Goal: Information Seeking & Learning: Learn about a topic

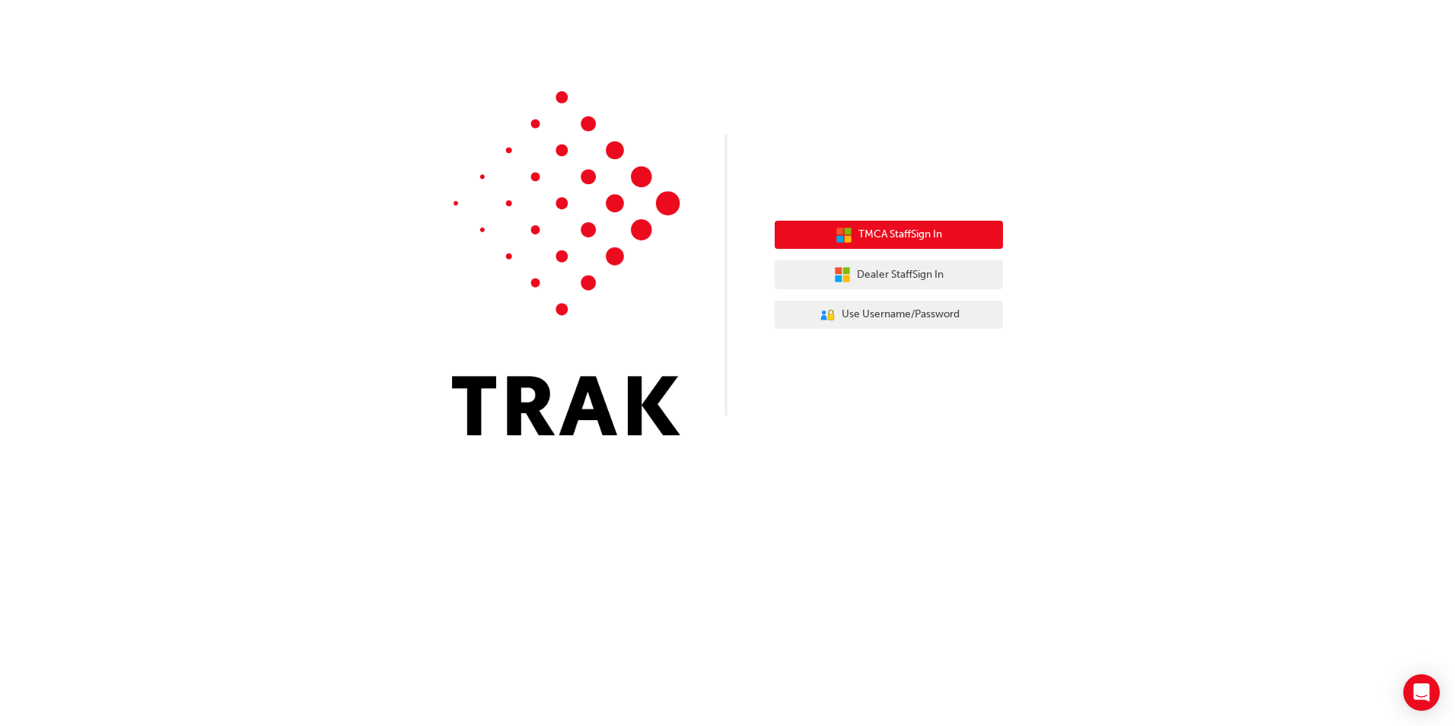
click at [921, 240] on span "TMCA Staff Sign In" at bounding box center [900, 234] width 84 height 17
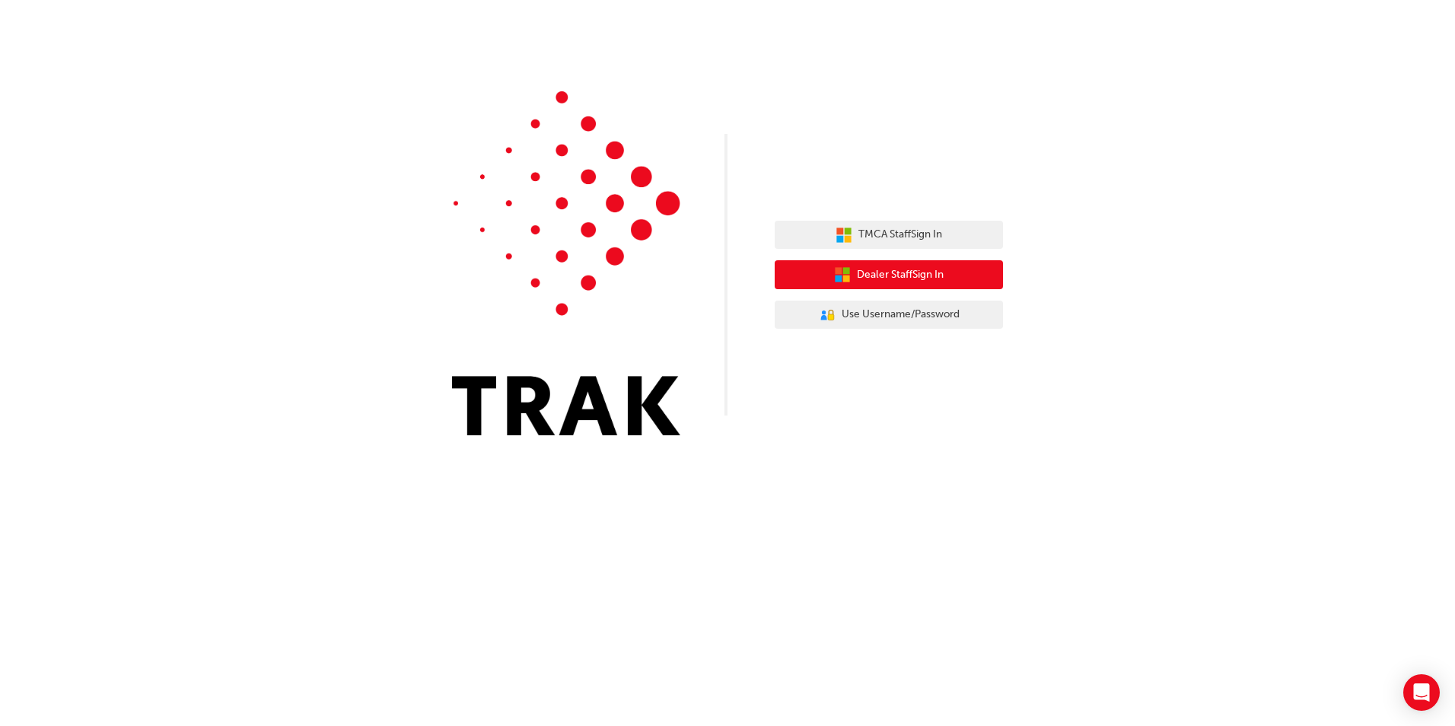
click at [921, 281] on span "Dealer Staff Sign In" at bounding box center [900, 274] width 87 height 17
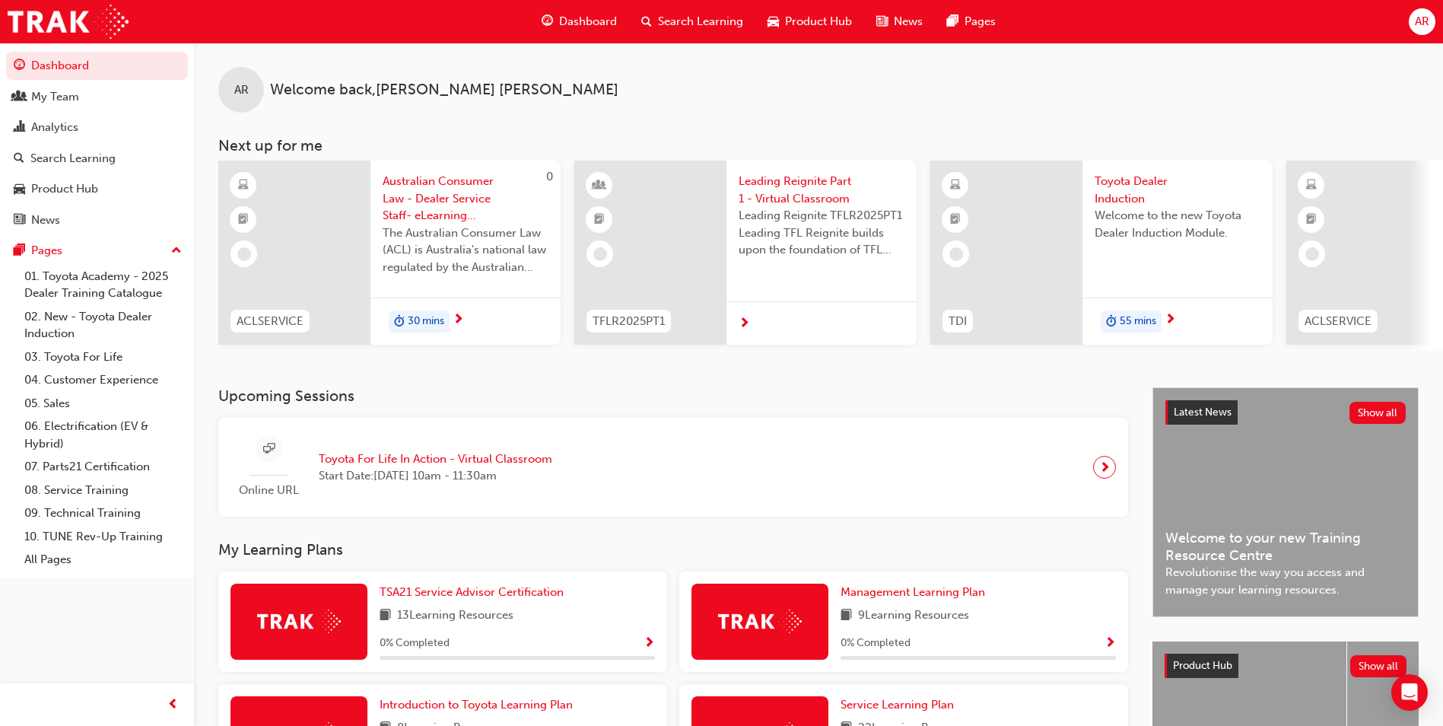
click at [1127, 199] on span "Toyota Dealer Induction" at bounding box center [1178, 190] width 166 height 34
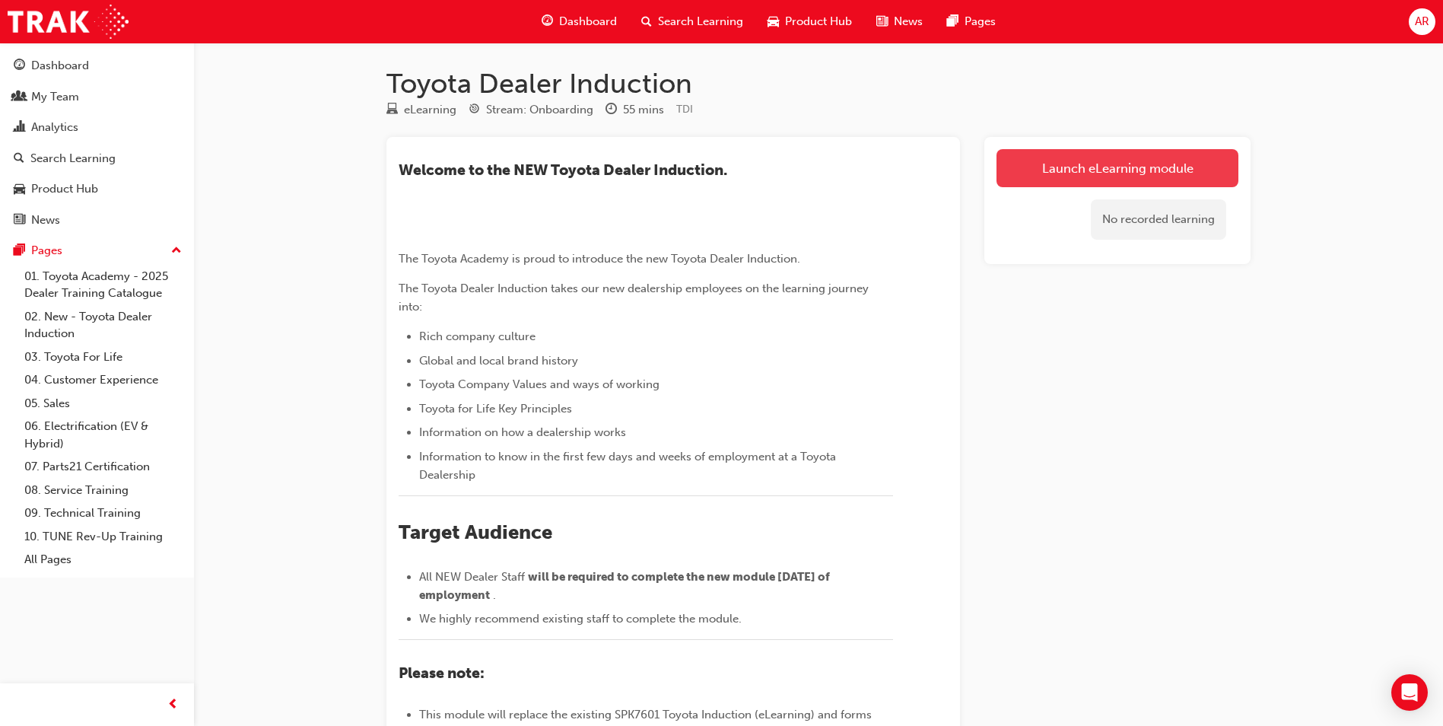
click at [1104, 175] on link "Launch eLearning module" at bounding box center [1118, 168] width 242 height 38
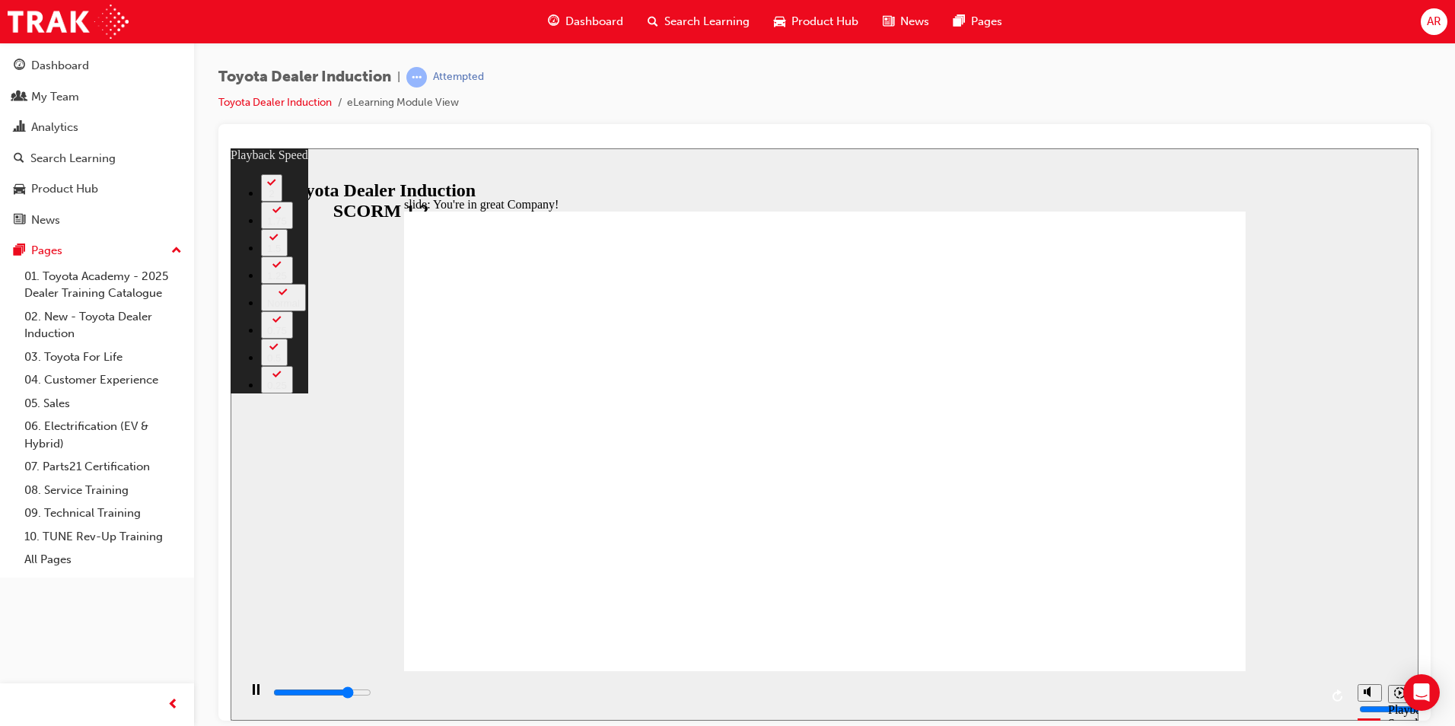
type input "6000"
type input "0"
type input "6300"
type input "0"
type input "6500"
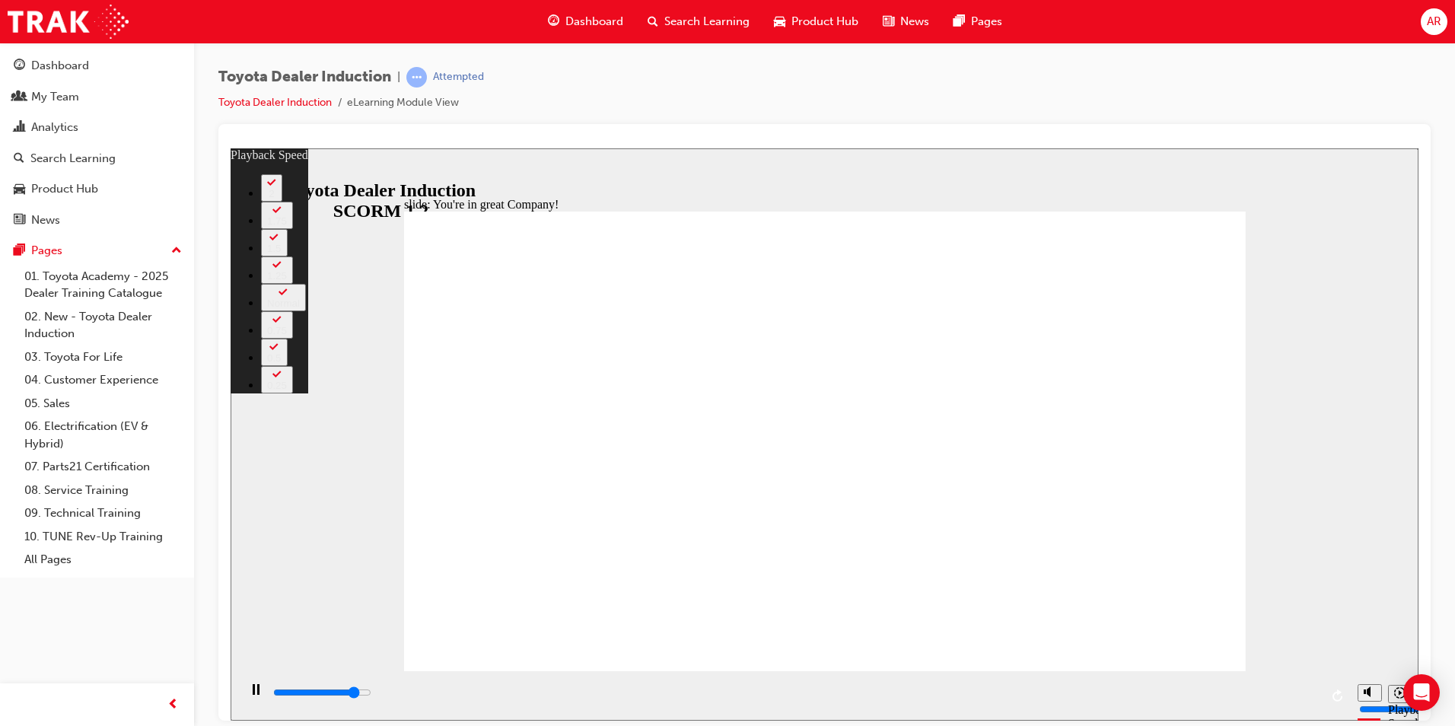
type input "1"
type input "6800"
type input "1"
type input "7100"
type input "1"
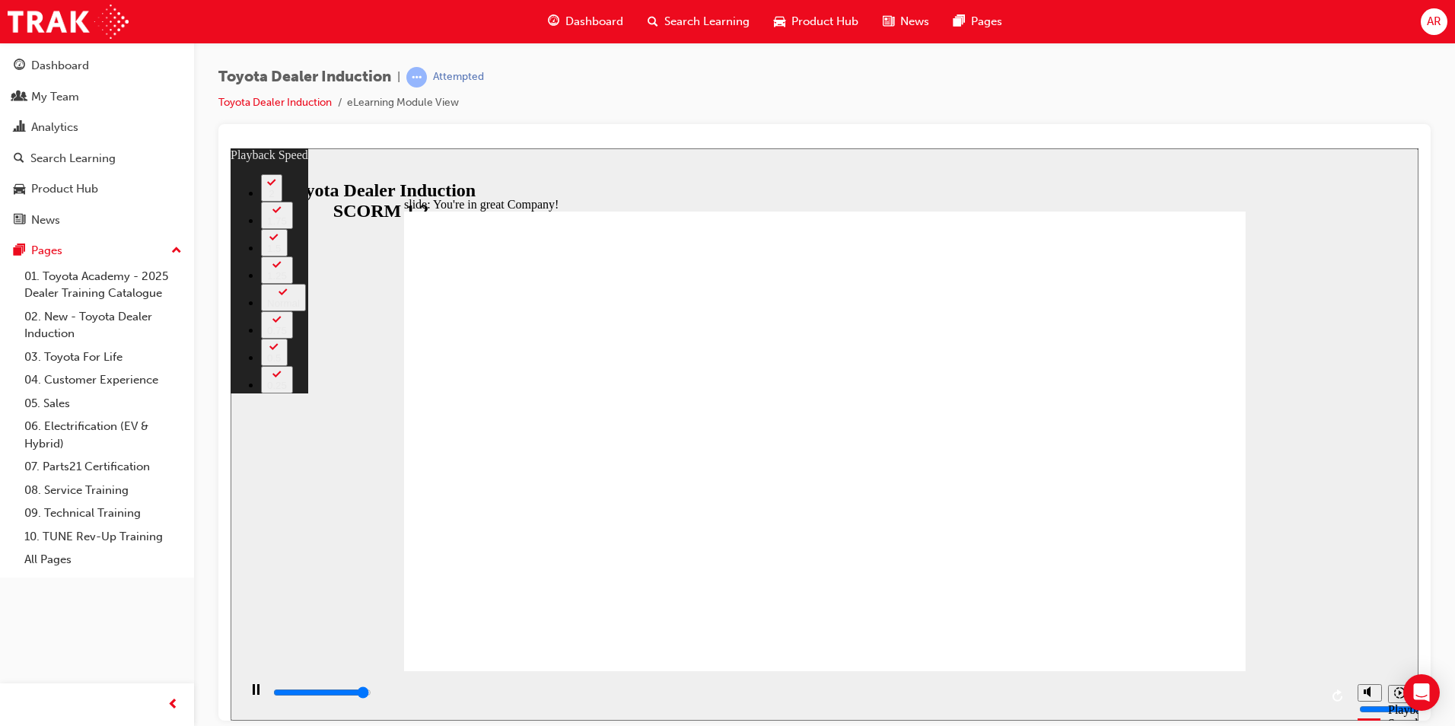
type input "7300"
type input "1"
type input "7500"
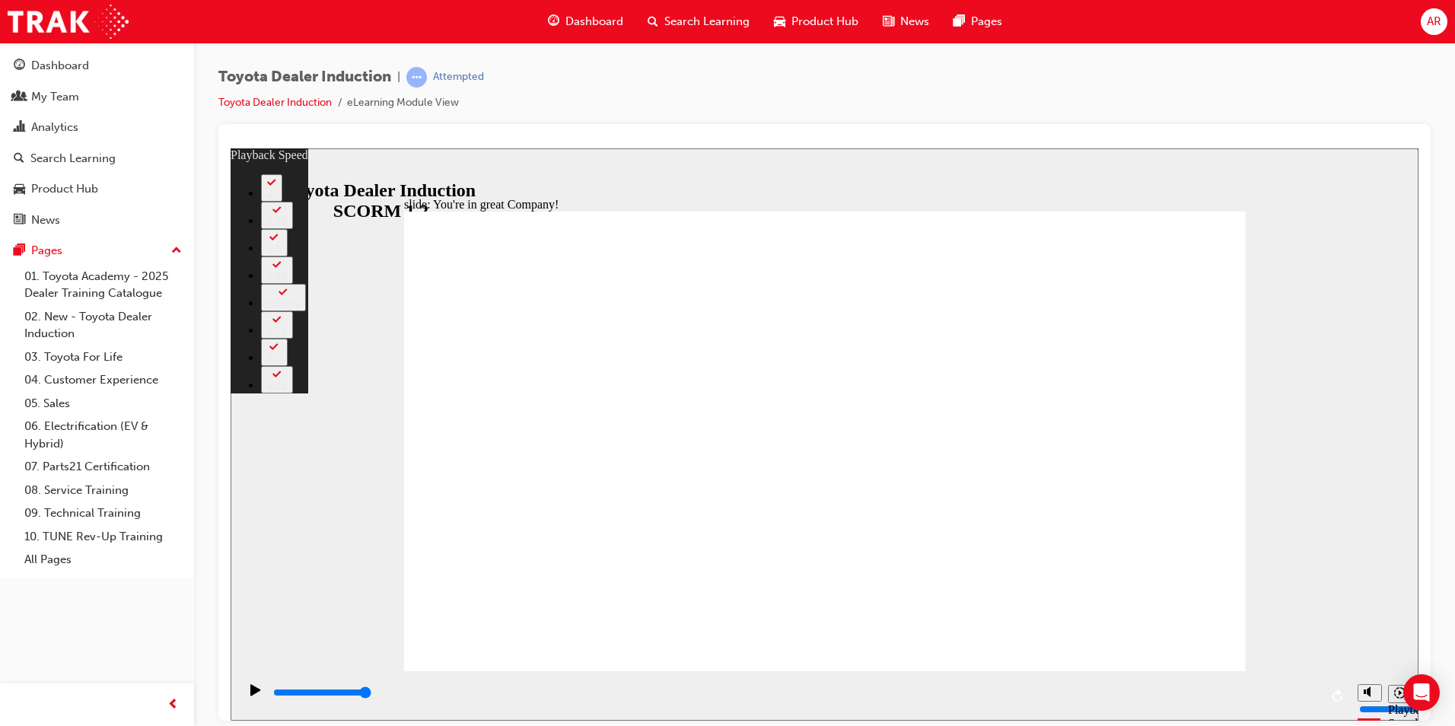
type input "156"
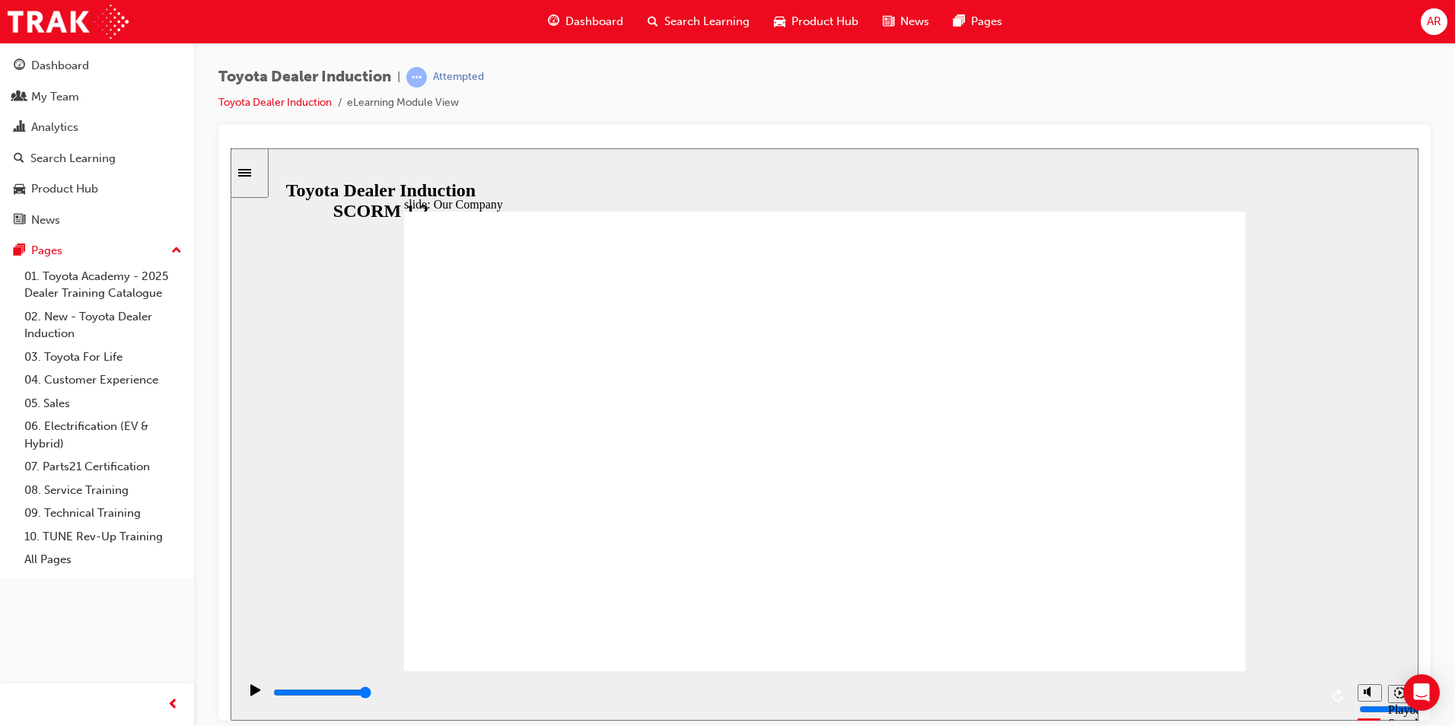
drag, startPoint x: 595, startPoint y: 578, endPoint x: 627, endPoint y: 584, distance: 32.4
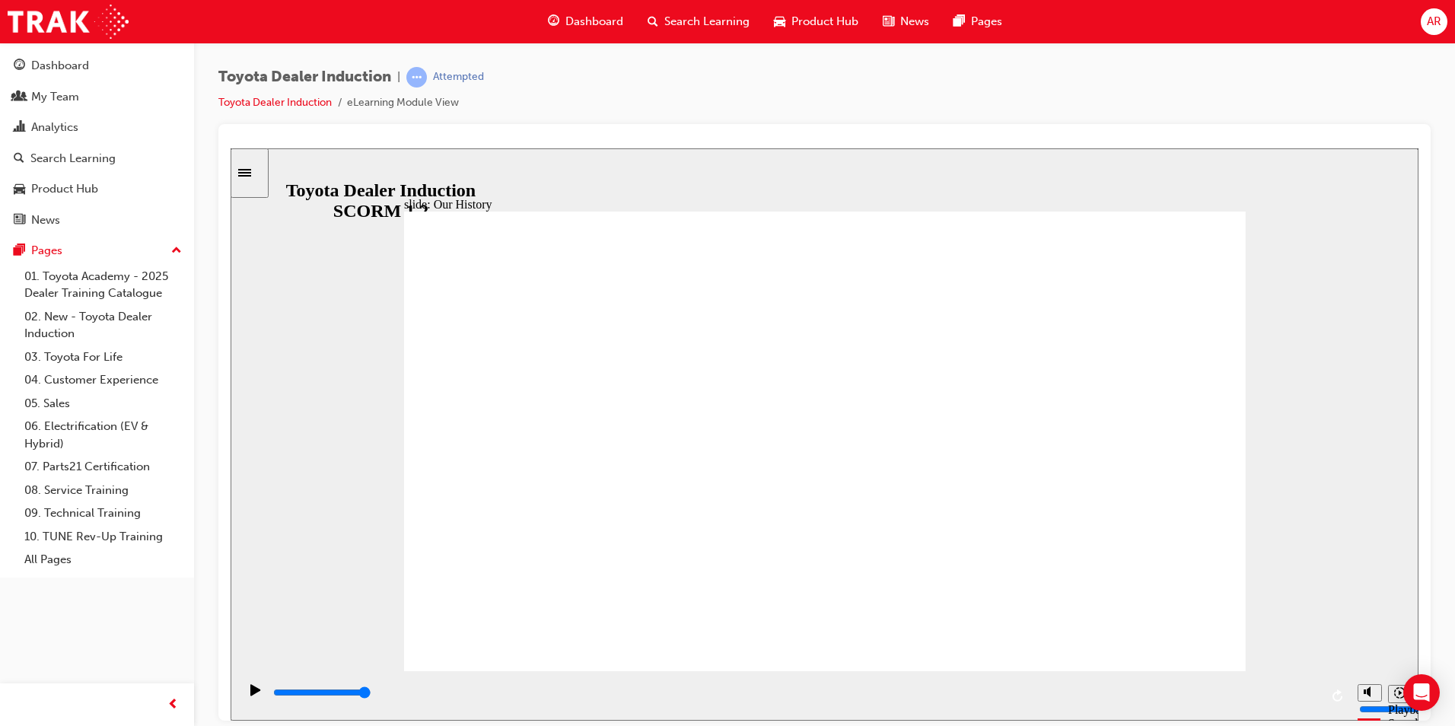
drag, startPoint x: 817, startPoint y: 583, endPoint x: 761, endPoint y: 585, distance: 56.3
drag, startPoint x: 834, startPoint y: 583, endPoint x: 857, endPoint y: 585, distance: 22.9
drag, startPoint x: 587, startPoint y: 580, endPoint x: 601, endPoint y: 577, distance: 14.8
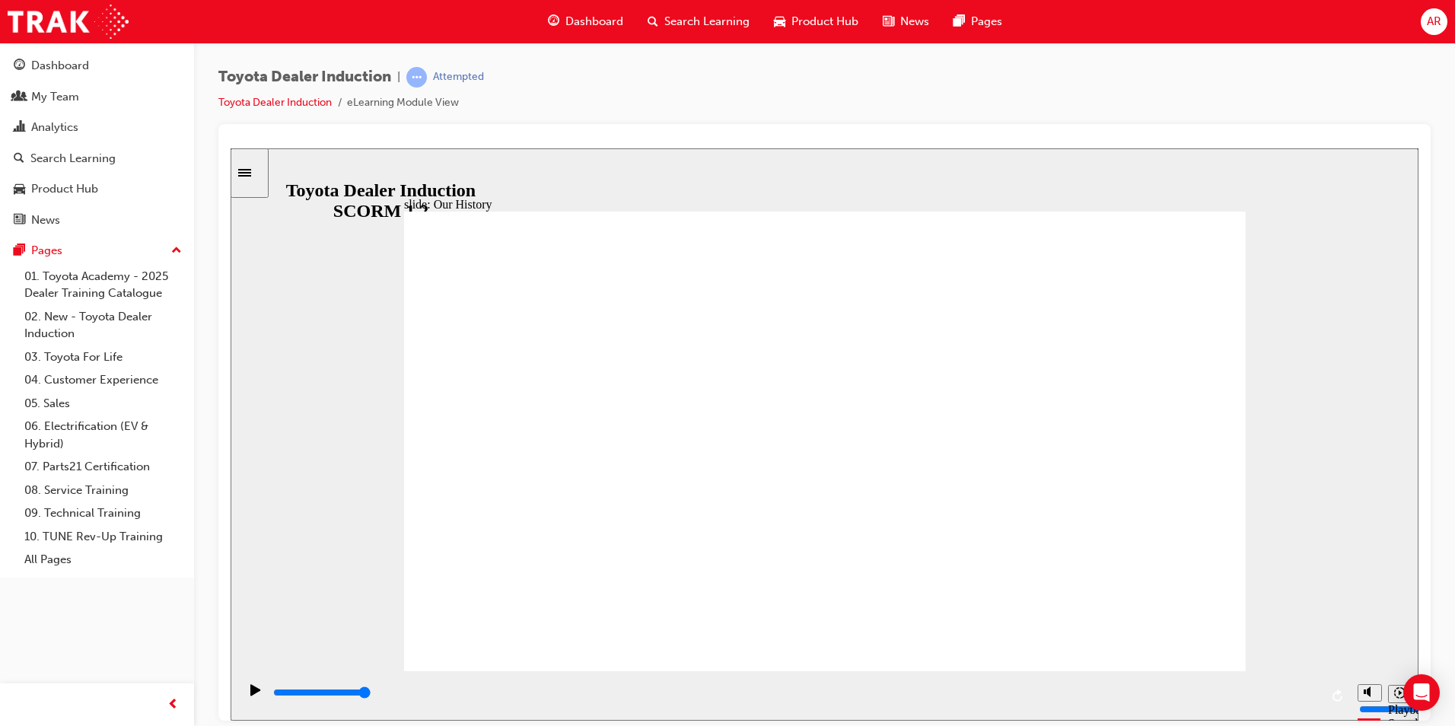
drag, startPoint x: 584, startPoint y: 573, endPoint x: 612, endPoint y: 578, distance: 28.6
drag, startPoint x: 587, startPoint y: 577, endPoint x: 613, endPoint y: 584, distance: 27.5
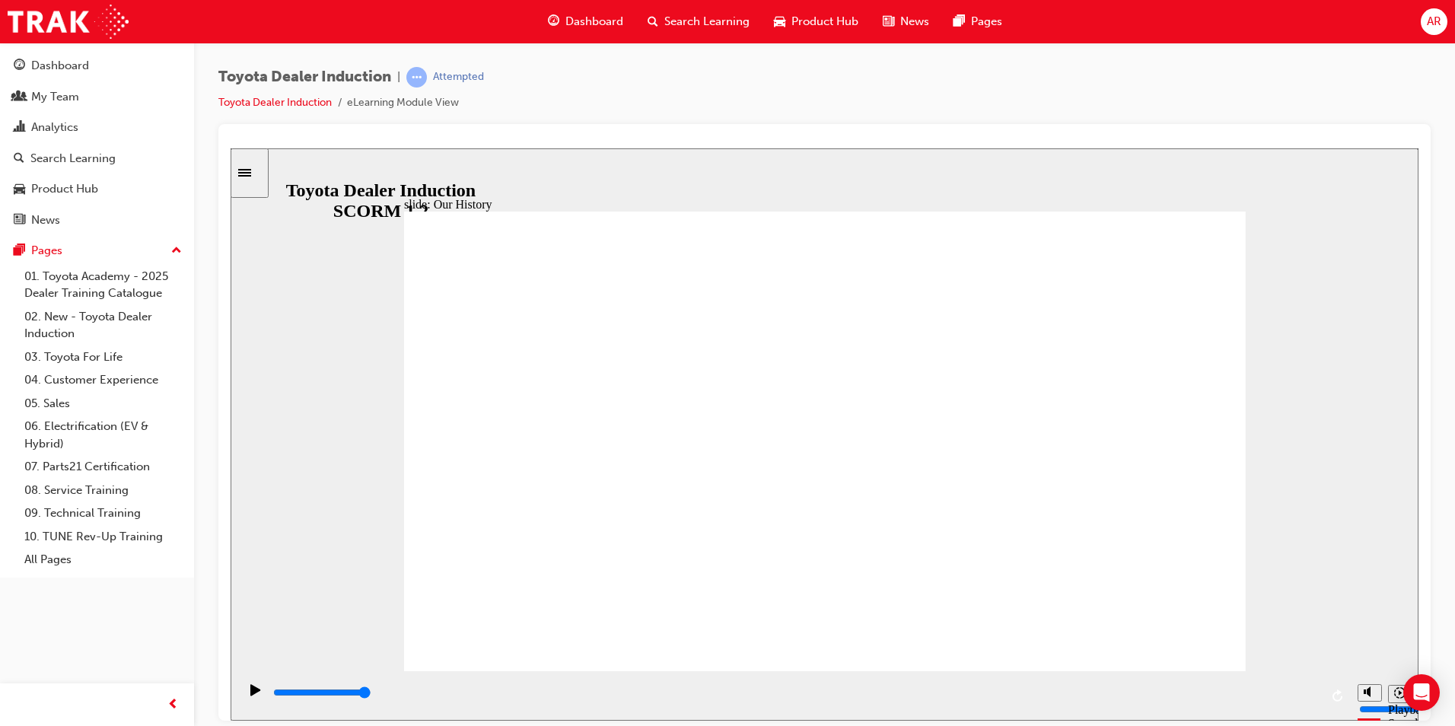
drag, startPoint x: 577, startPoint y: 584, endPoint x: 746, endPoint y: 586, distance: 168.9
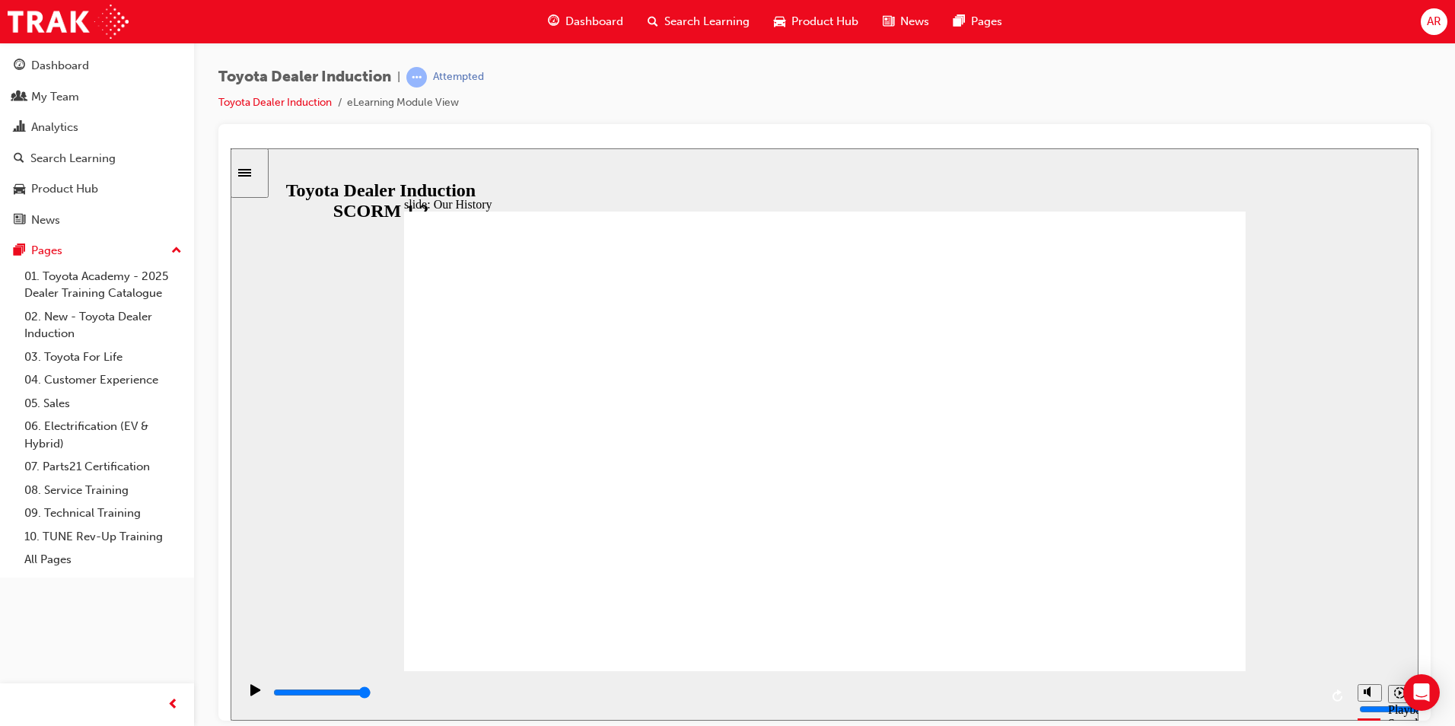
drag, startPoint x: 819, startPoint y: 578, endPoint x: 1059, endPoint y: 581, distance: 240.4
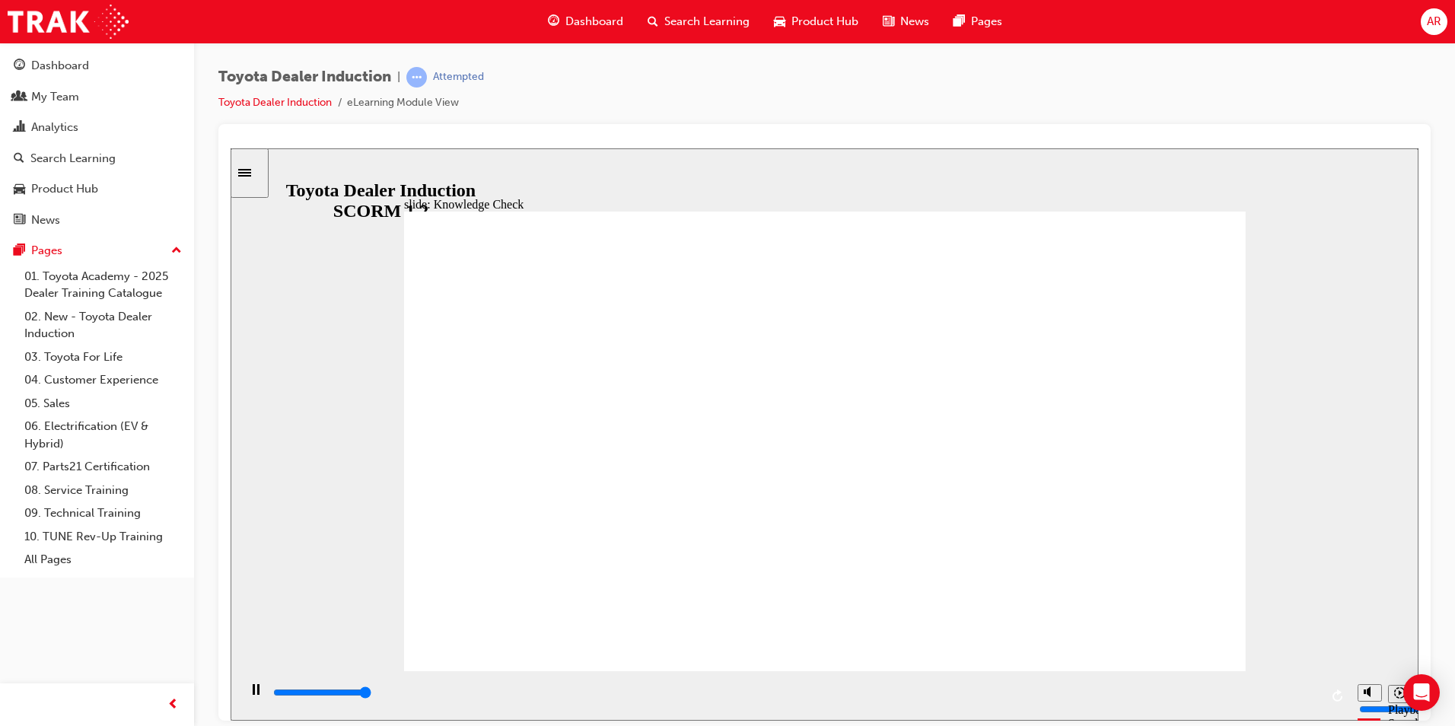
type input "5000"
radio input "true"
type input "4400"
radio input "true"
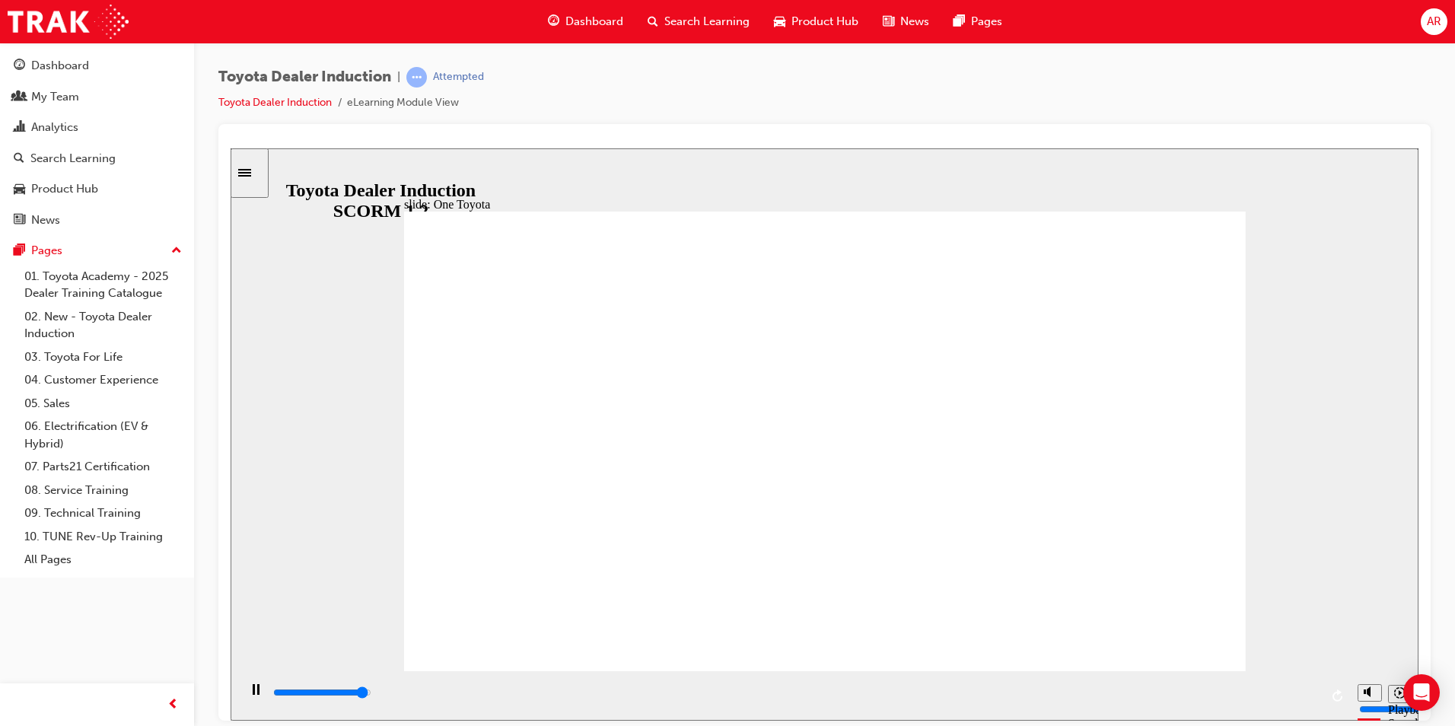
click at [1344, 345] on div "slide: One Toyota Rectangle 1 OneToyota • Revolution – Toyota’s Dealer Manageme…" at bounding box center [825, 434] width 1188 height 572
type input "15300"
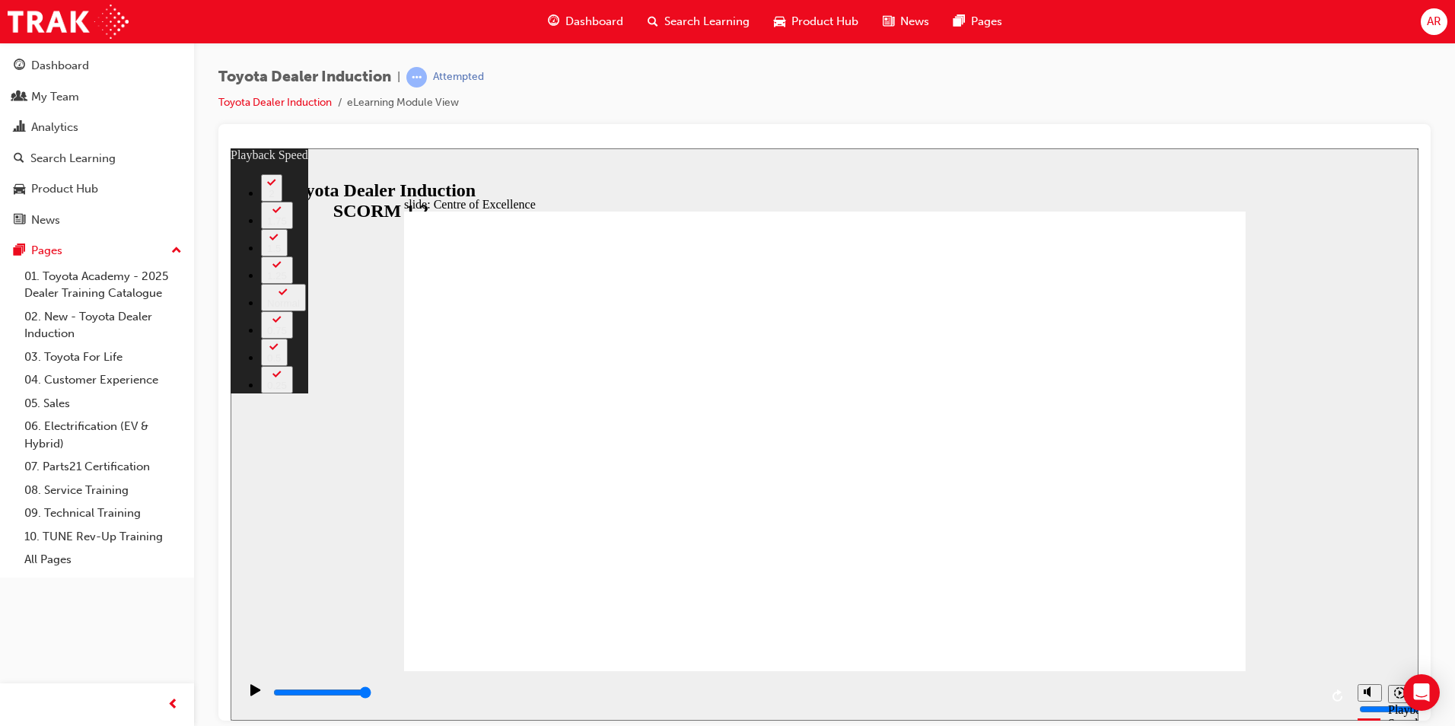
type input "248"
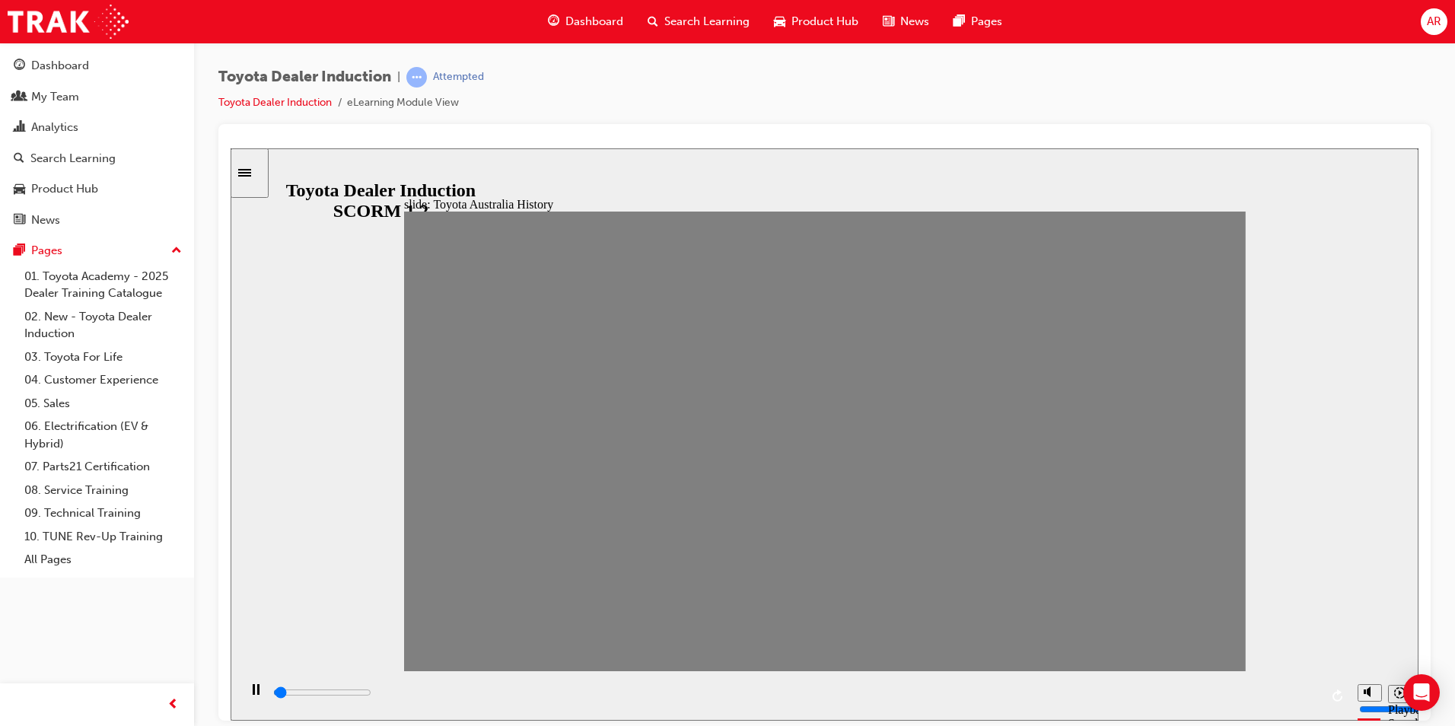
drag, startPoint x: 420, startPoint y: 450, endPoint x: 477, endPoint y: 453, distance: 57.2
drag, startPoint x: 465, startPoint y: 447, endPoint x: 497, endPoint y: 451, distance: 32.2
drag, startPoint x: 509, startPoint y: 451, endPoint x: 536, endPoint y: 453, distance: 26.7
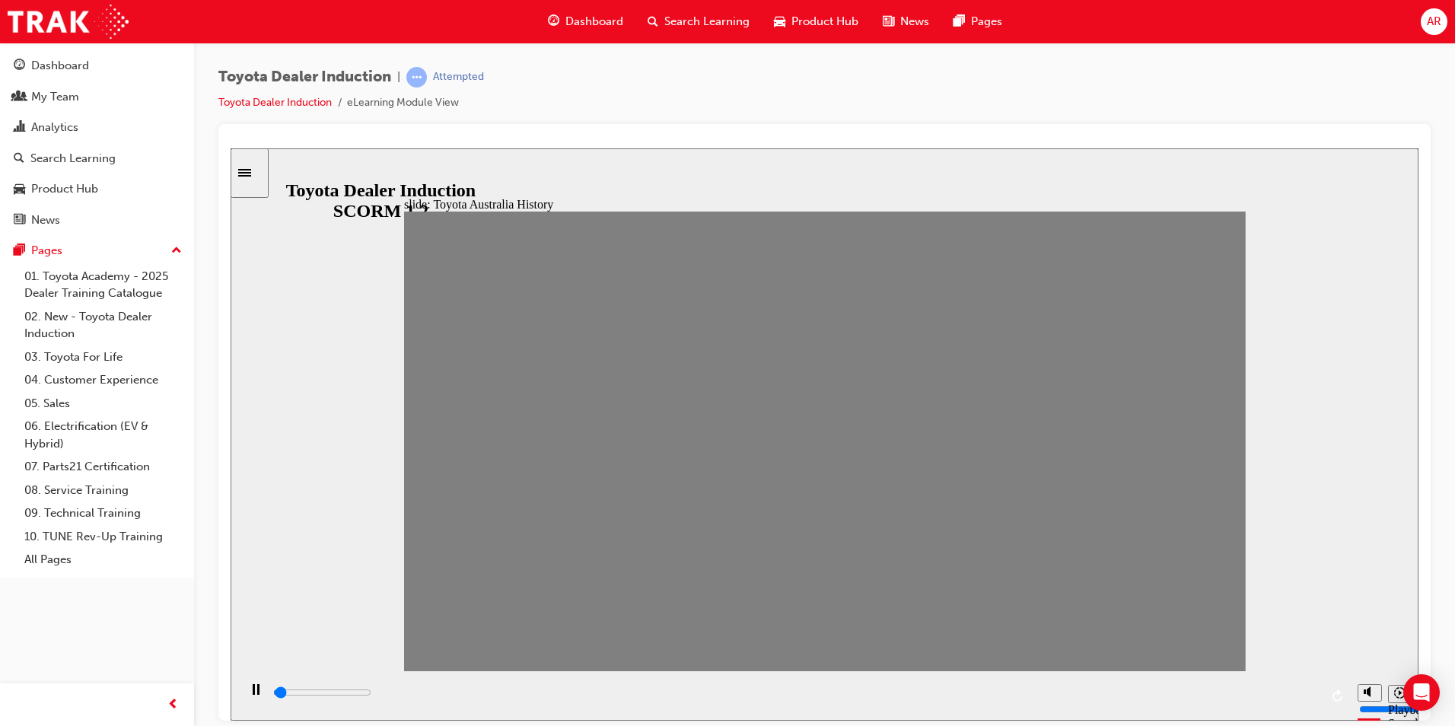
drag, startPoint x: 543, startPoint y: 453, endPoint x: 577, endPoint y: 454, distance: 33.5
drag, startPoint x: 584, startPoint y: 452, endPoint x: 612, endPoint y: 449, distance: 28.3
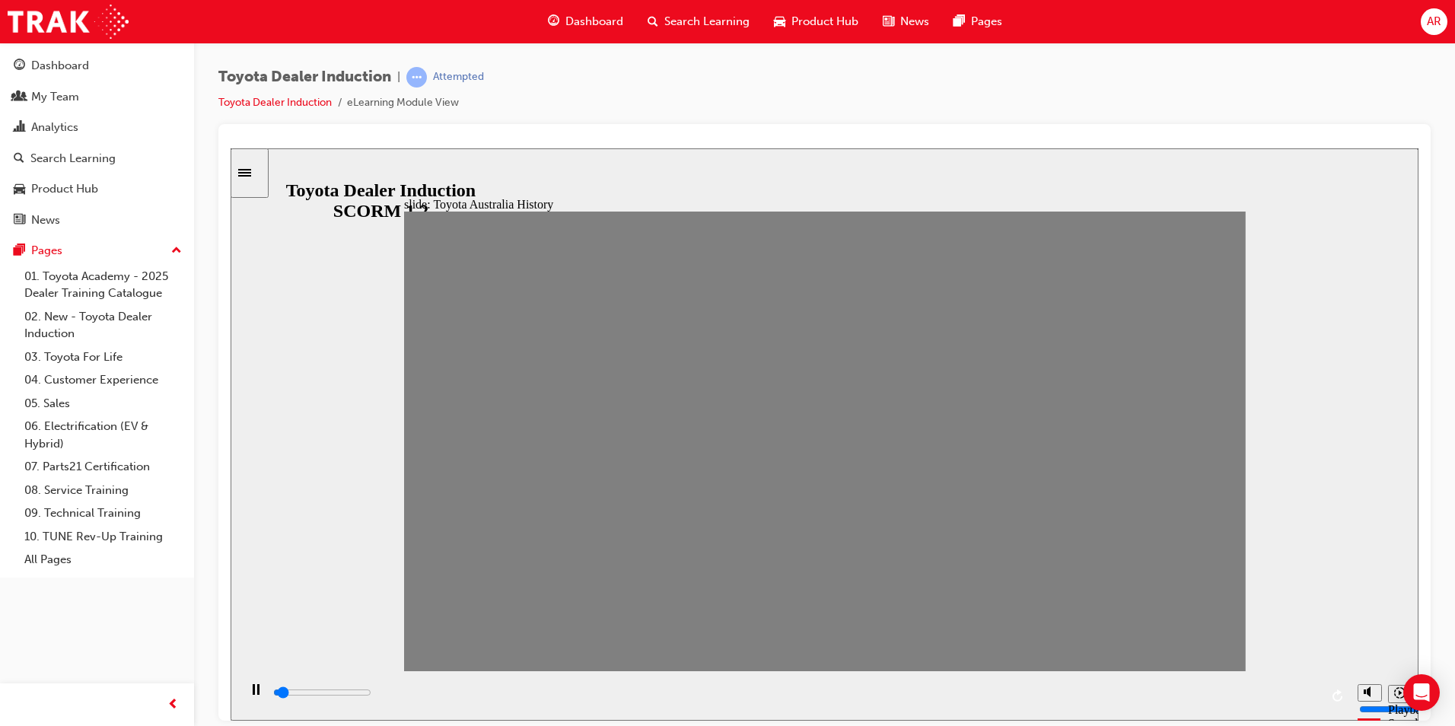
drag, startPoint x: 612, startPoint y: 449, endPoint x: 645, endPoint y: 450, distance: 33.5
drag, startPoint x: 657, startPoint y: 450, endPoint x: 685, endPoint y: 455, distance: 29.4
drag, startPoint x: 702, startPoint y: 450, endPoint x: 739, endPoint y: 455, distance: 37.7
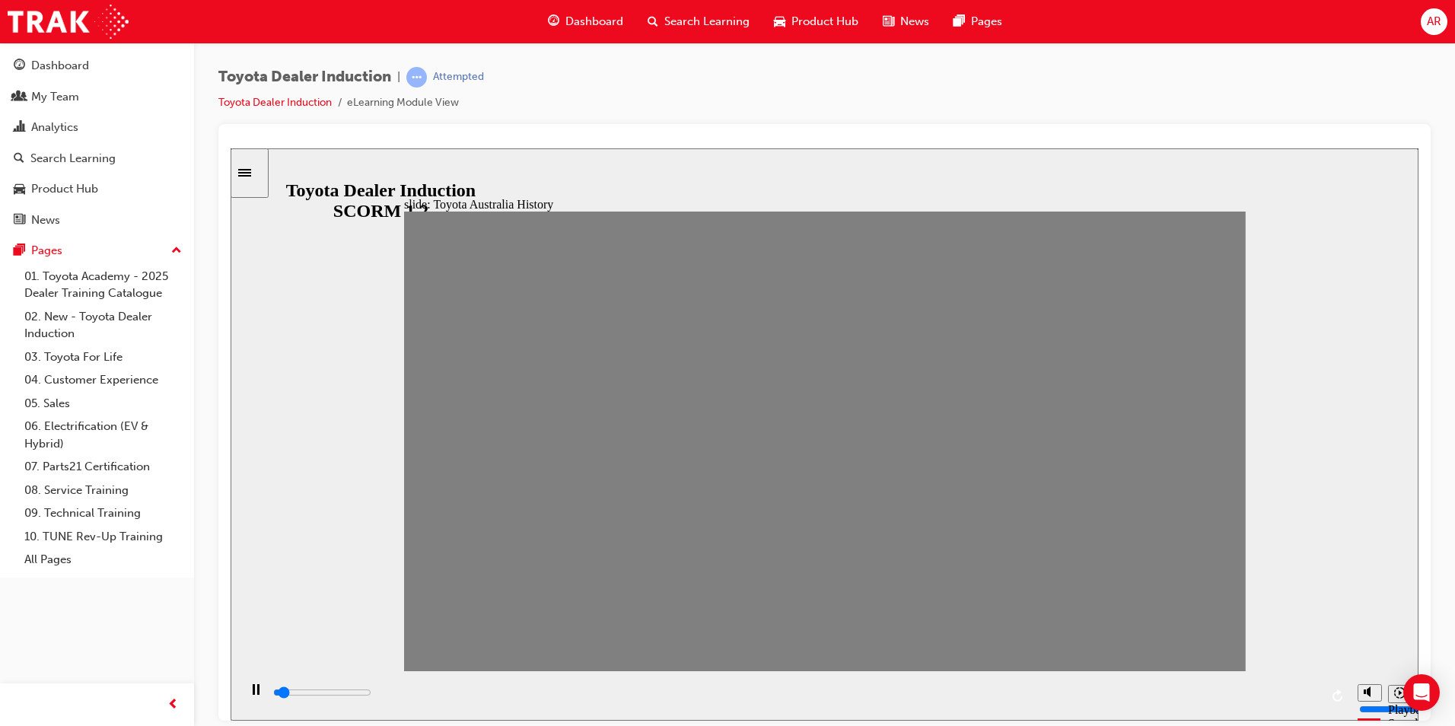
drag, startPoint x: 739, startPoint y: 447, endPoint x: 785, endPoint y: 450, distance: 46.5
drag, startPoint x: 781, startPoint y: 448, endPoint x: 813, endPoint y: 450, distance: 32.0
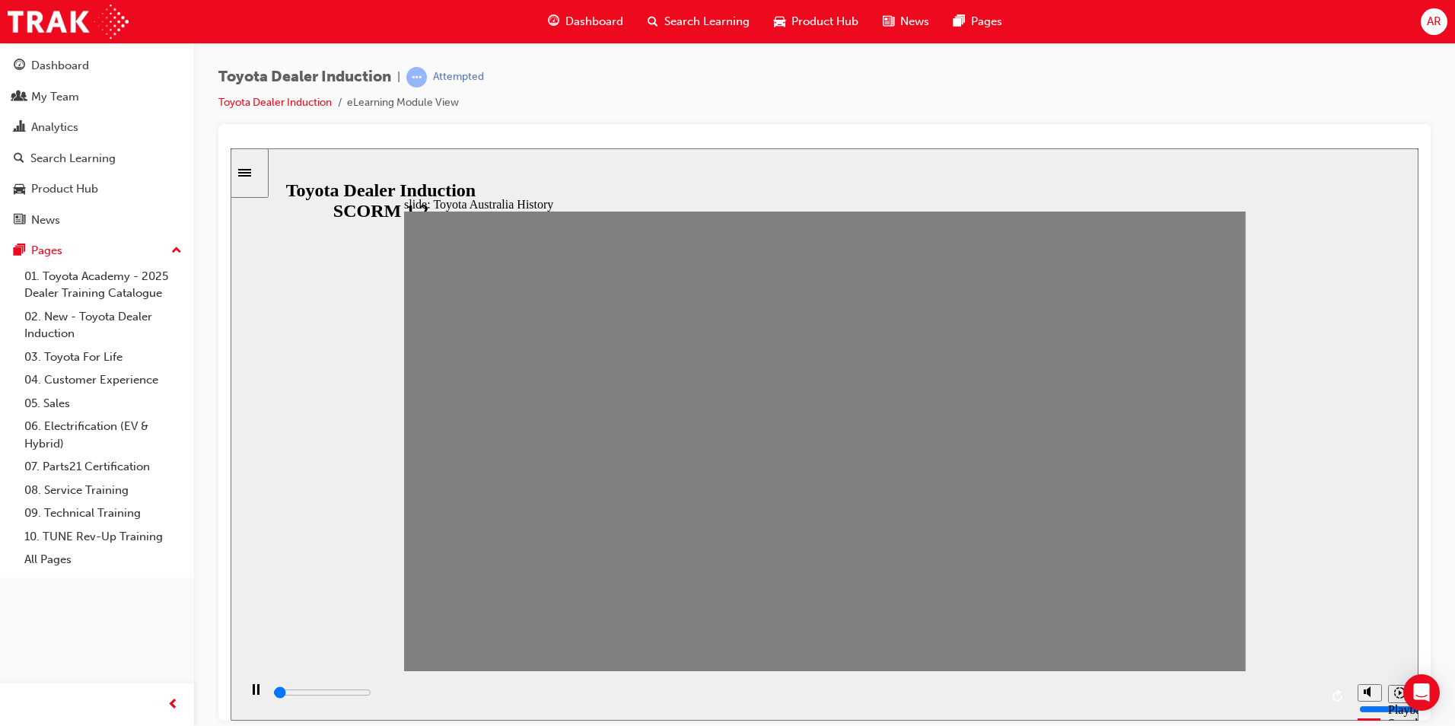
drag, startPoint x: 818, startPoint y: 450, endPoint x: 855, endPoint y: 453, distance: 37.3
drag, startPoint x: 855, startPoint y: 453, endPoint x: 886, endPoint y: 455, distance: 30.5
drag, startPoint x: 898, startPoint y: 452, endPoint x: 927, endPoint y: 456, distance: 29.3
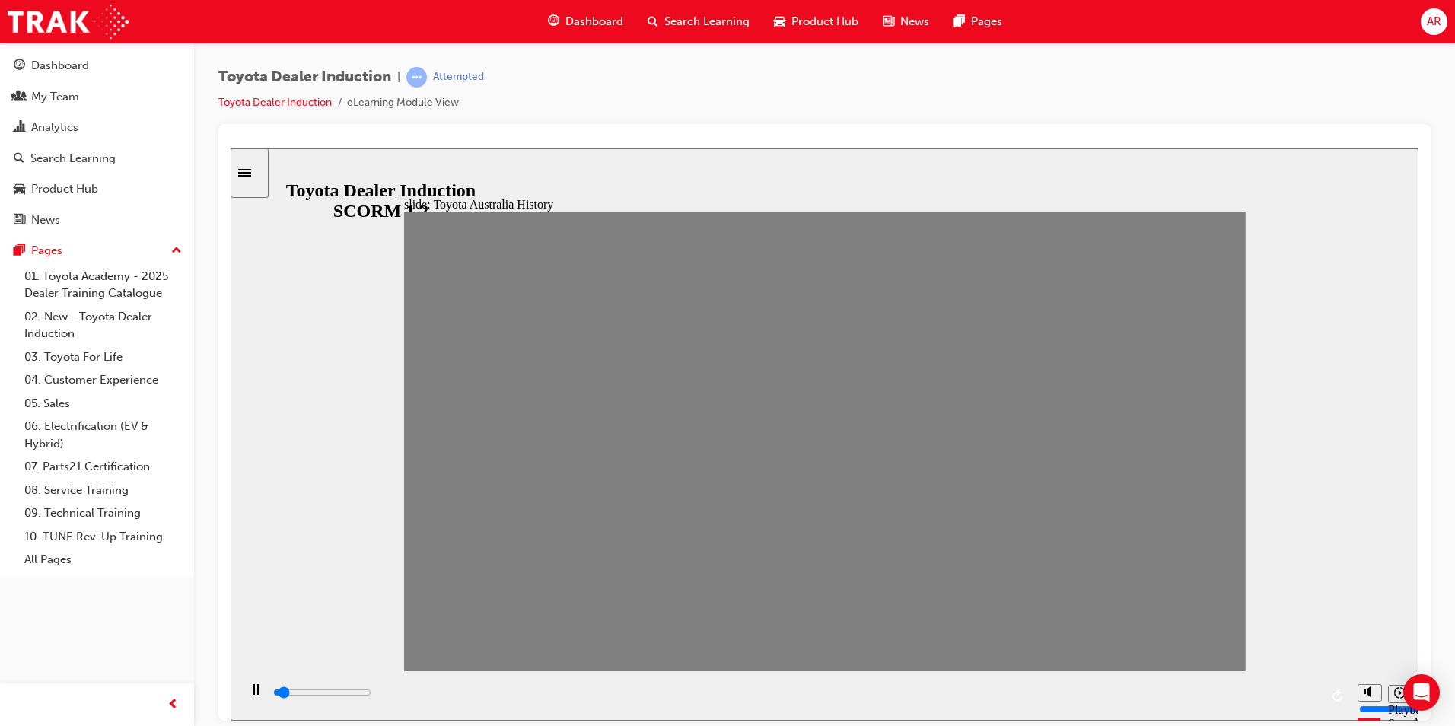
drag, startPoint x: 987, startPoint y: 464, endPoint x: 1025, endPoint y: 460, distance: 37.6
drag, startPoint x: 1014, startPoint y: 458, endPoint x: 1048, endPoint y: 462, distance: 34.4
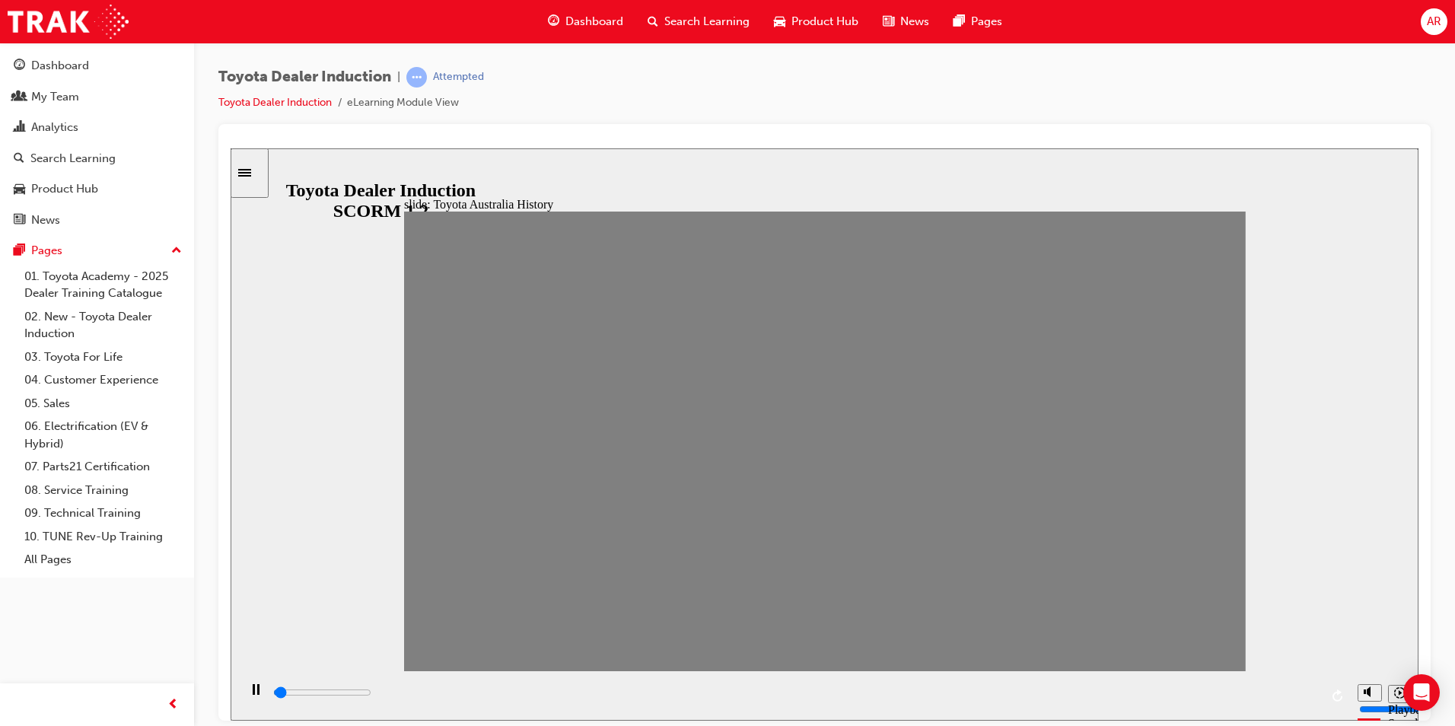
drag, startPoint x: 1070, startPoint y: 452, endPoint x: 1082, endPoint y: 453, distance: 11.5
drag, startPoint x: 1089, startPoint y: 452, endPoint x: 1121, endPoint y: 454, distance: 32.8
drag, startPoint x: 1121, startPoint y: 454, endPoint x: 1153, endPoint y: 454, distance: 31.2
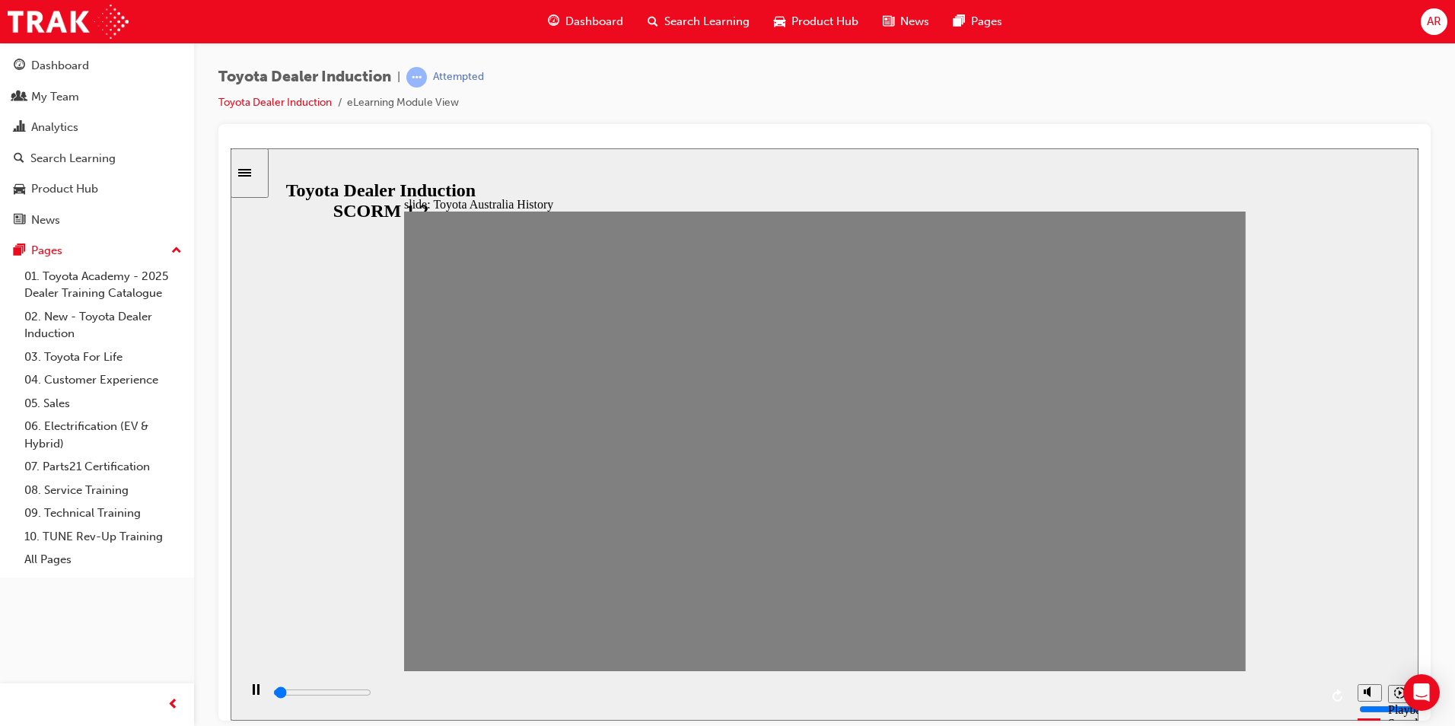
drag, startPoint x: 1150, startPoint y: 454, endPoint x: 1188, endPoint y: 459, distance: 37.6
drag, startPoint x: 1168, startPoint y: 451, endPoint x: 1198, endPoint y: 455, distance: 30.7
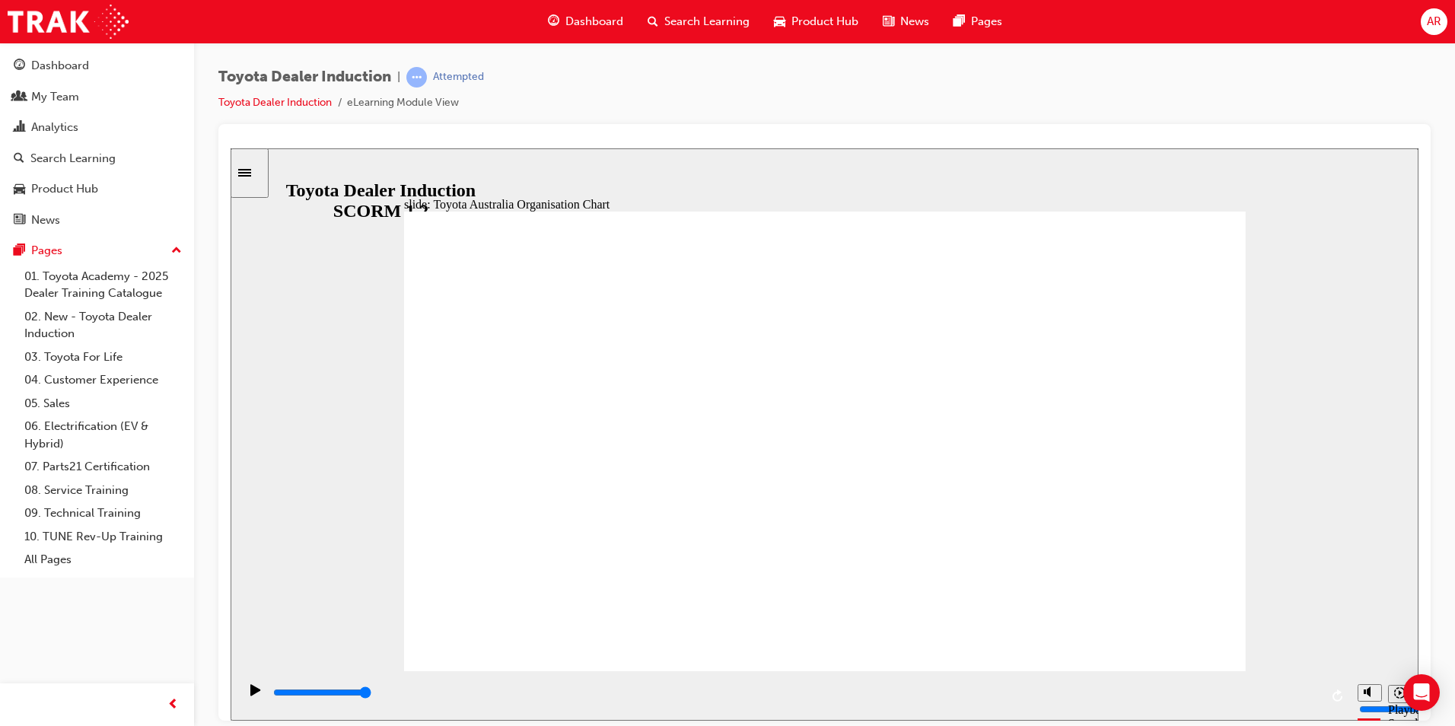
type input "5000"
radio input "true"
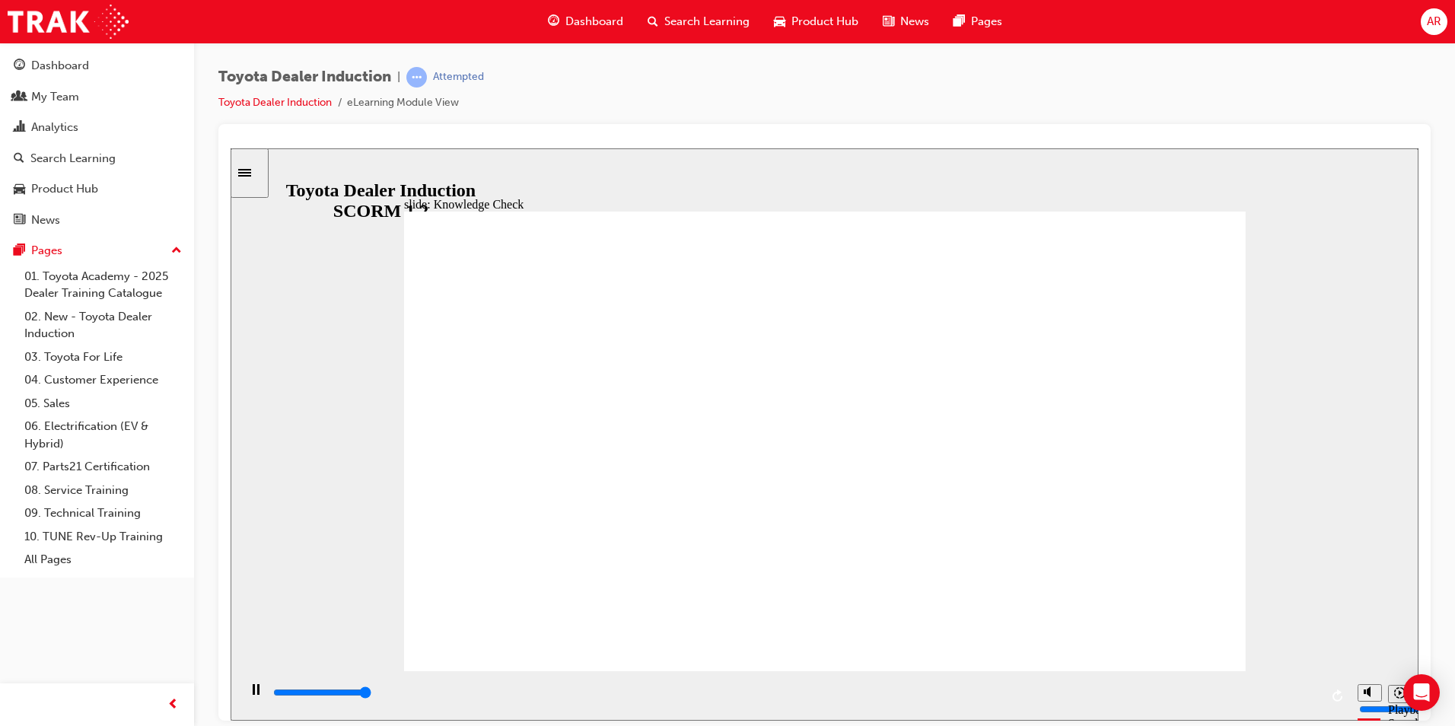
type input "5000"
drag, startPoint x: 644, startPoint y: 554, endPoint x: 654, endPoint y: 563, distance: 14.0
radio input "true"
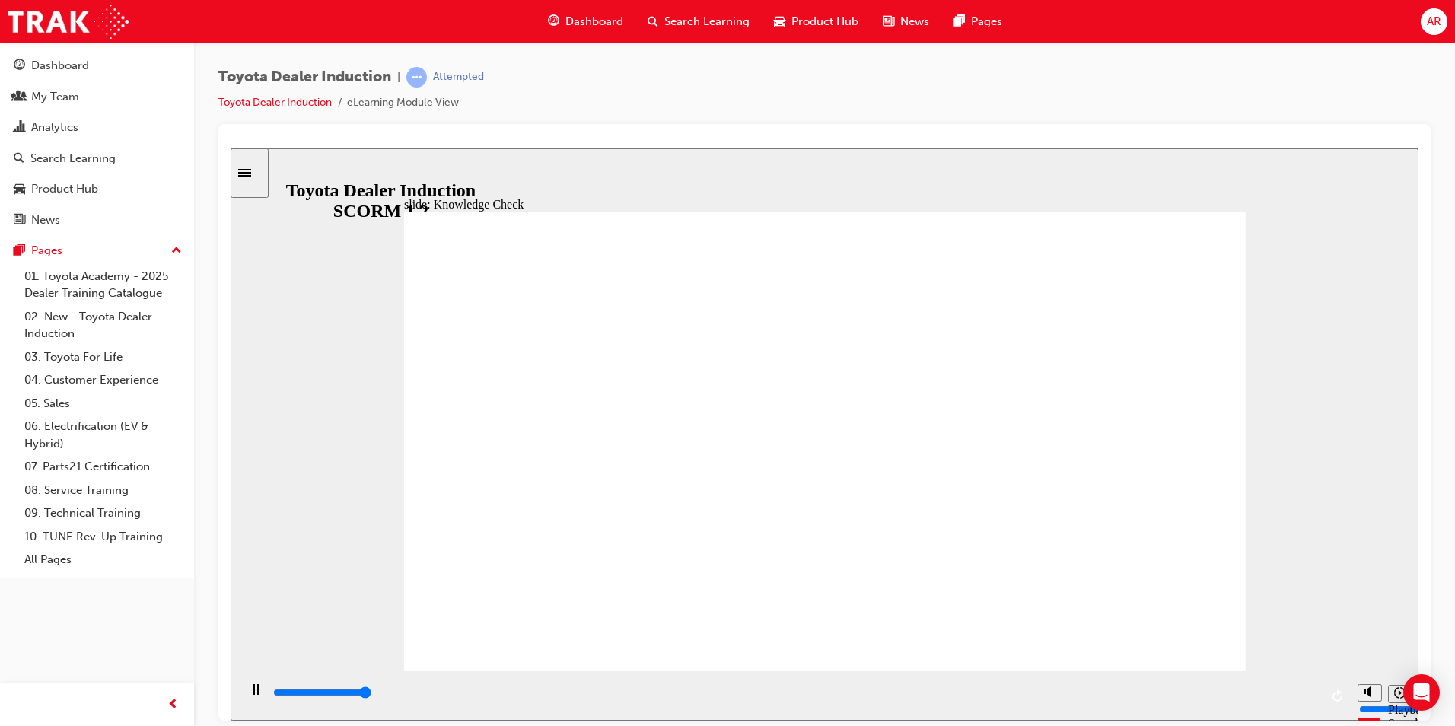
type input "5000"
radio input "true"
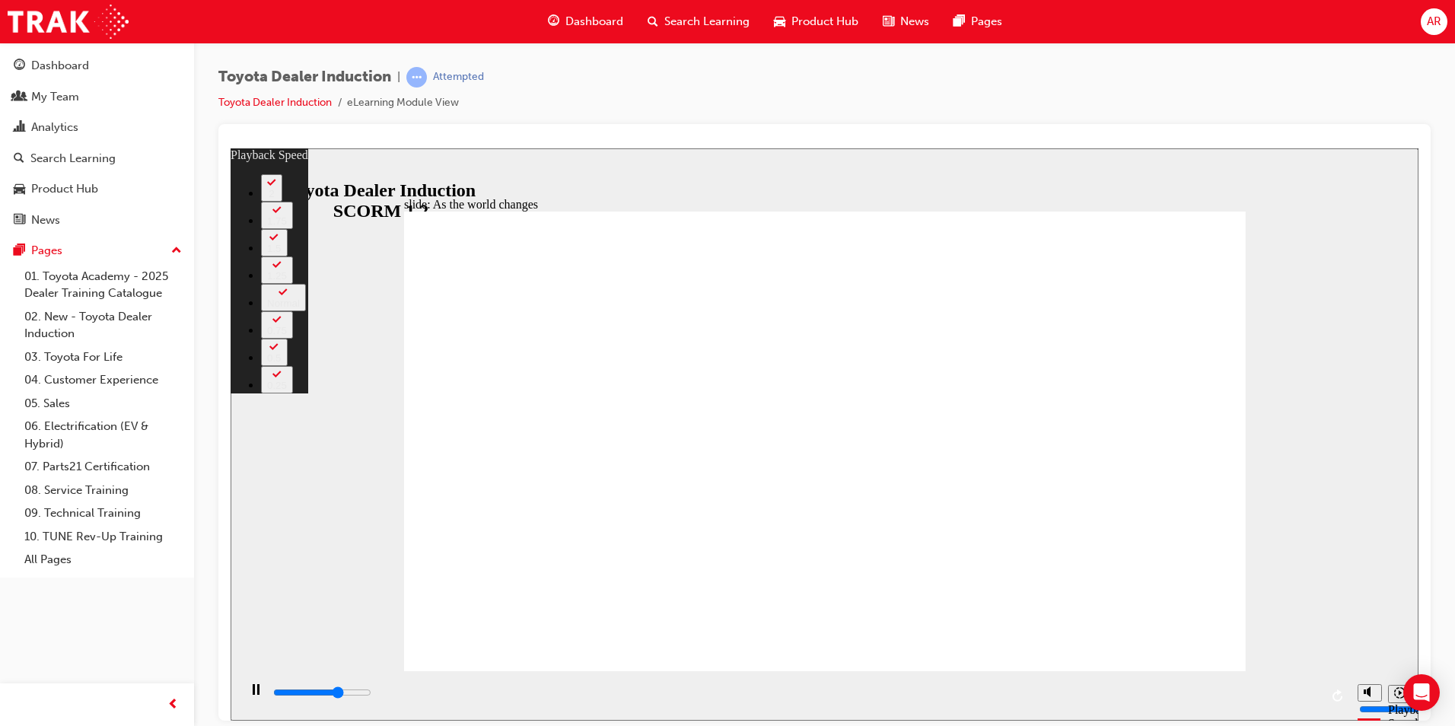
type input "6300"
type input "0"
type input "6600"
type input "1"
type input "6800"
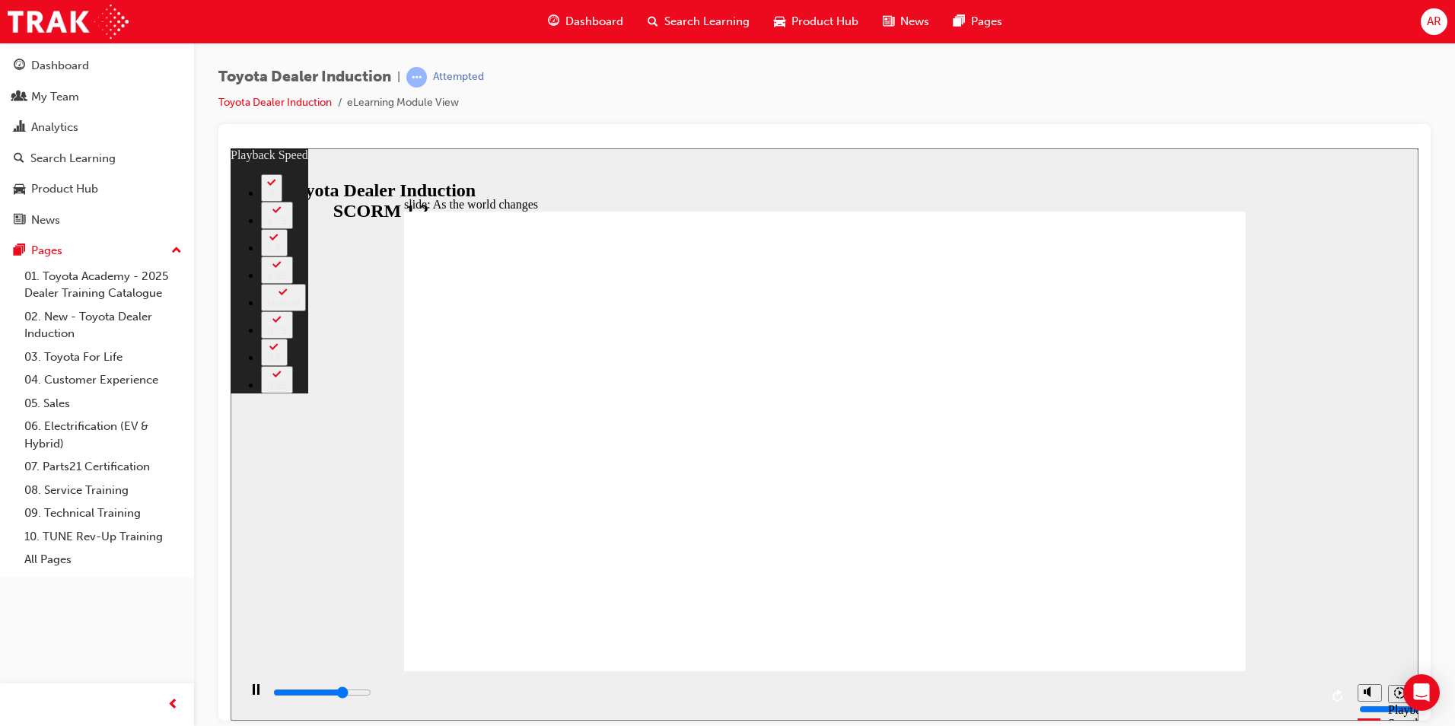
type input "1"
type input "7100"
type input "1"
type input "7400"
type input "1"
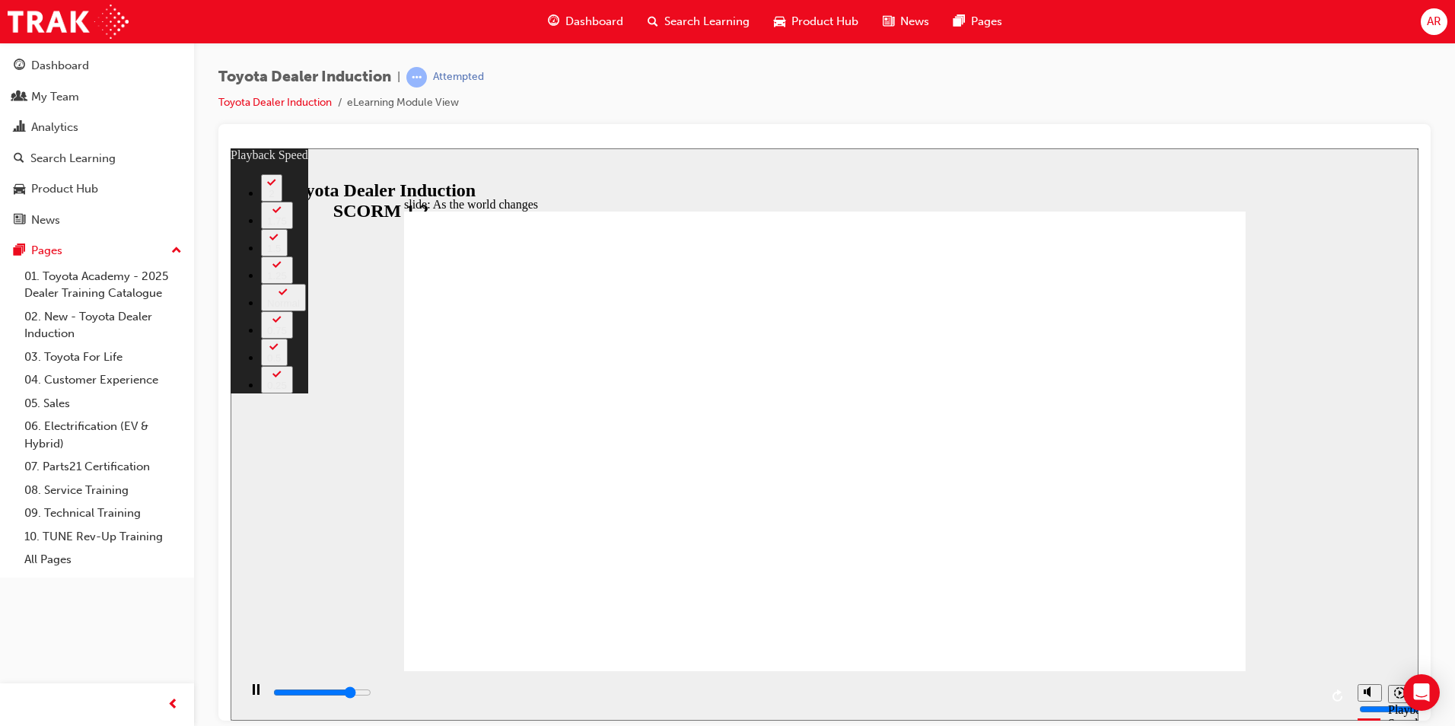
type input "7600"
type input "2"
type input "7900"
type input "2"
type input "8200"
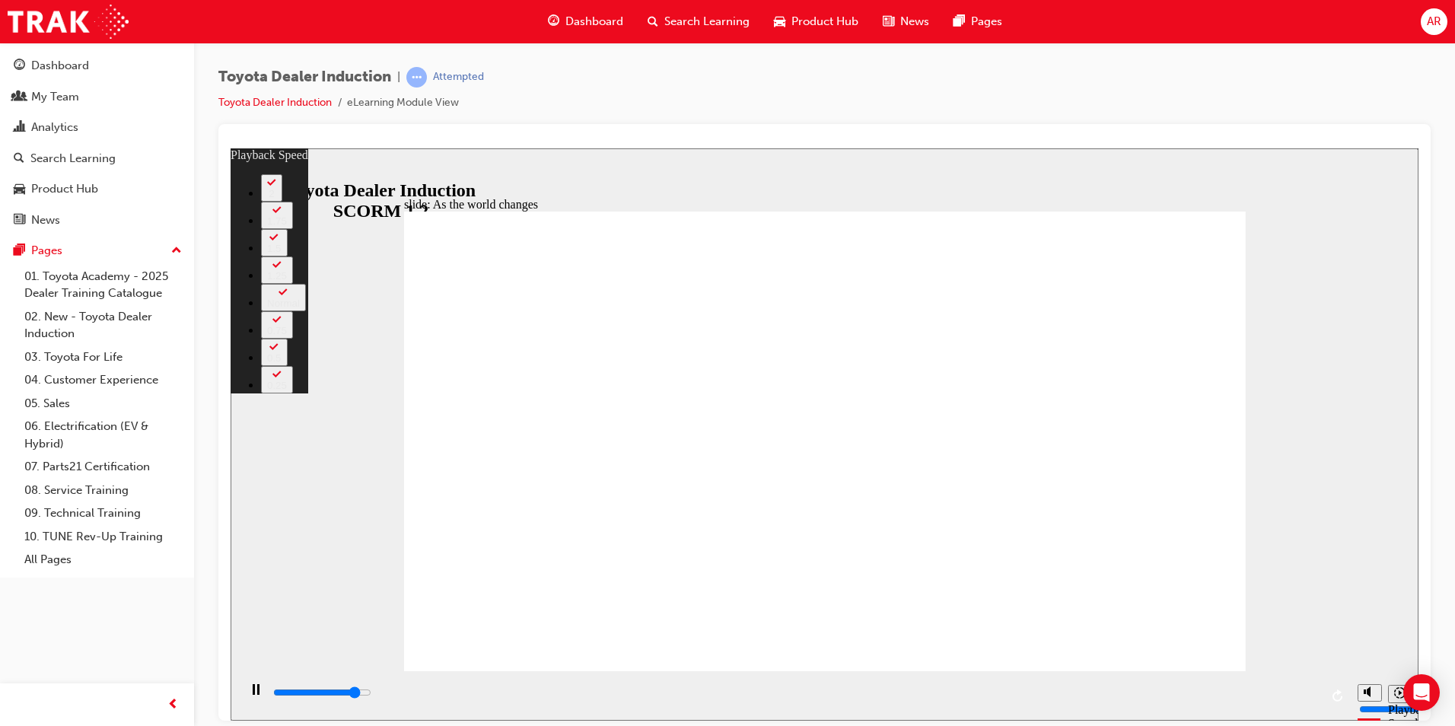
type input "2"
type input "8400"
type input "2"
type input "8700"
type input "3"
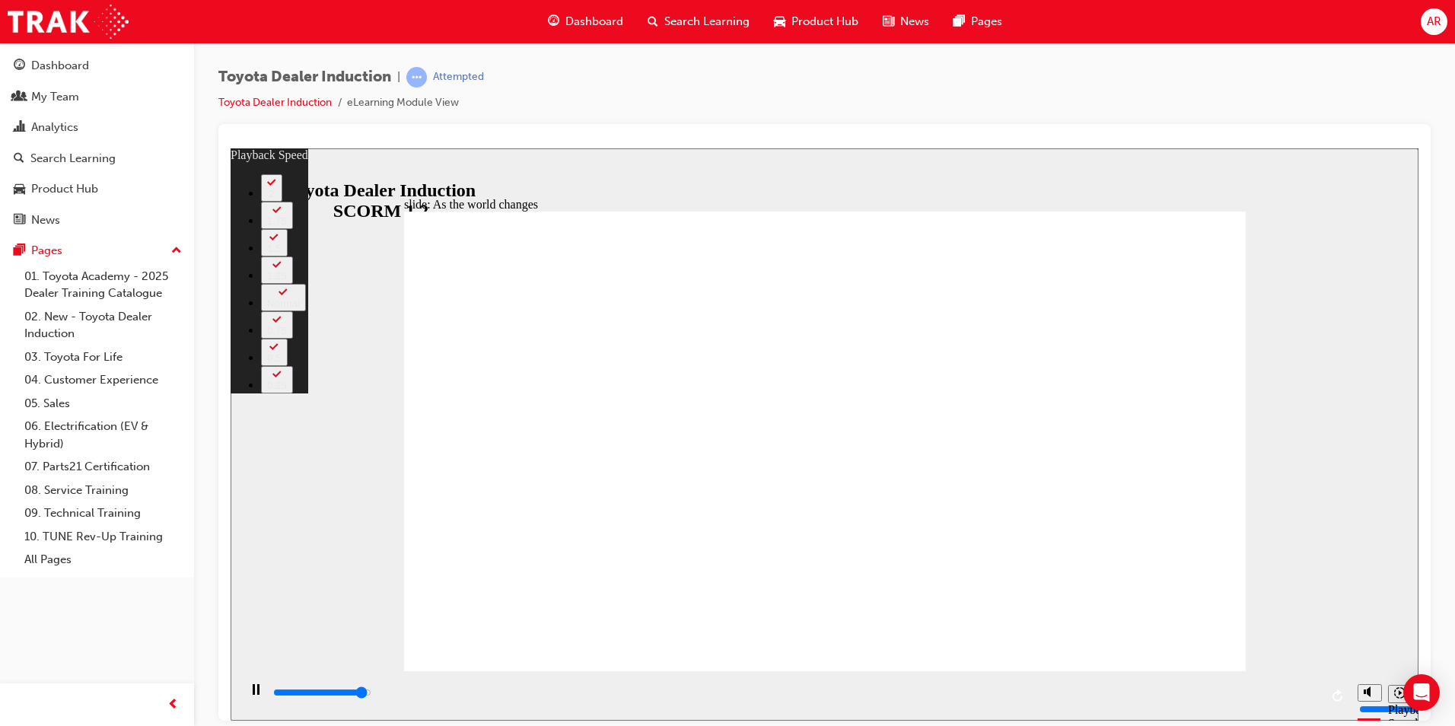
type input "8900"
type input "3"
type input "9000"
type input "3"
type input "9200"
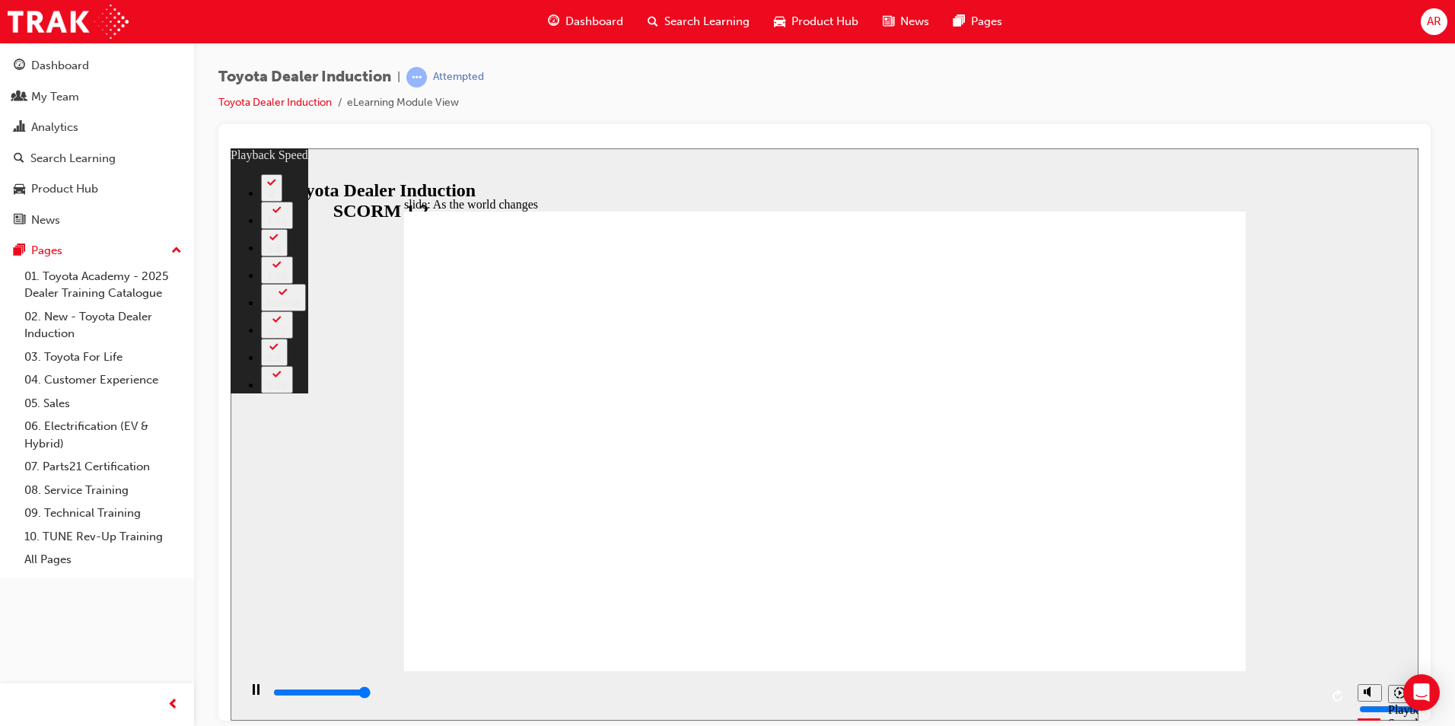
type input "3"
type input "9200"
type input "128"
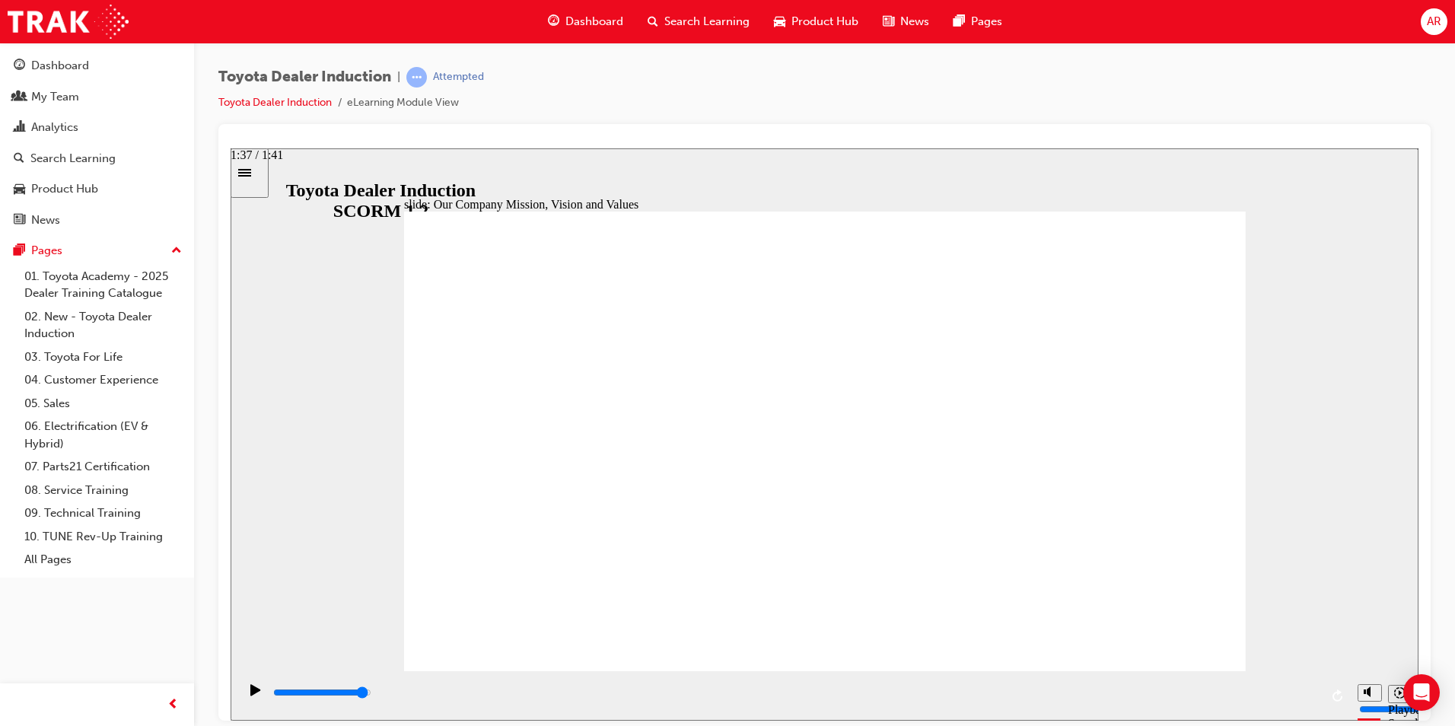
click at [371, 693] on input "slide progress" at bounding box center [322, 691] width 98 height 12
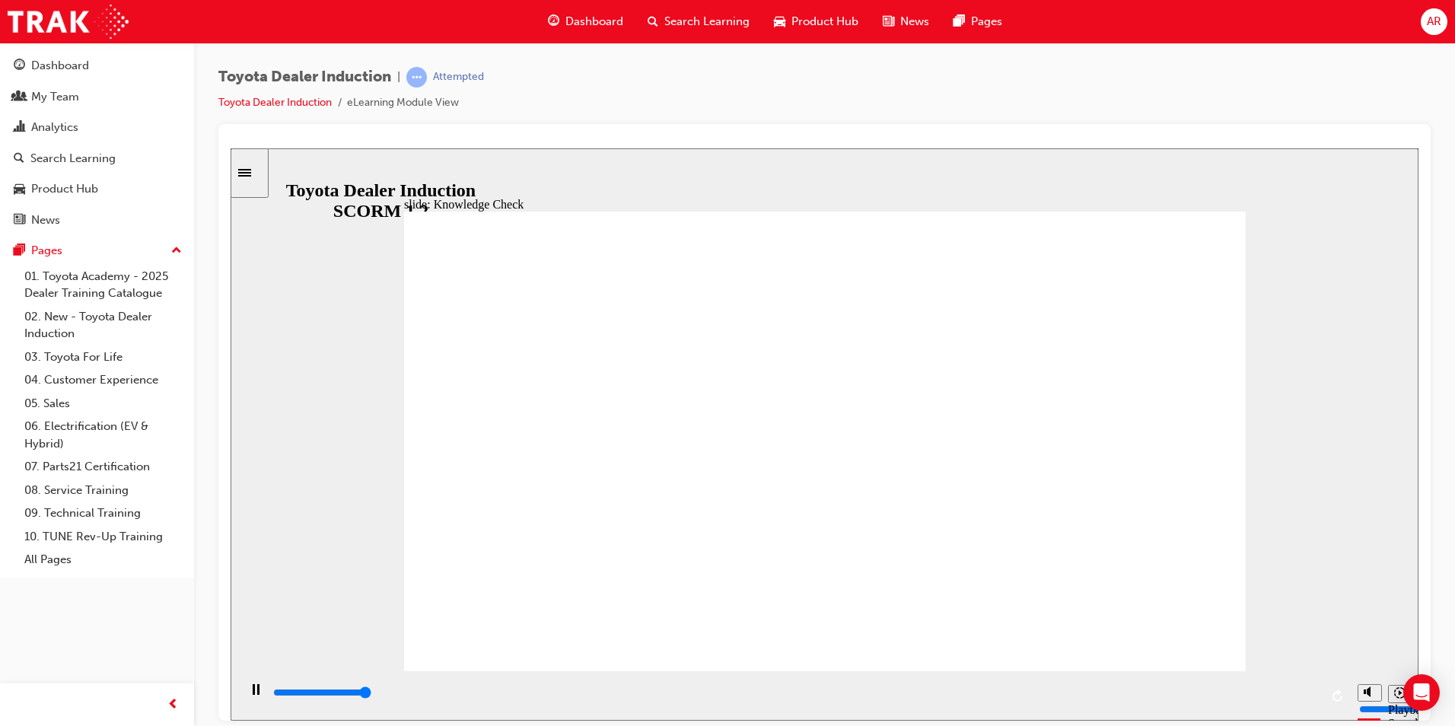
type input "5000"
type input "h"
type input "ha"
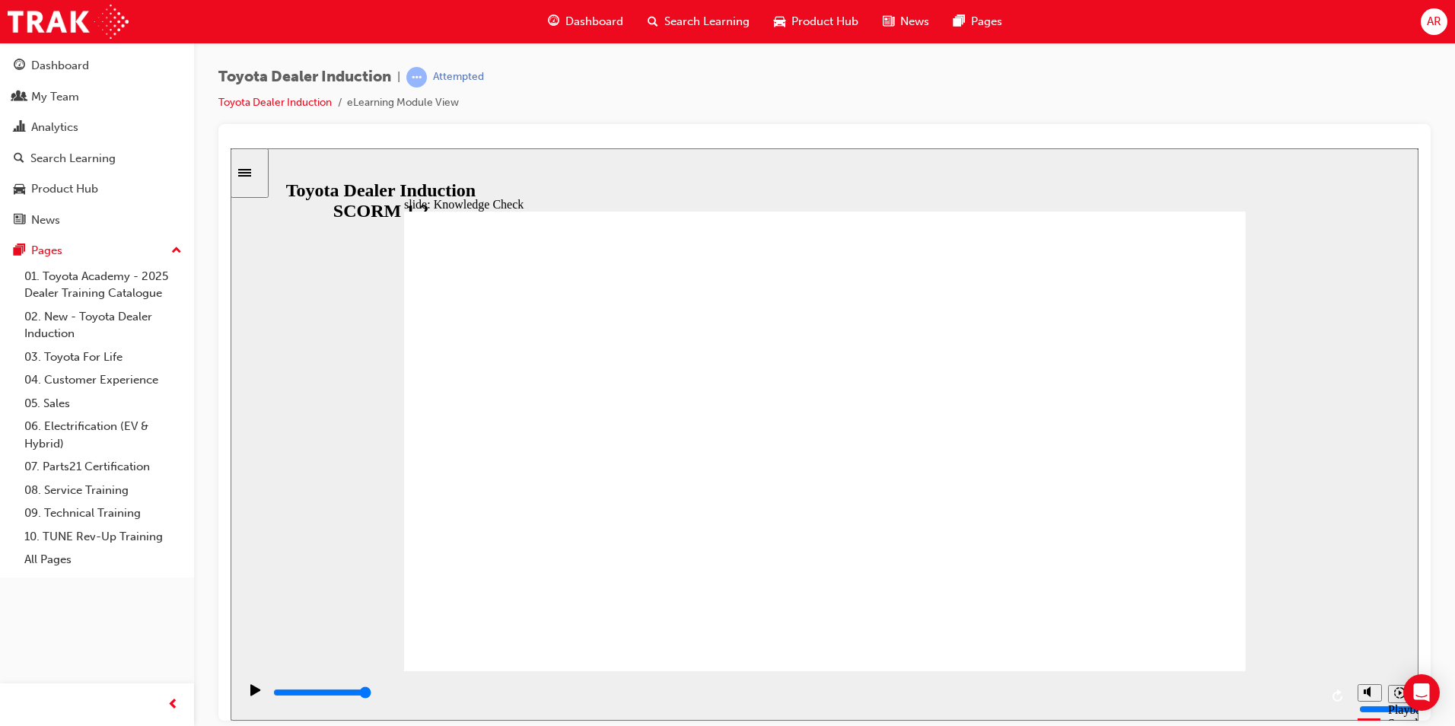
type input "hap"
type input "happ"
type input "happi"
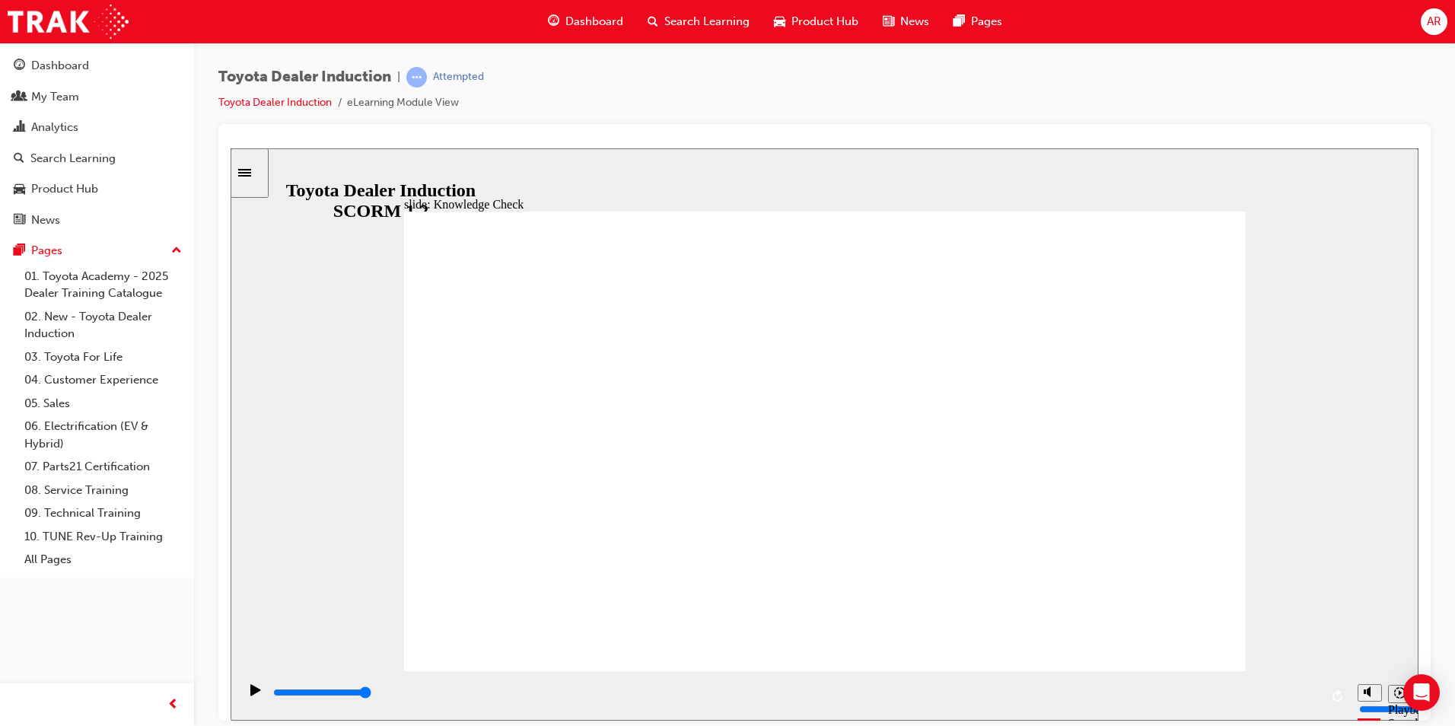
type input "happi"
type input "happin"
type input "happine"
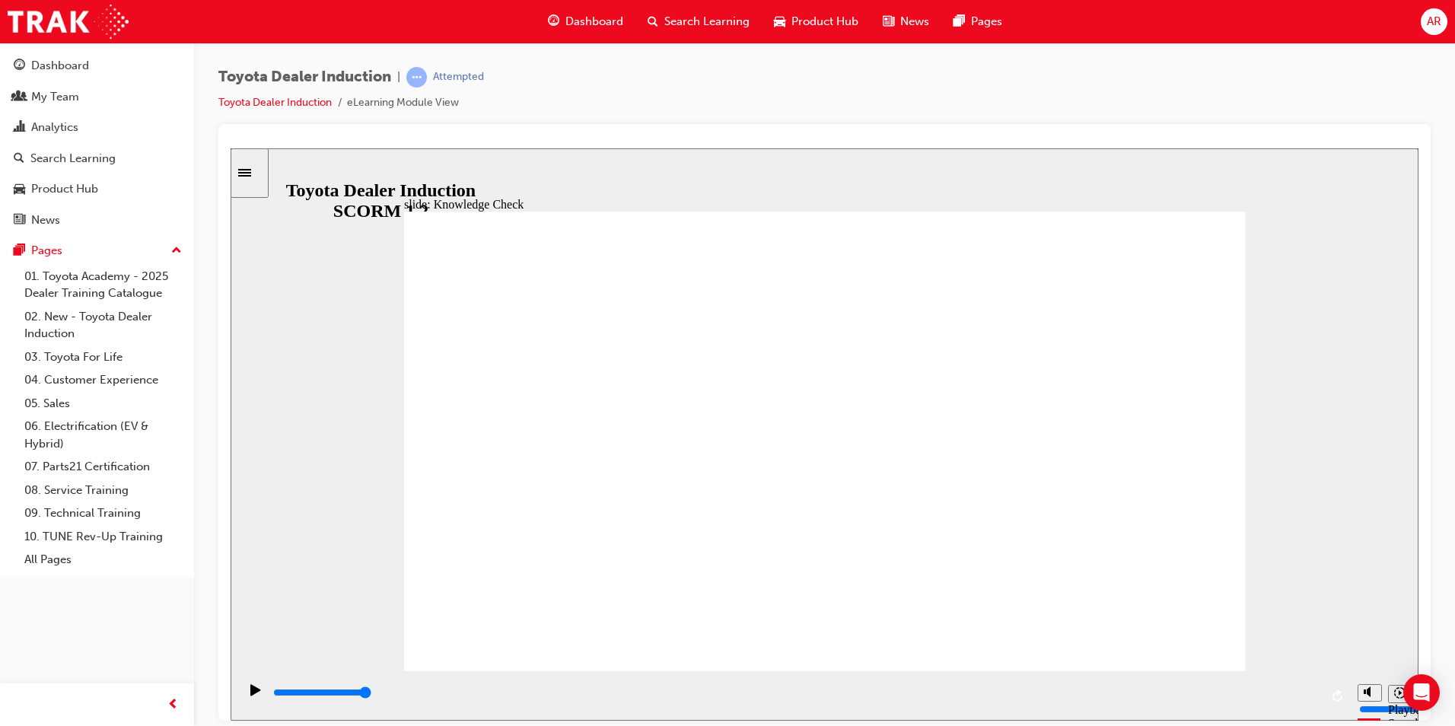
type input "happines"
type input "happiness"
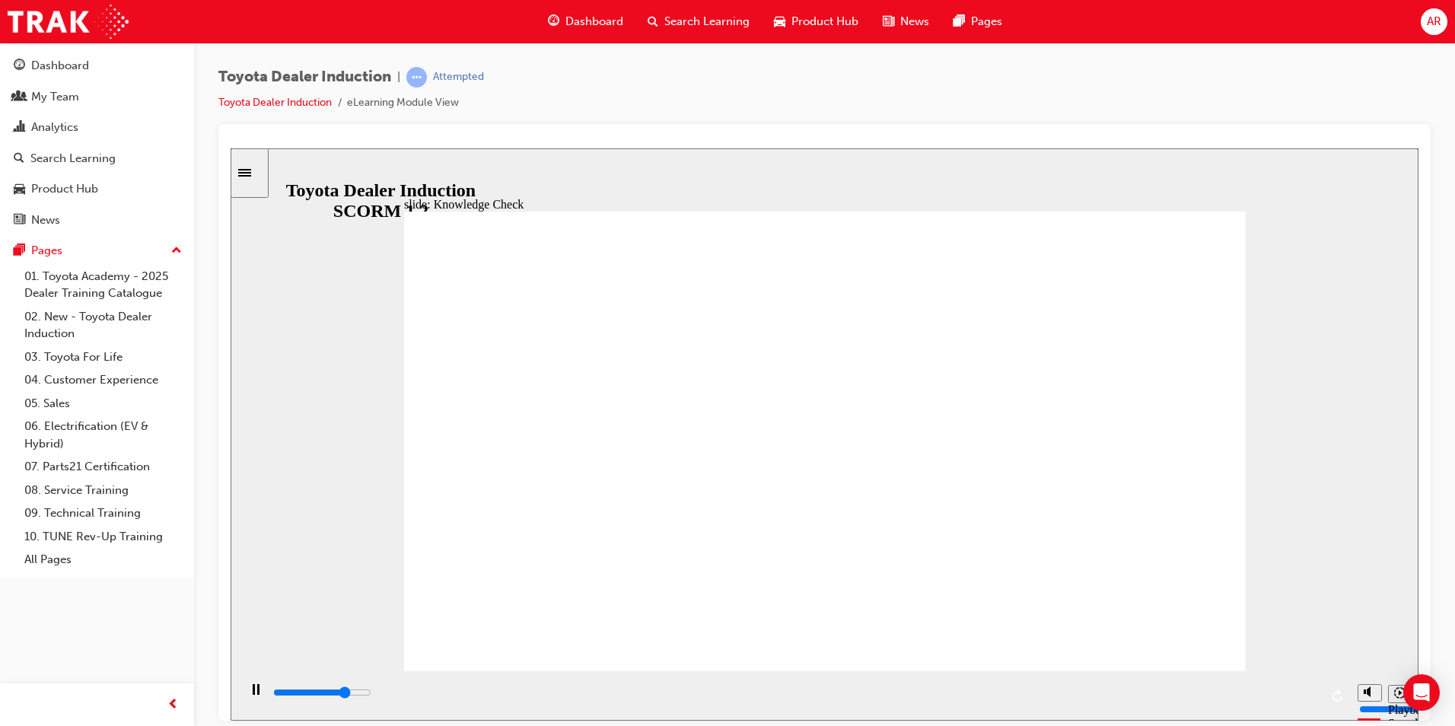
type input "5000"
type input "m"
type input "mo"
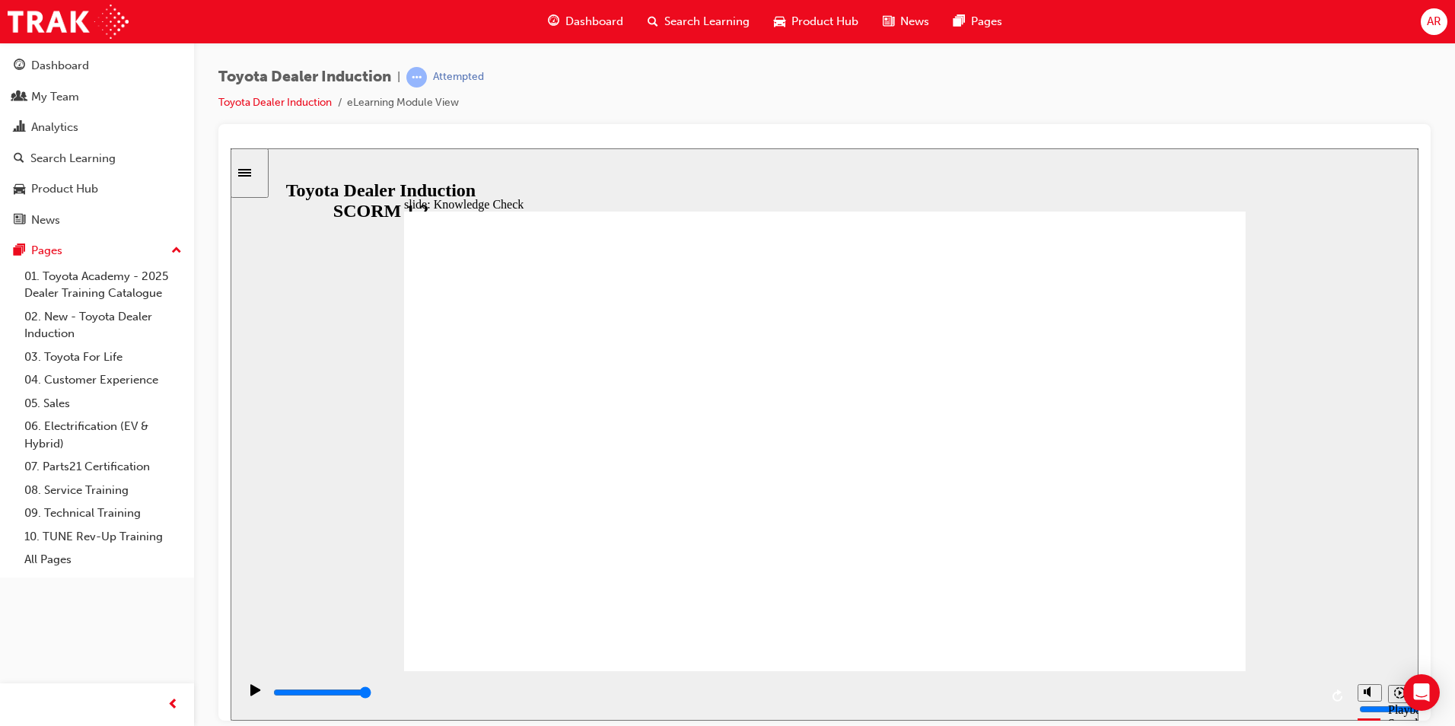
type input "mo"
type input "mob"
type input "mobi"
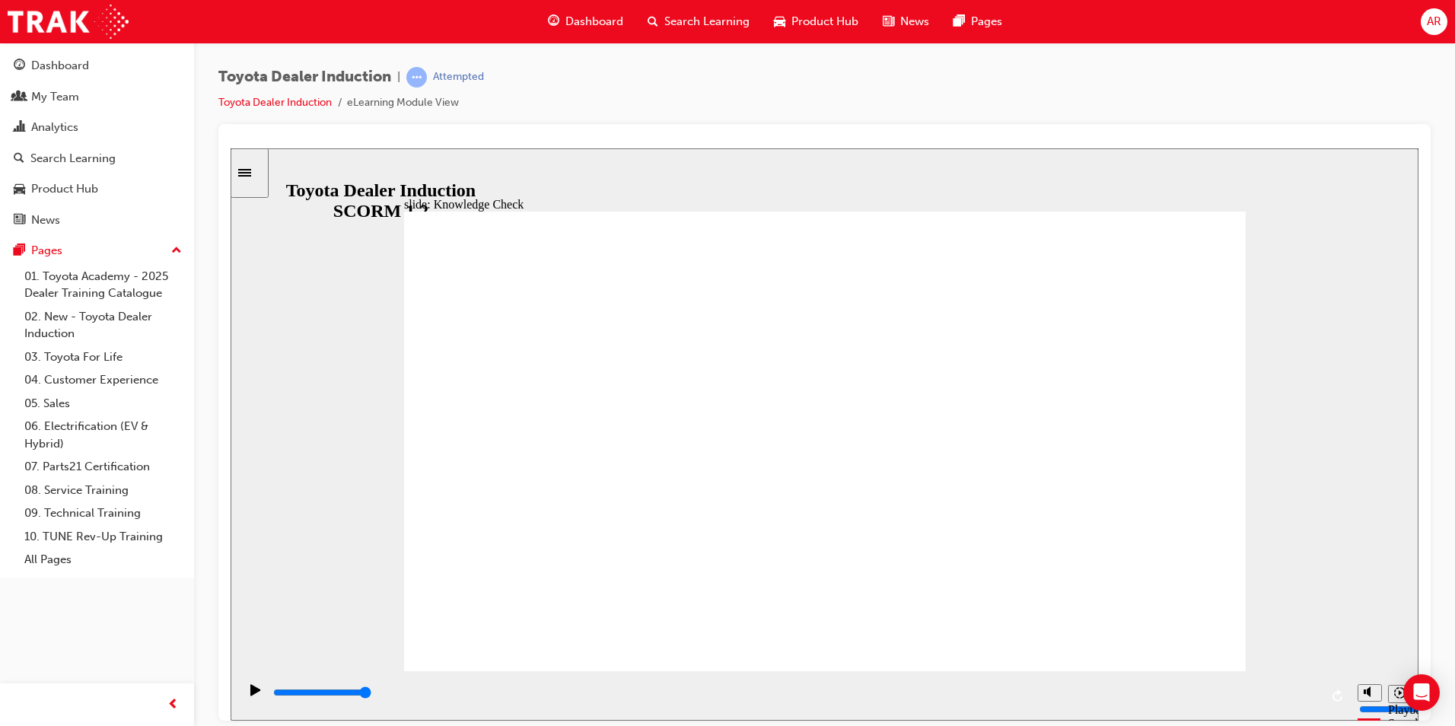
type input "mobil"
type input "mobile"
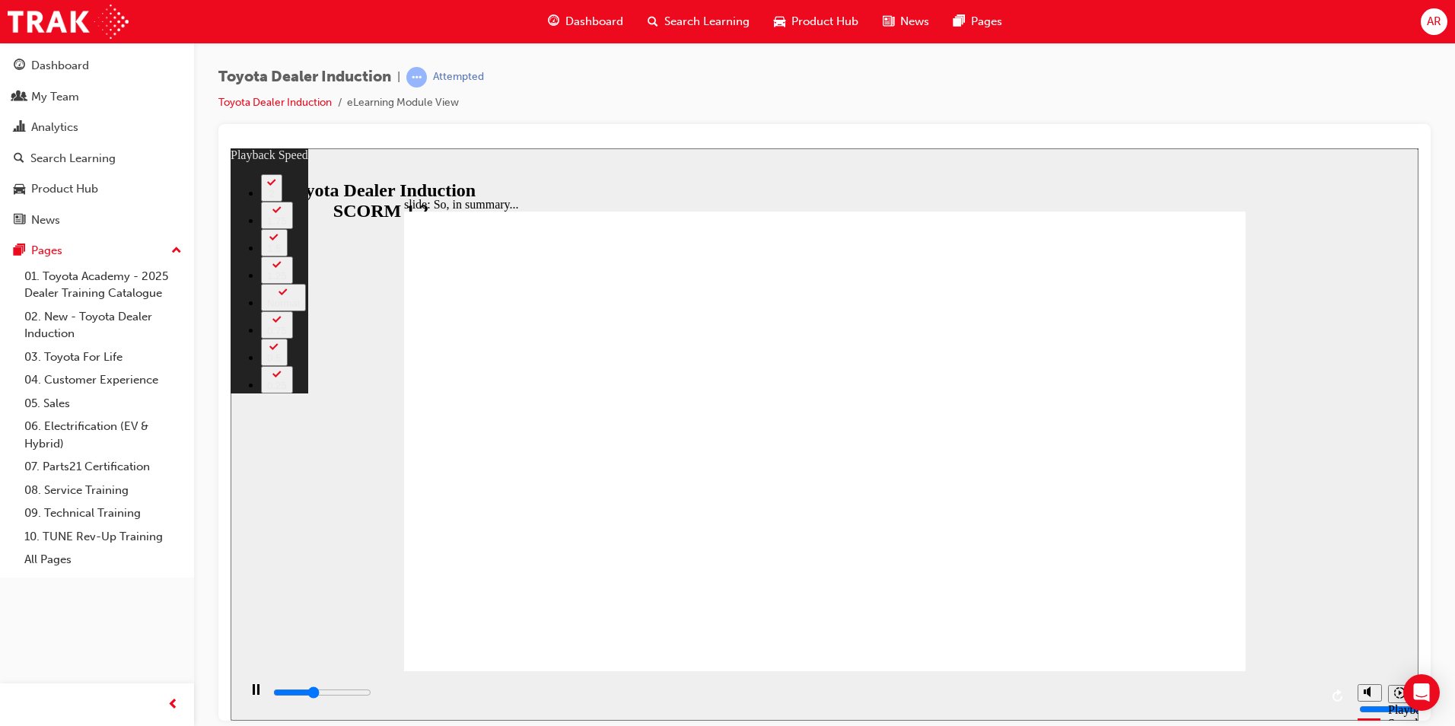
type input "2600"
type input "0"
type input "2900"
type input "0"
type input "3100"
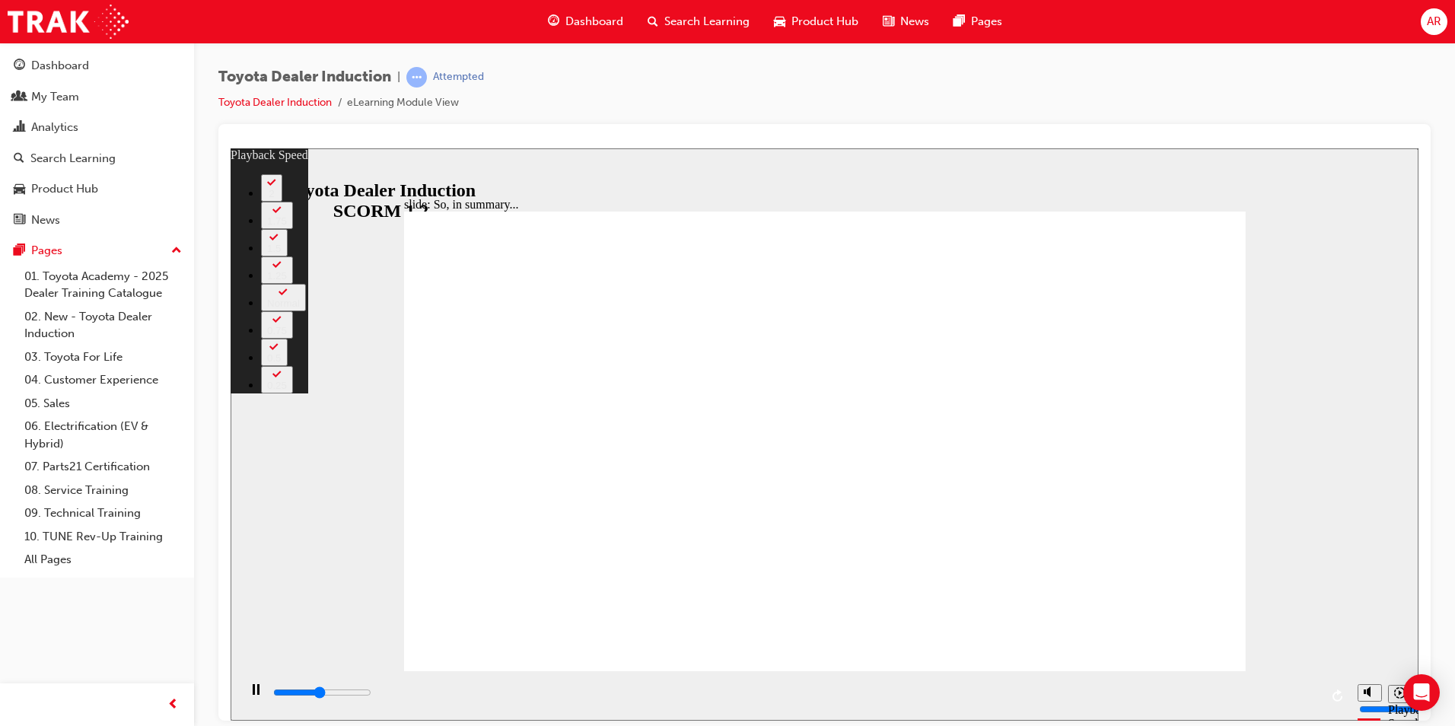
type input "1"
type input "3400"
type input "1"
type input "3600"
type input "1"
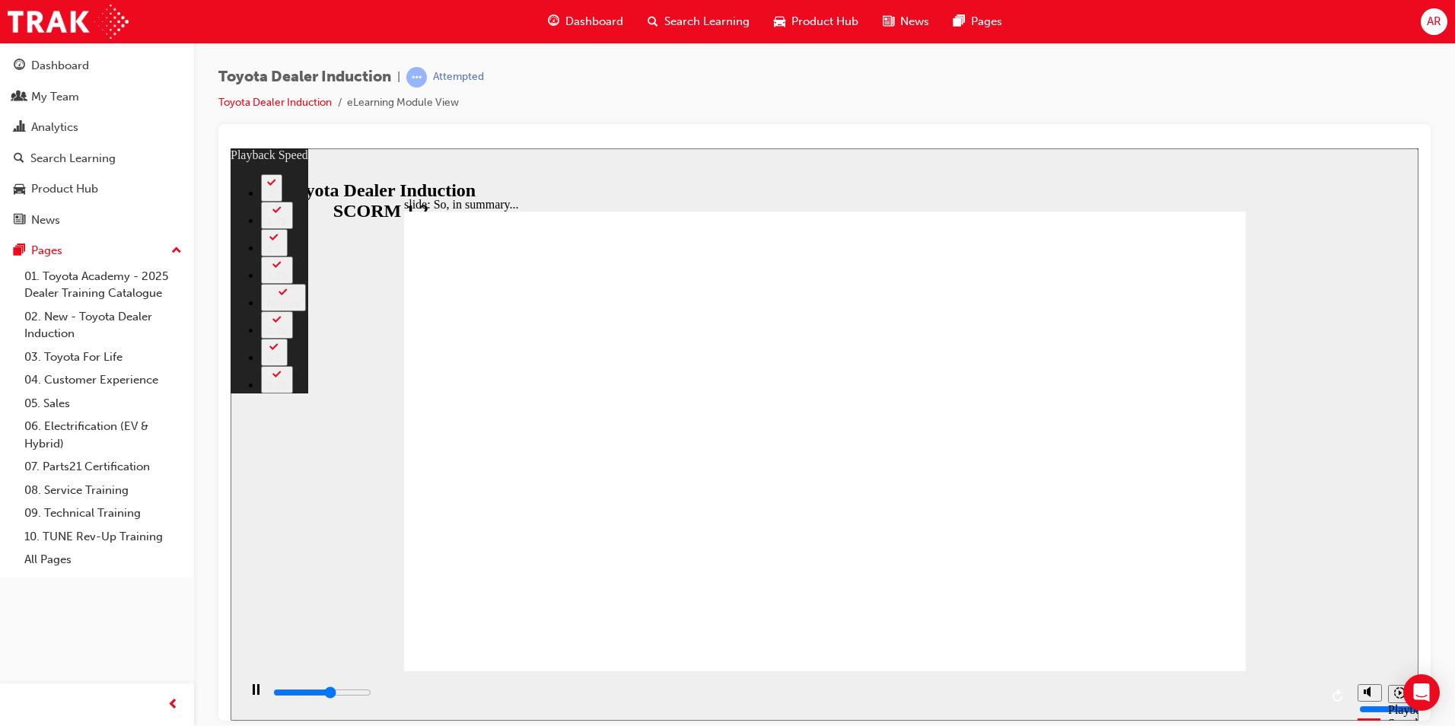
type input "3900"
type input "1"
type input "4200"
type input "2"
type input "4500"
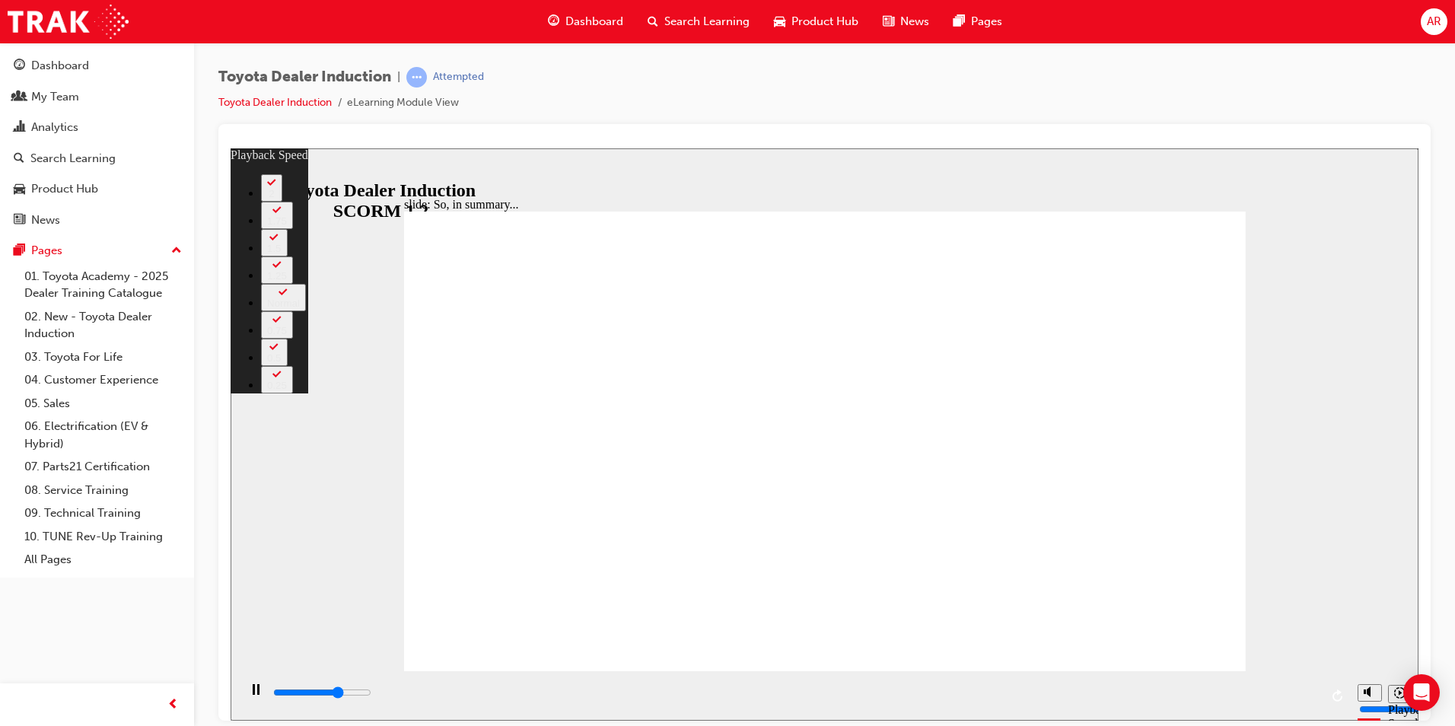
type input "2"
type input "4700"
type input "2"
type input "5000"
type input "2"
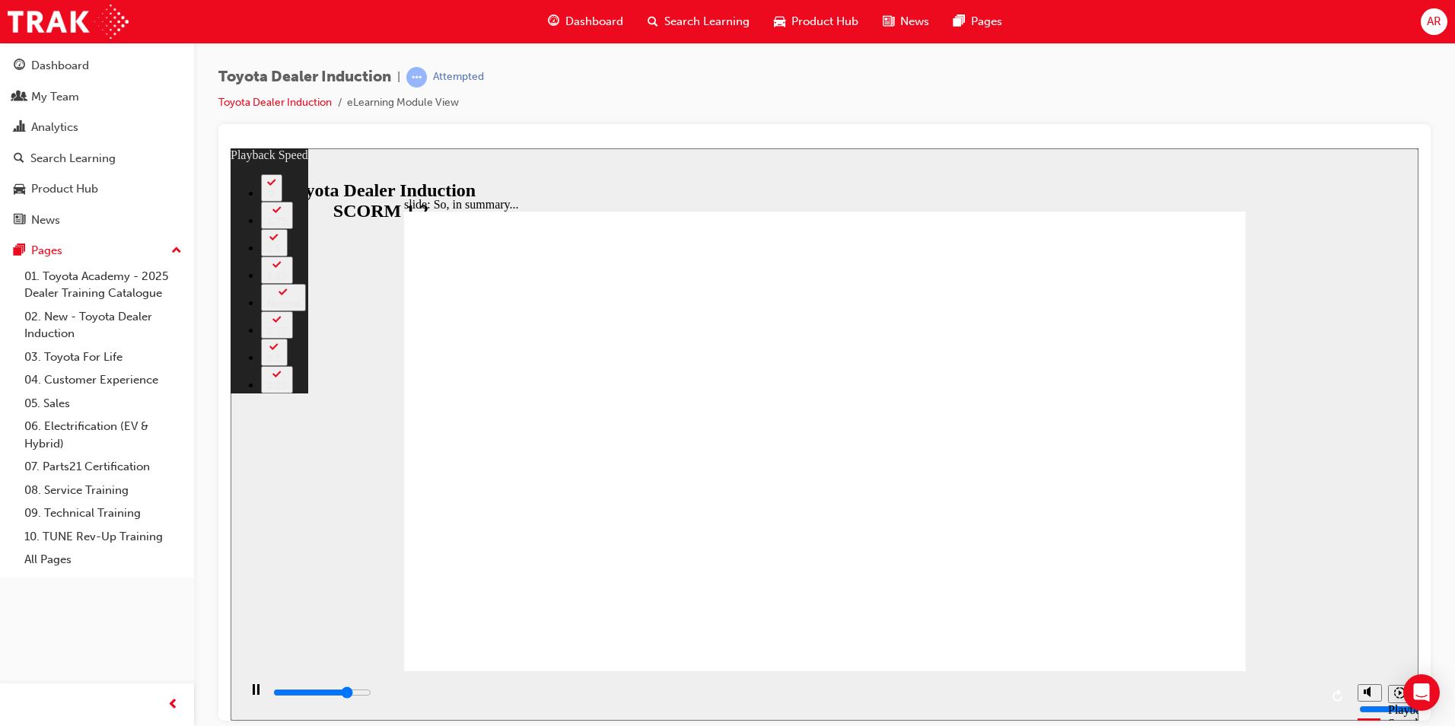
type input "5300"
type input "3"
type input "5500"
type input "3"
type input "5800"
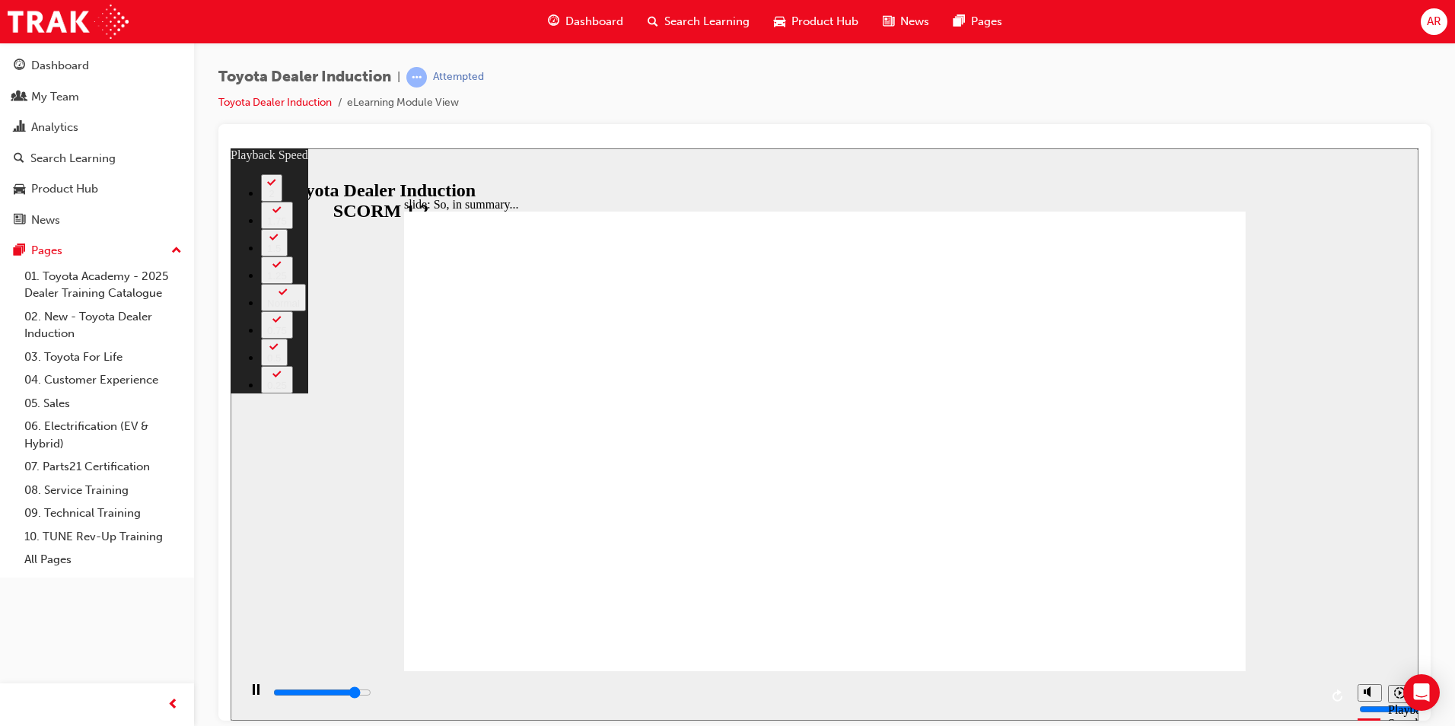
type input "3"
type input "6100"
type input "3"
type input "6300"
type input "4"
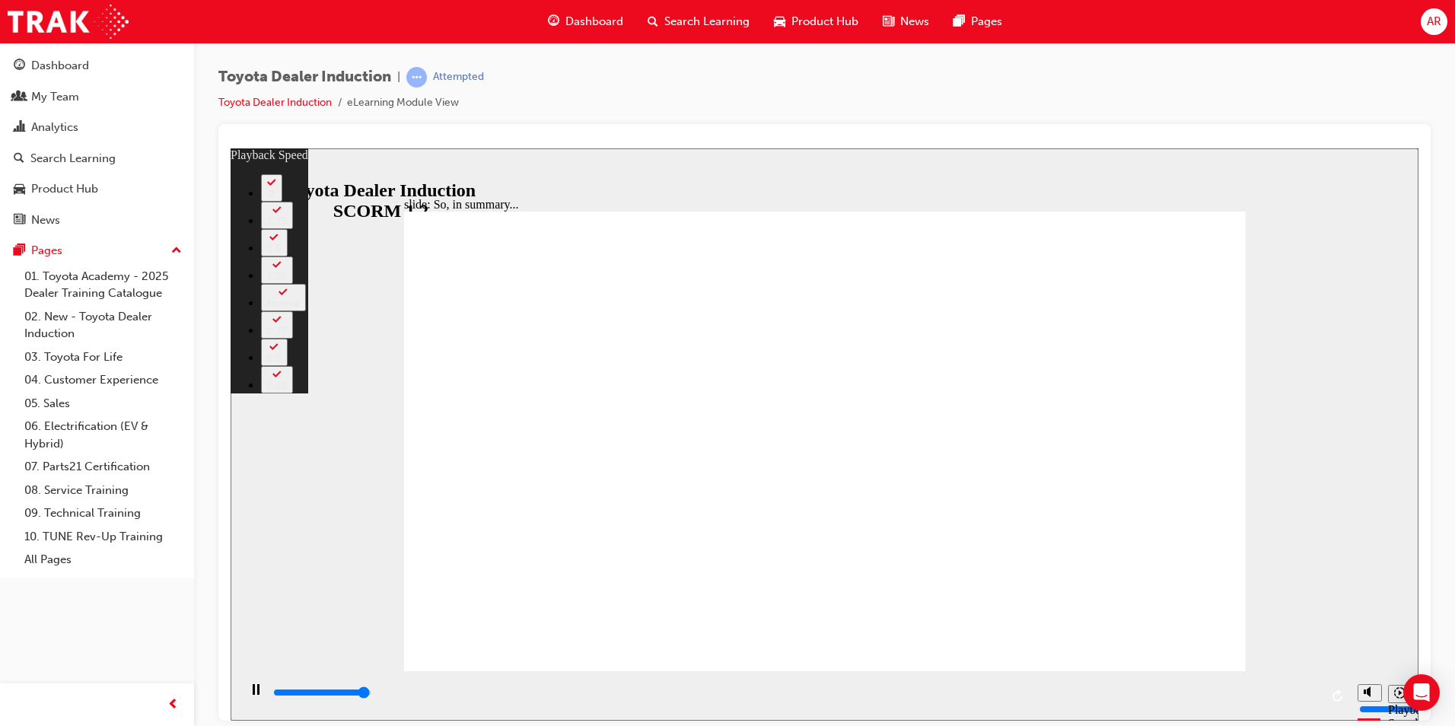
type input "6500"
drag, startPoint x: 1192, startPoint y: 641, endPoint x: 1185, endPoint y: 636, distance: 8.9
type input "128"
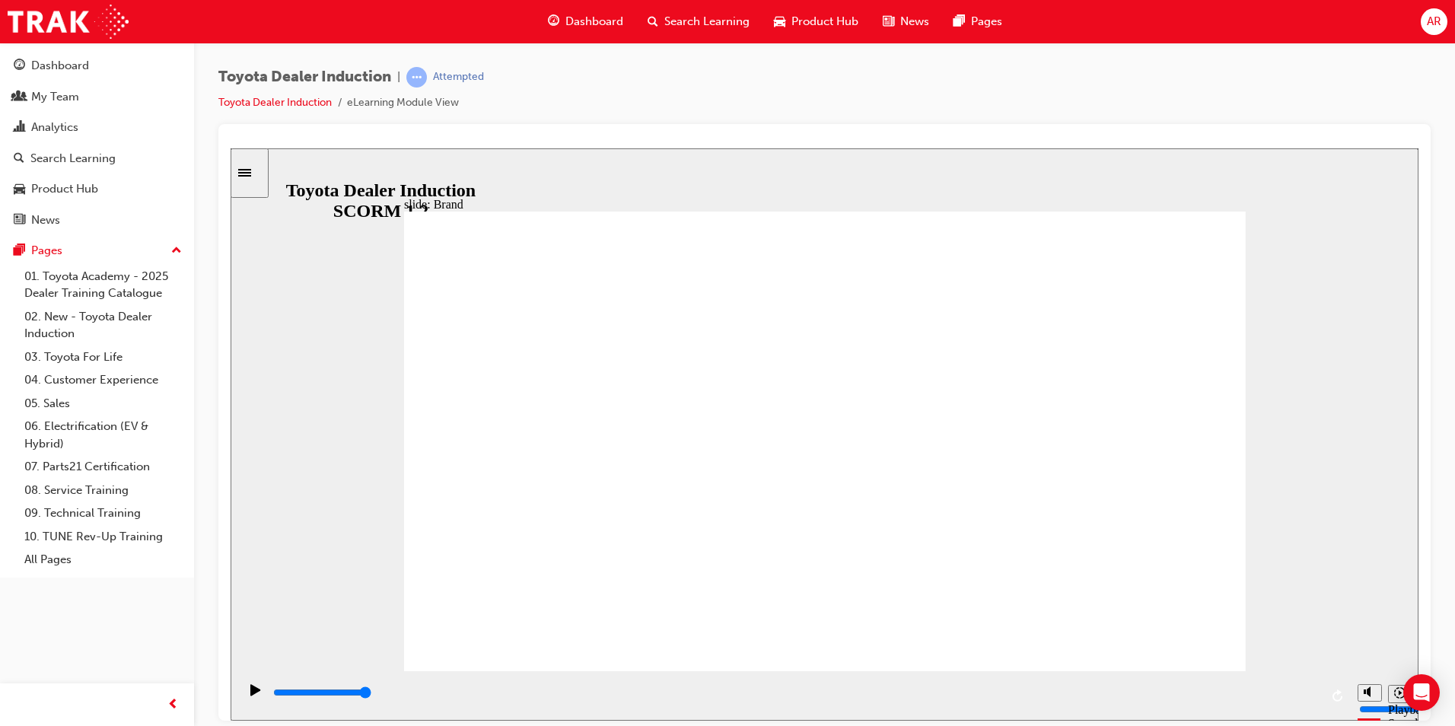
type input "48700"
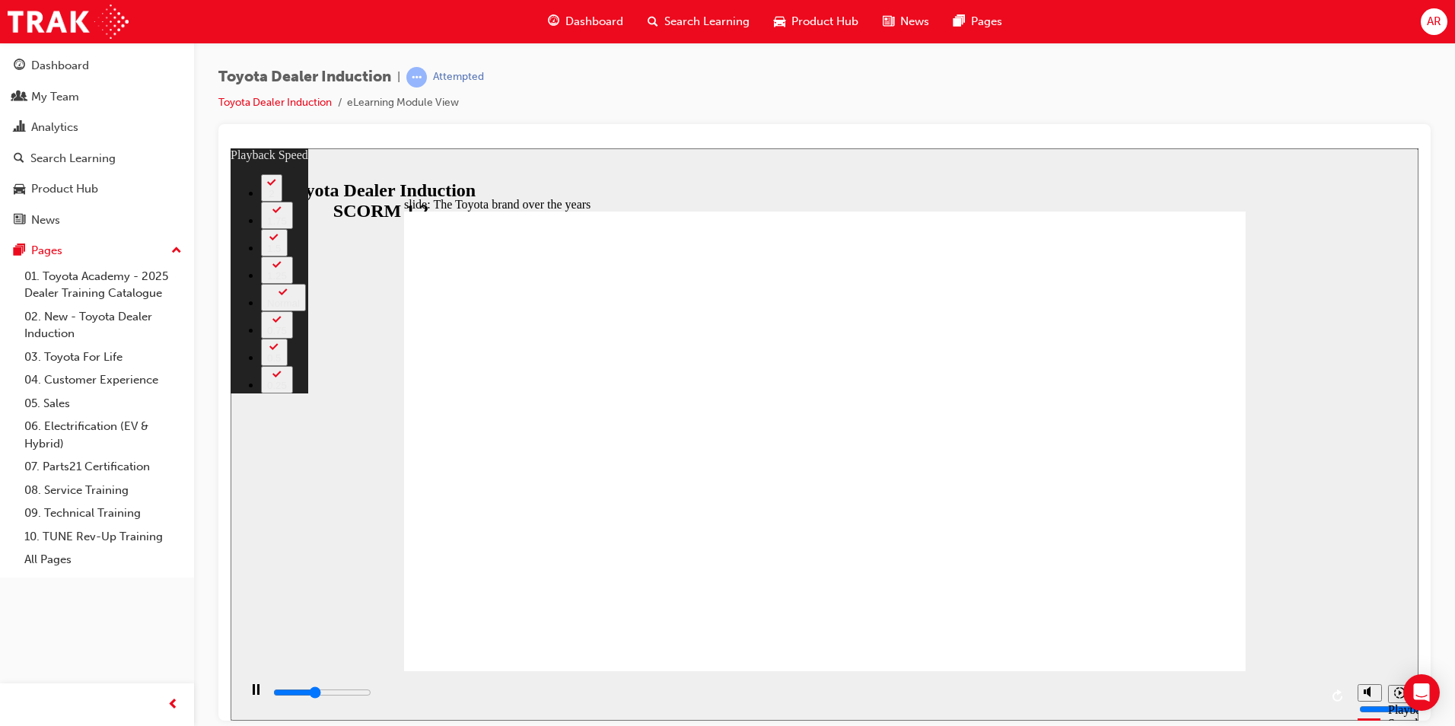
type input "3500"
type input "0"
type input "3800"
type input "0"
type input "4100"
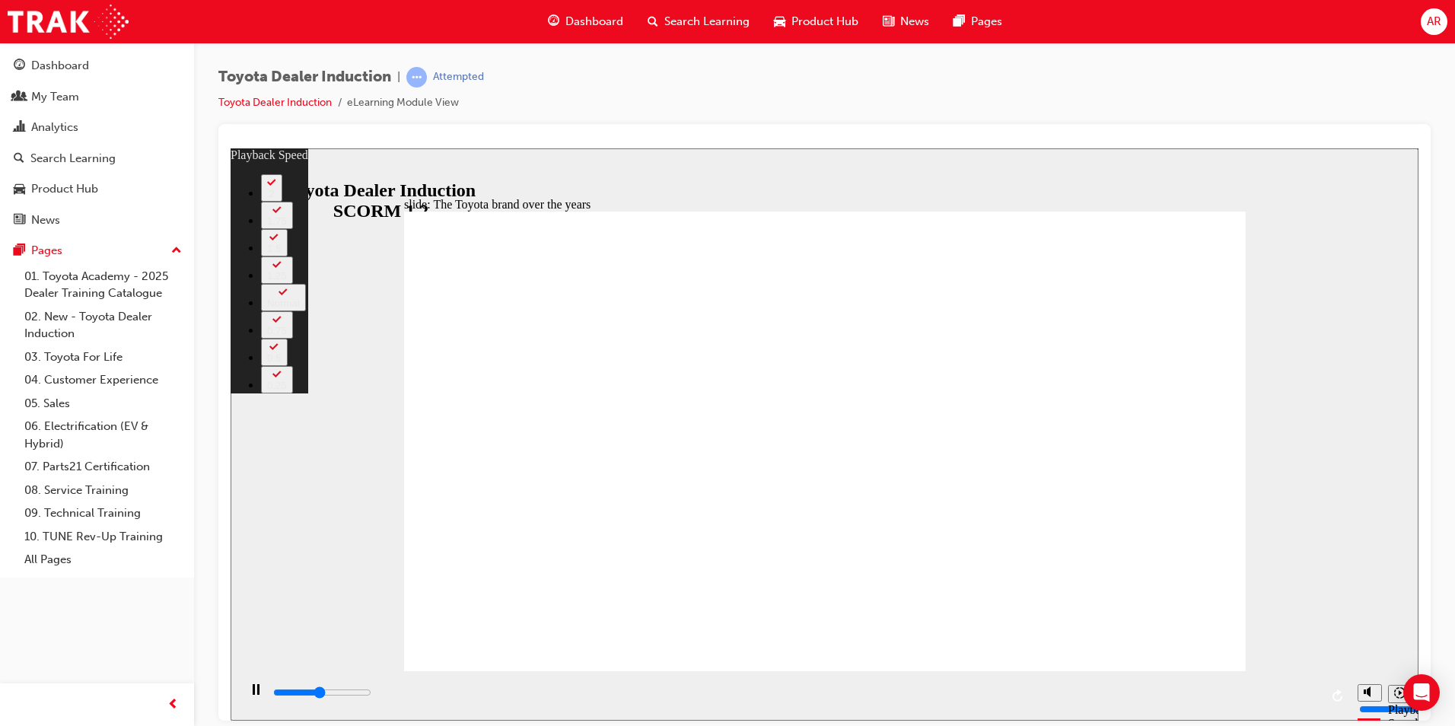
type input "1"
type input "4100"
type input "1"
type input "4200"
type input "1"
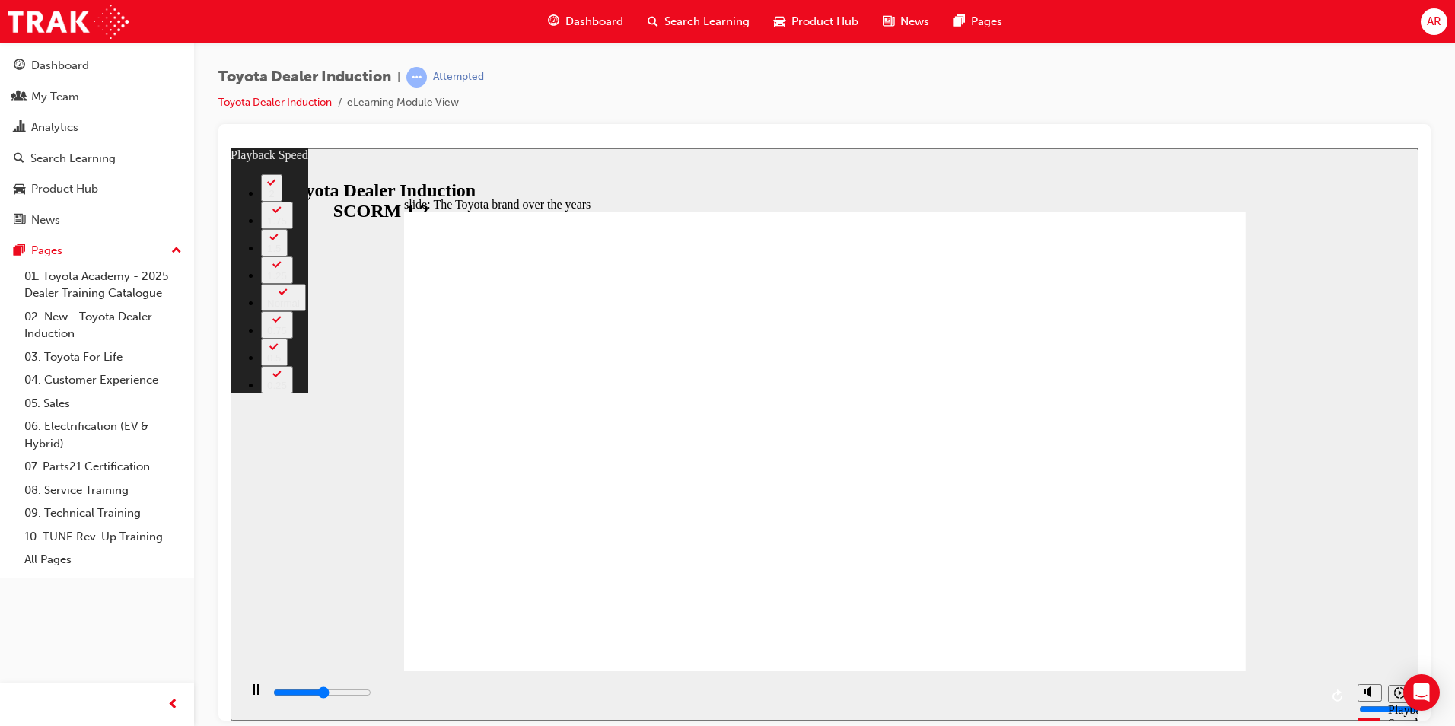
type input "4300"
type input "1"
type input "4600"
type input "1"
type input "4800"
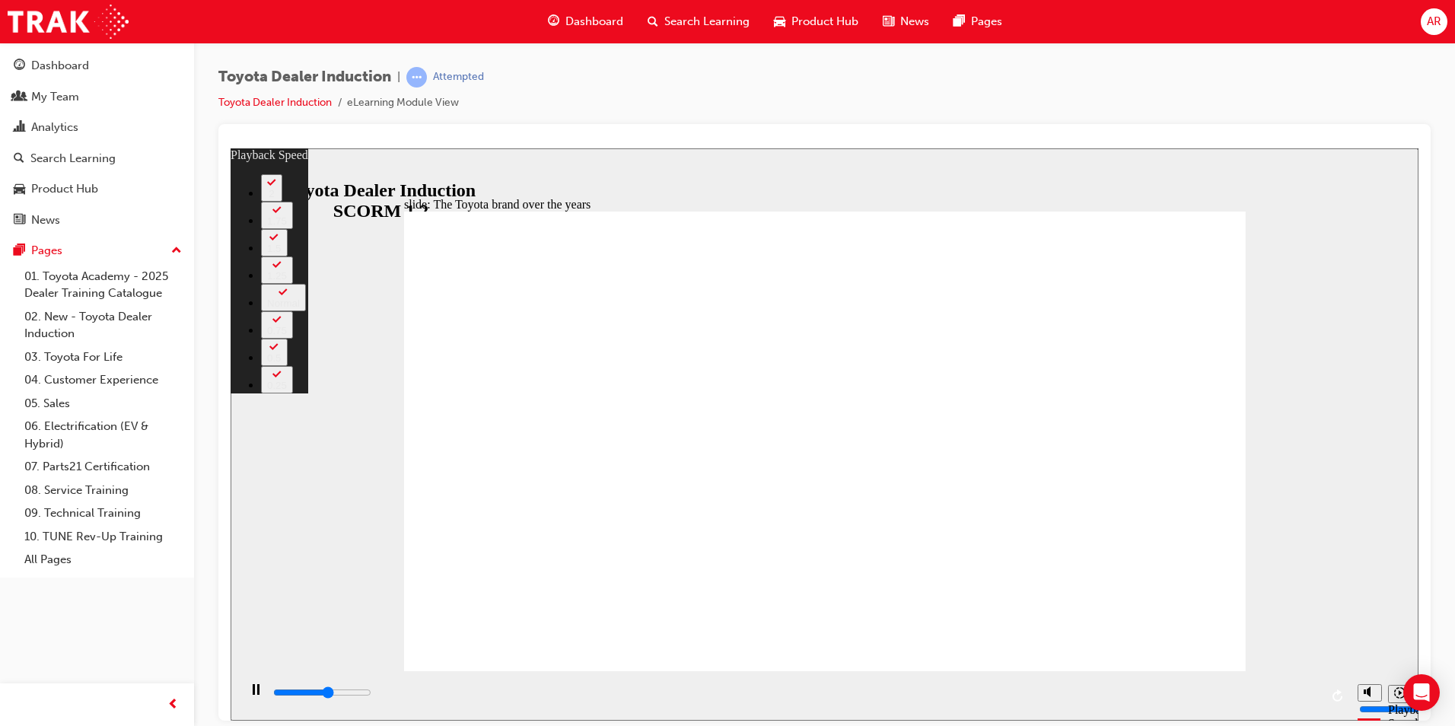
type input "1"
type input "5100"
type input "2"
type input "5400"
type input "2"
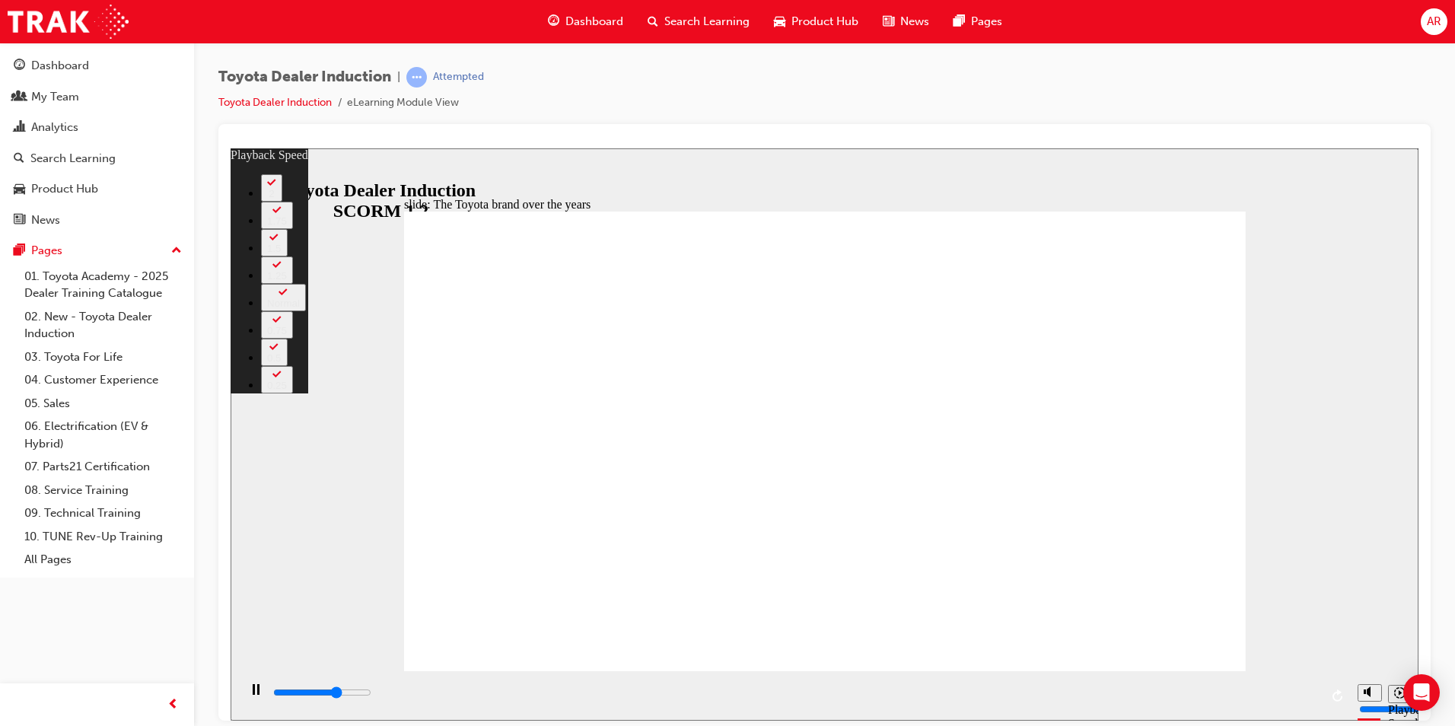
type input "5700"
type input "2"
type input "5900"
type input "149"
type input "5900"
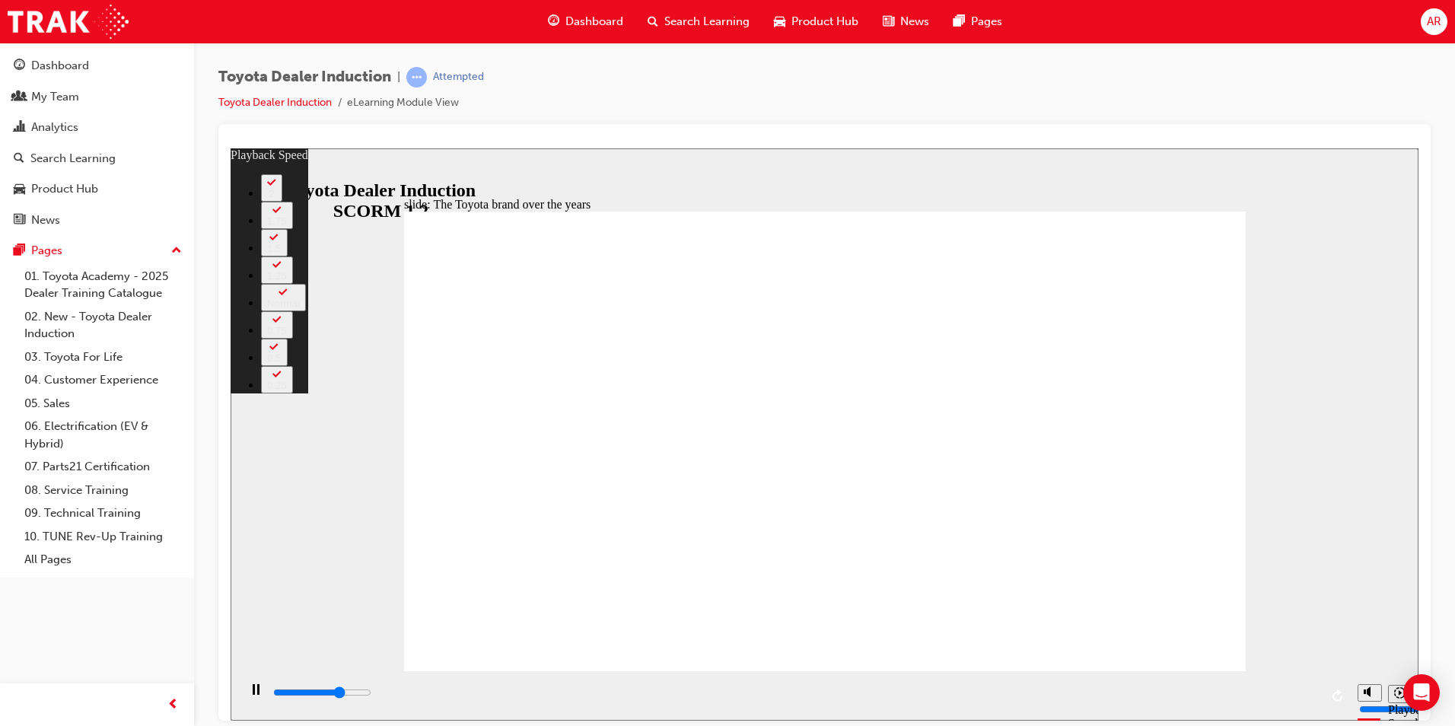
type input "149"
type input "5900"
type input "149"
type input "6200"
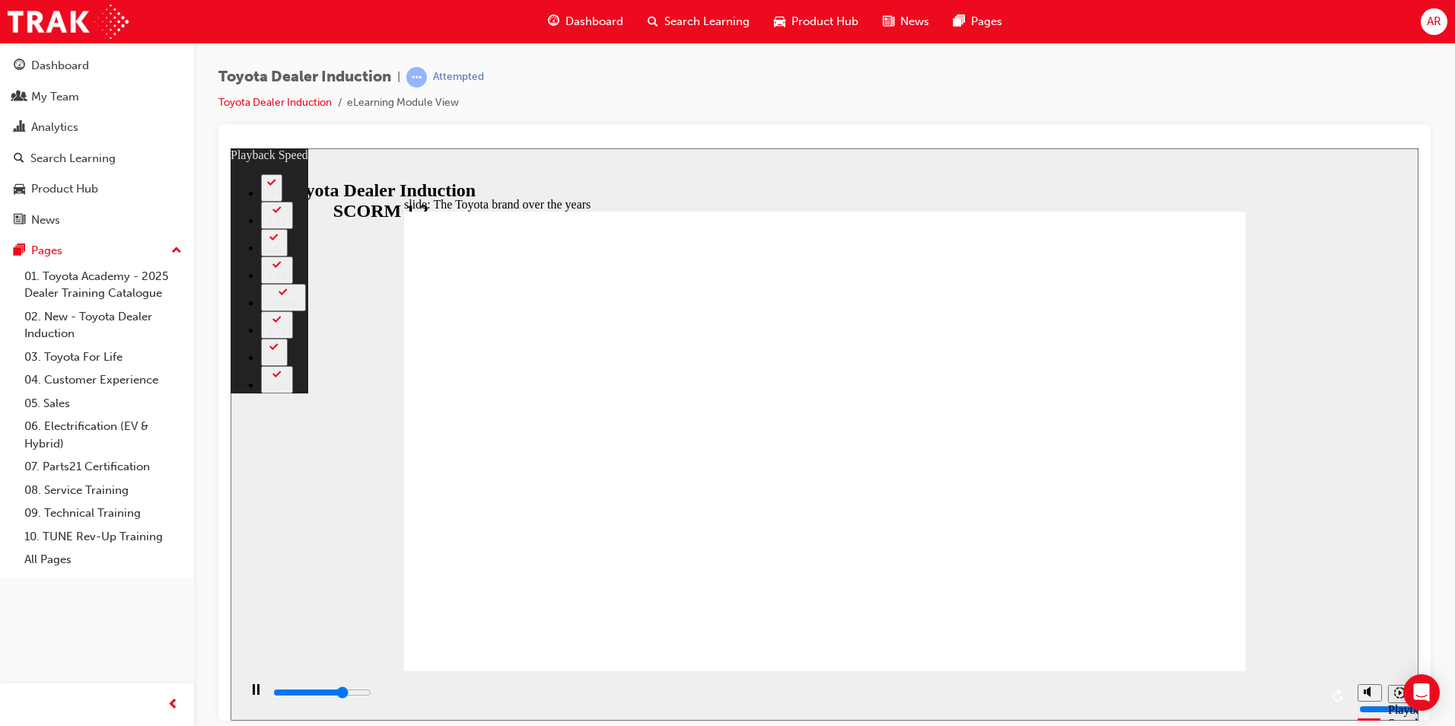
type input "149"
type input "6400"
type input "149"
type input "6700"
type input "149"
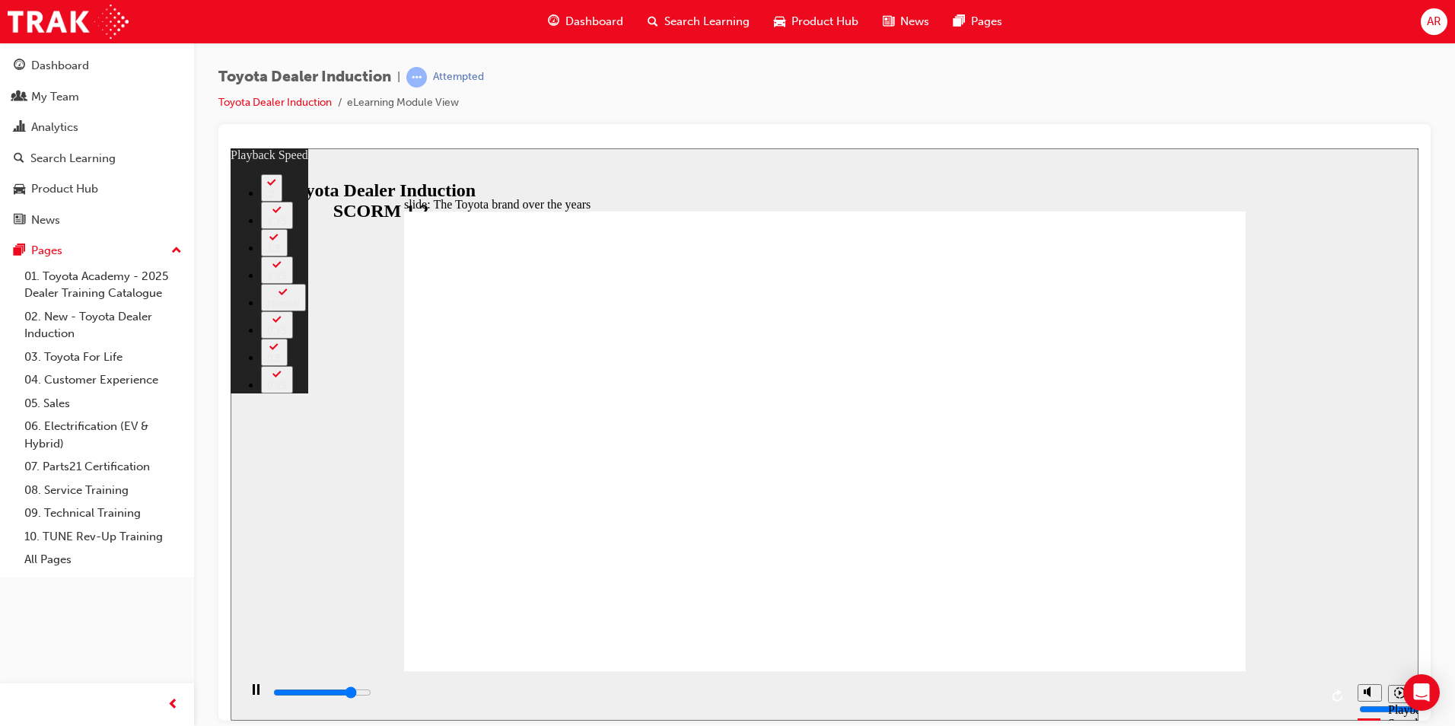
type input "7000"
type input "150"
type input "7200"
type input "150"
type input "7500"
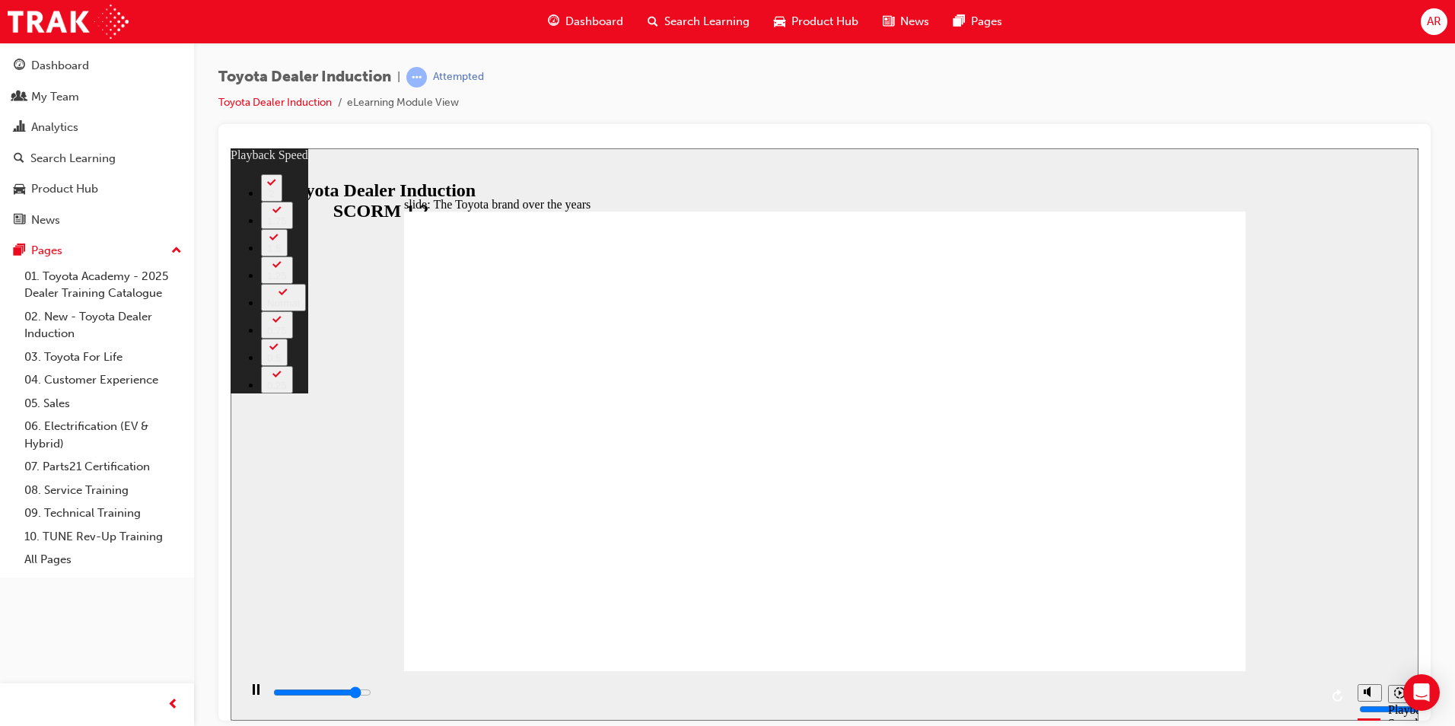
type input "150"
type input "7600"
type input "155"
type input "7700"
type input "155"
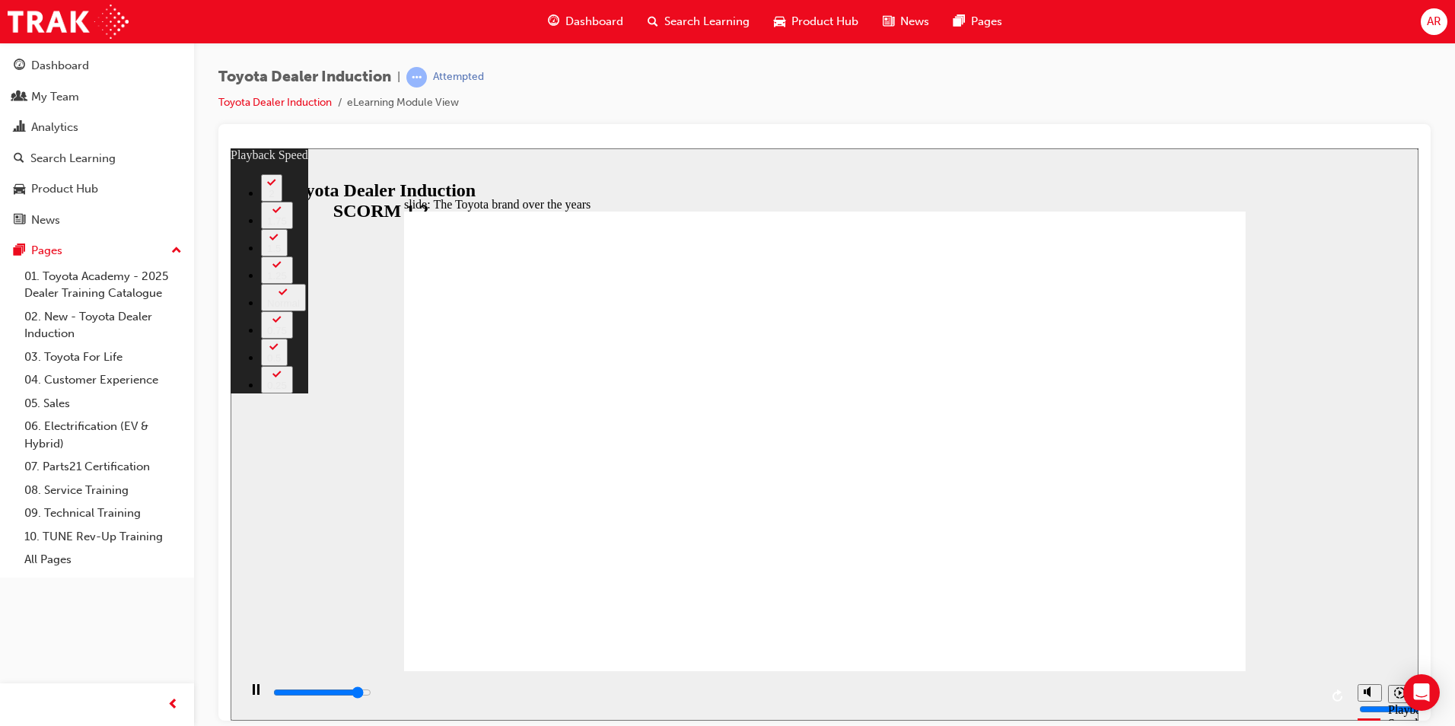
type input "7700"
type input "155"
type input "7900"
type input "155"
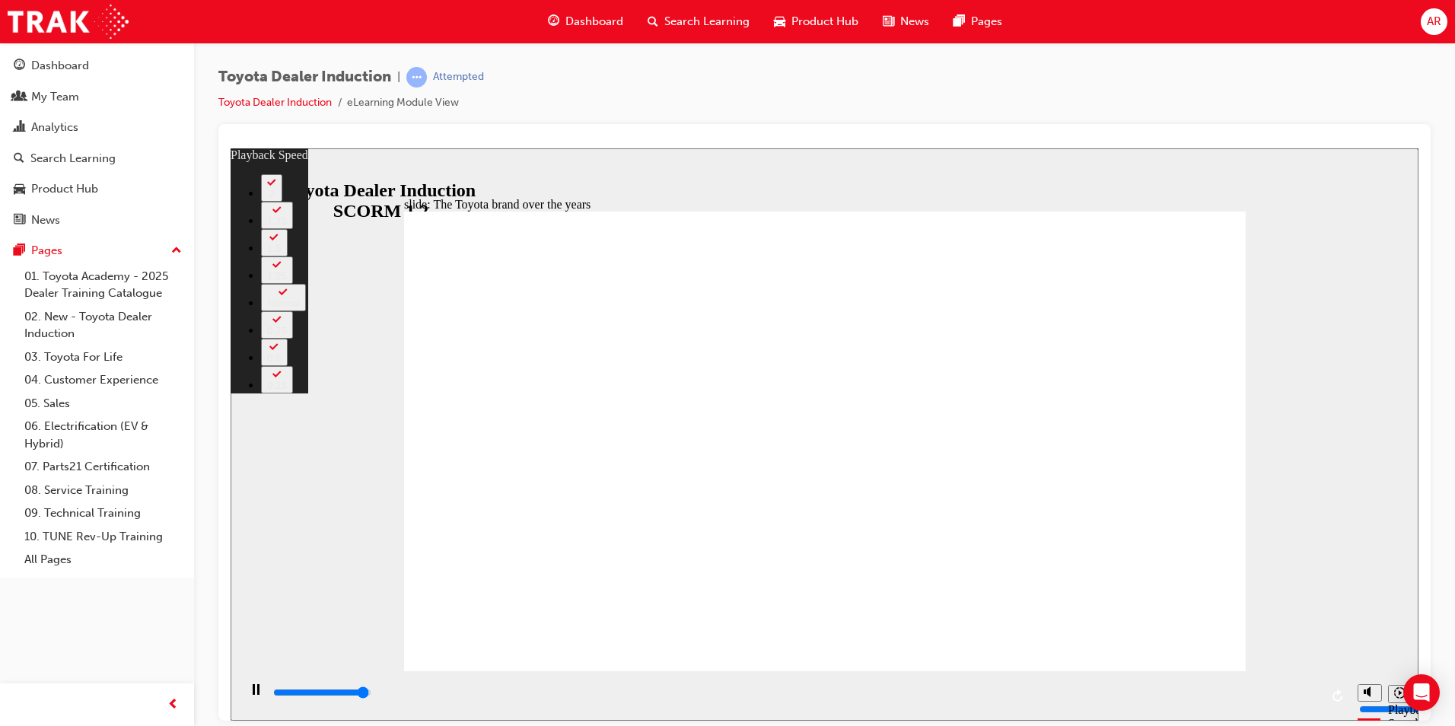
type input "8200"
type input "156"
type input "8400"
type input "165"
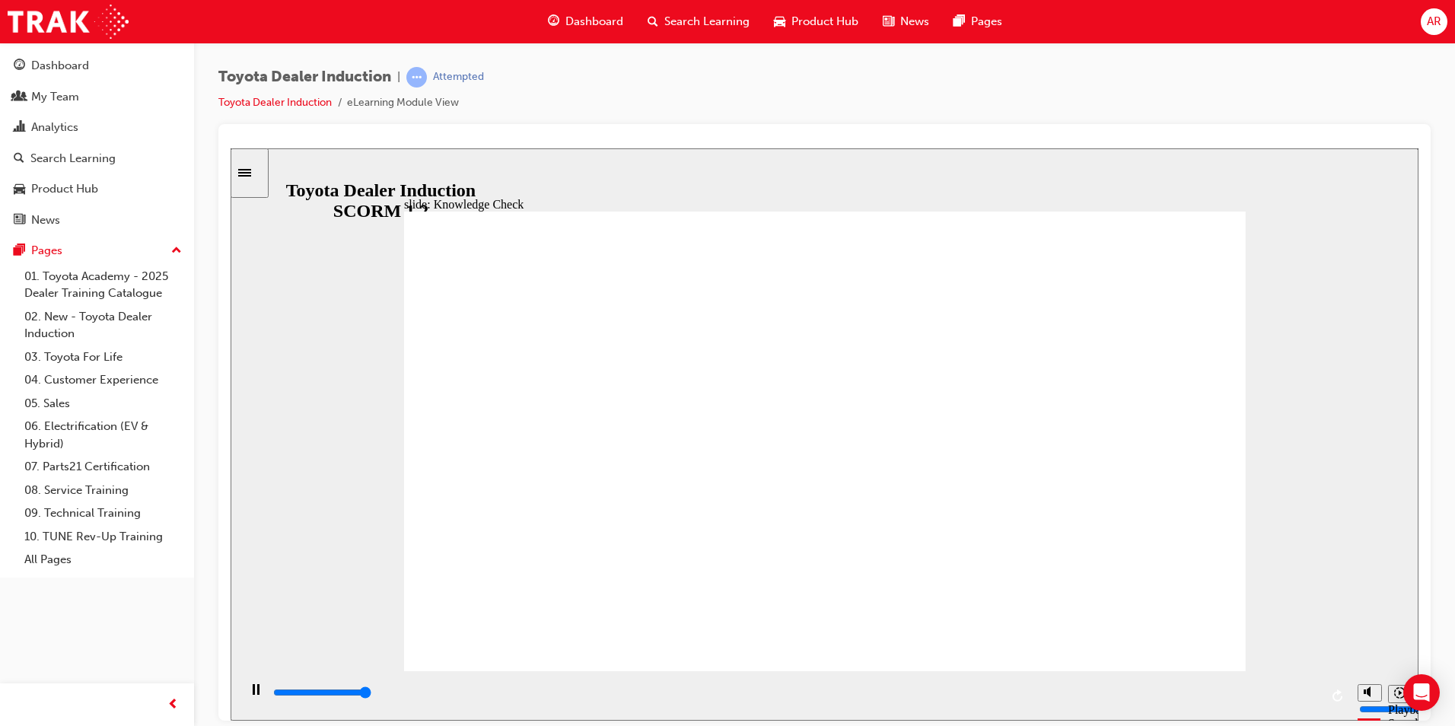
type input "5000"
radio input "true"
drag, startPoint x: 1153, startPoint y: 236, endPoint x: 1140, endPoint y: 233, distance: 12.5
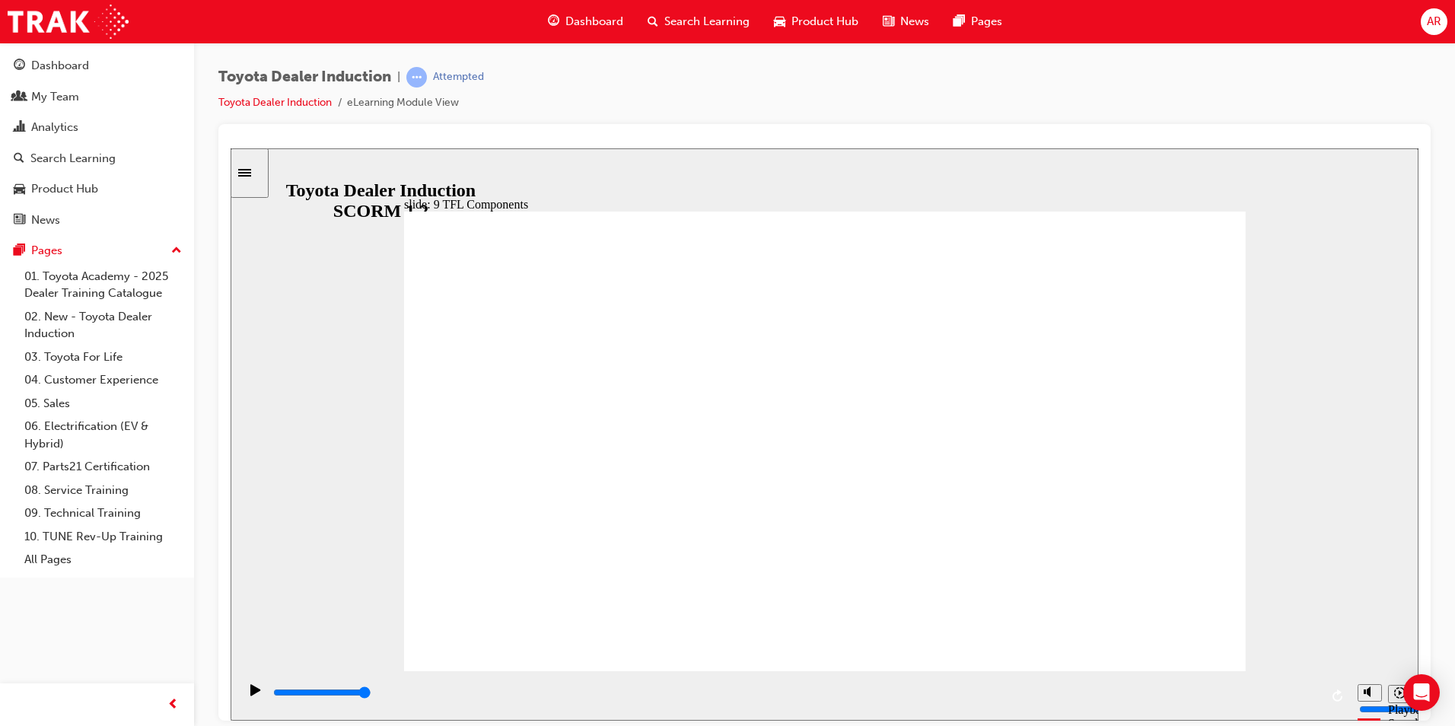
drag, startPoint x: 682, startPoint y: 568, endPoint x: 877, endPoint y: 432, distance: 237.2
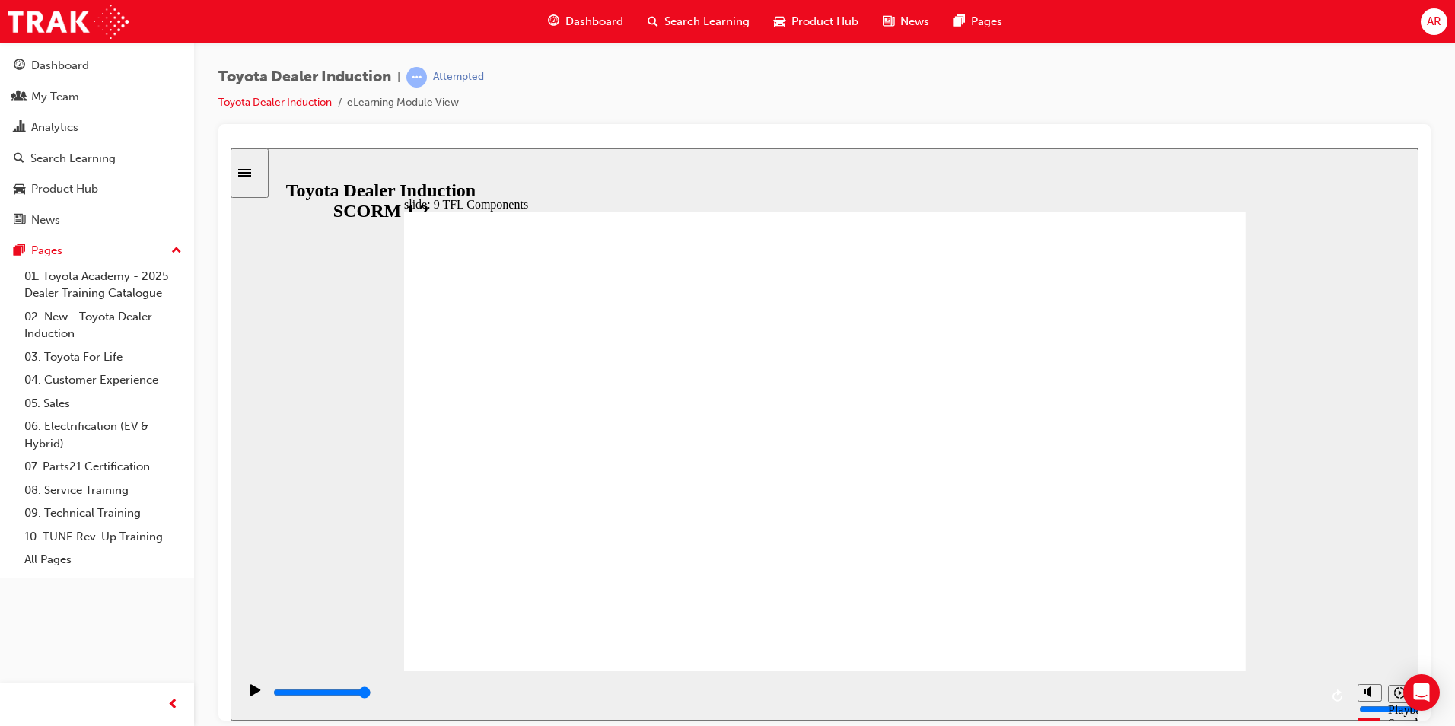
type input "10800"
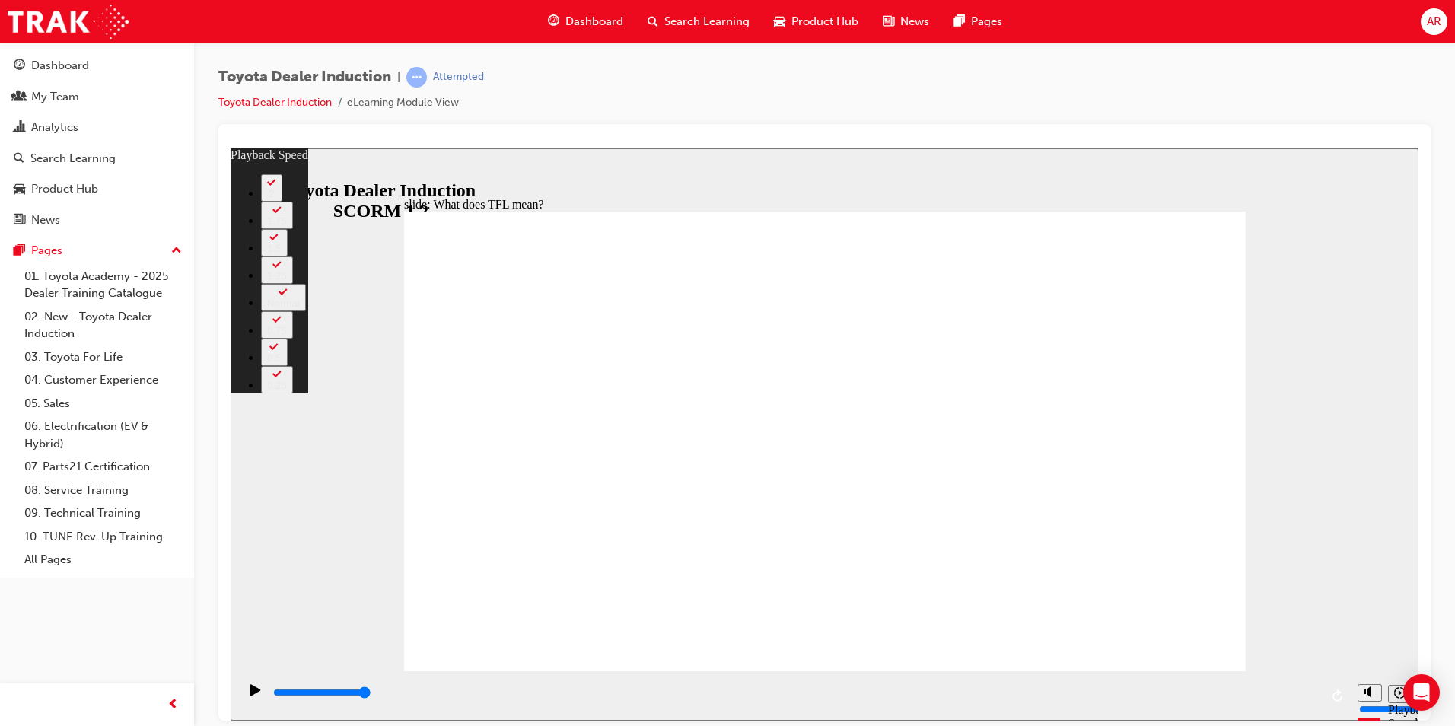
type input "139"
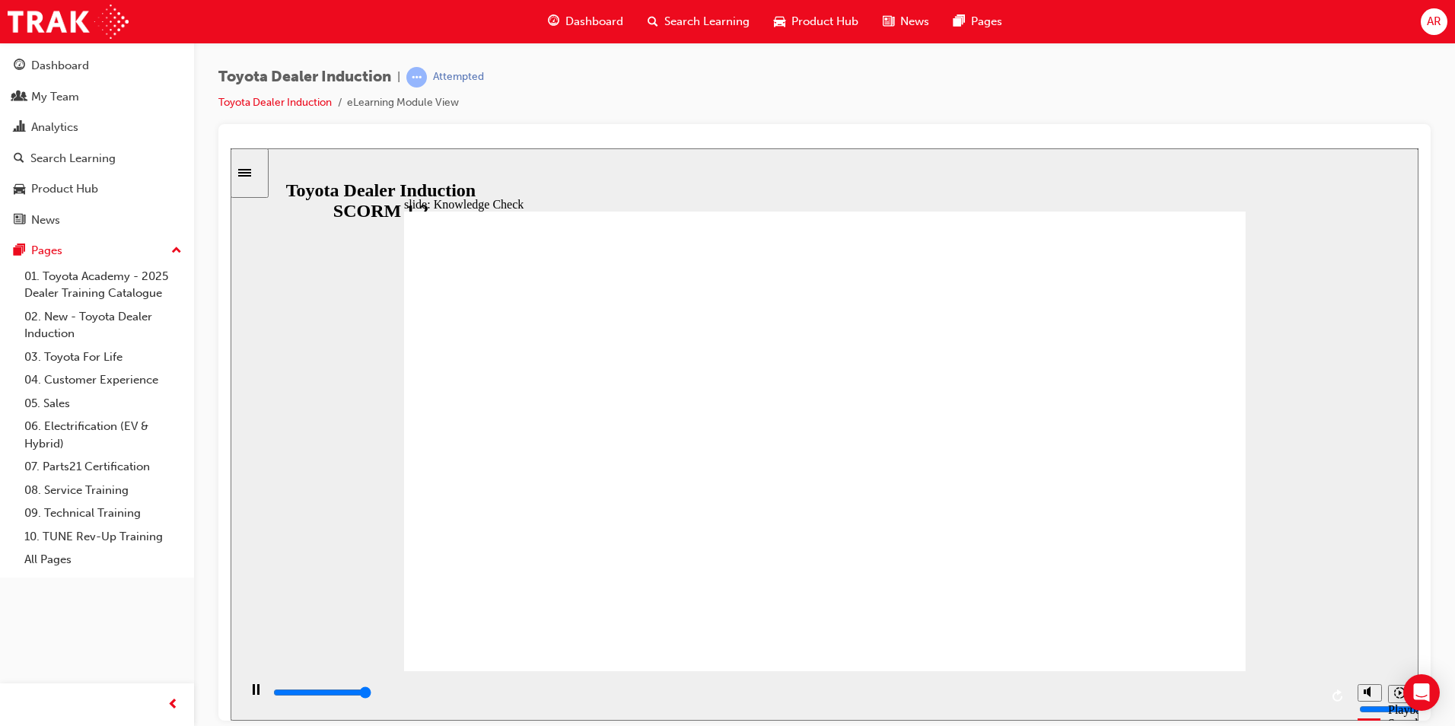
type input "5000"
radio input "true"
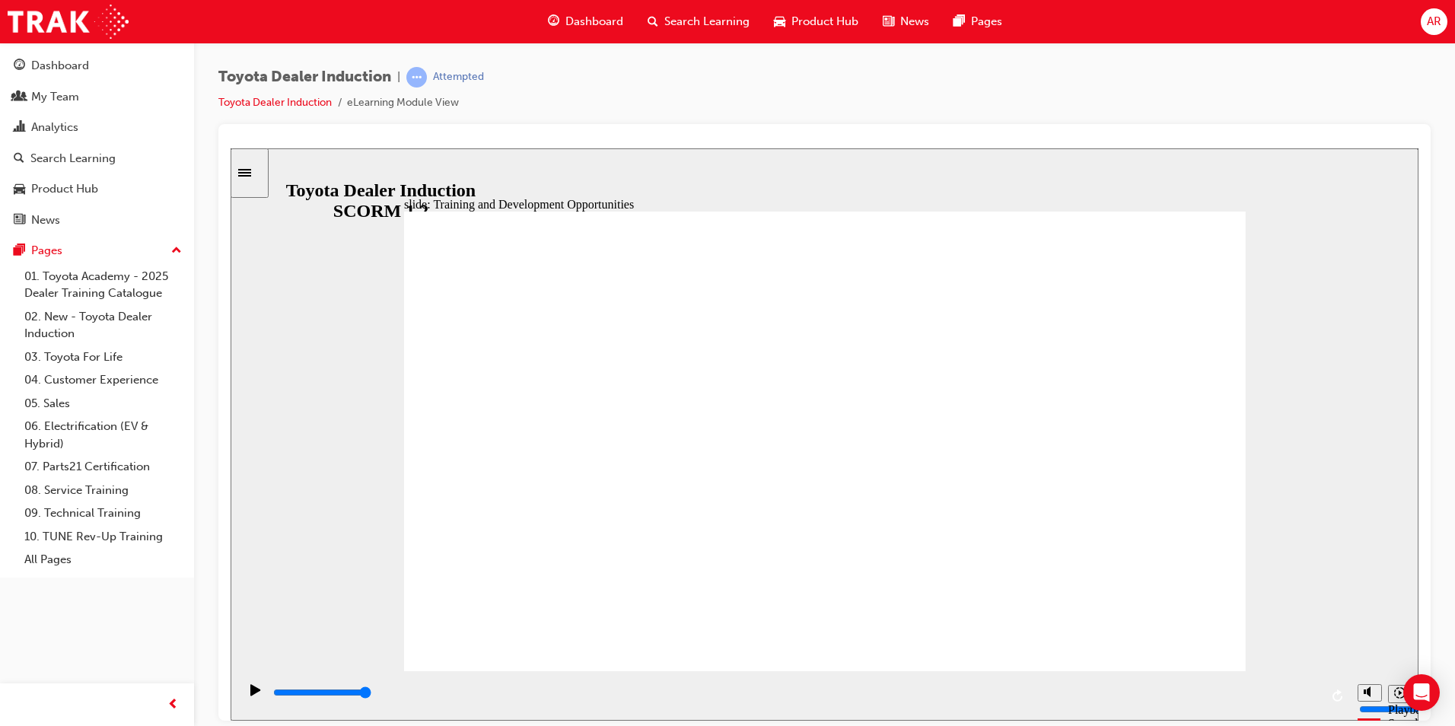
drag, startPoint x: 1167, startPoint y: 258, endPoint x: 1170, endPoint y: 248, distance: 10.3
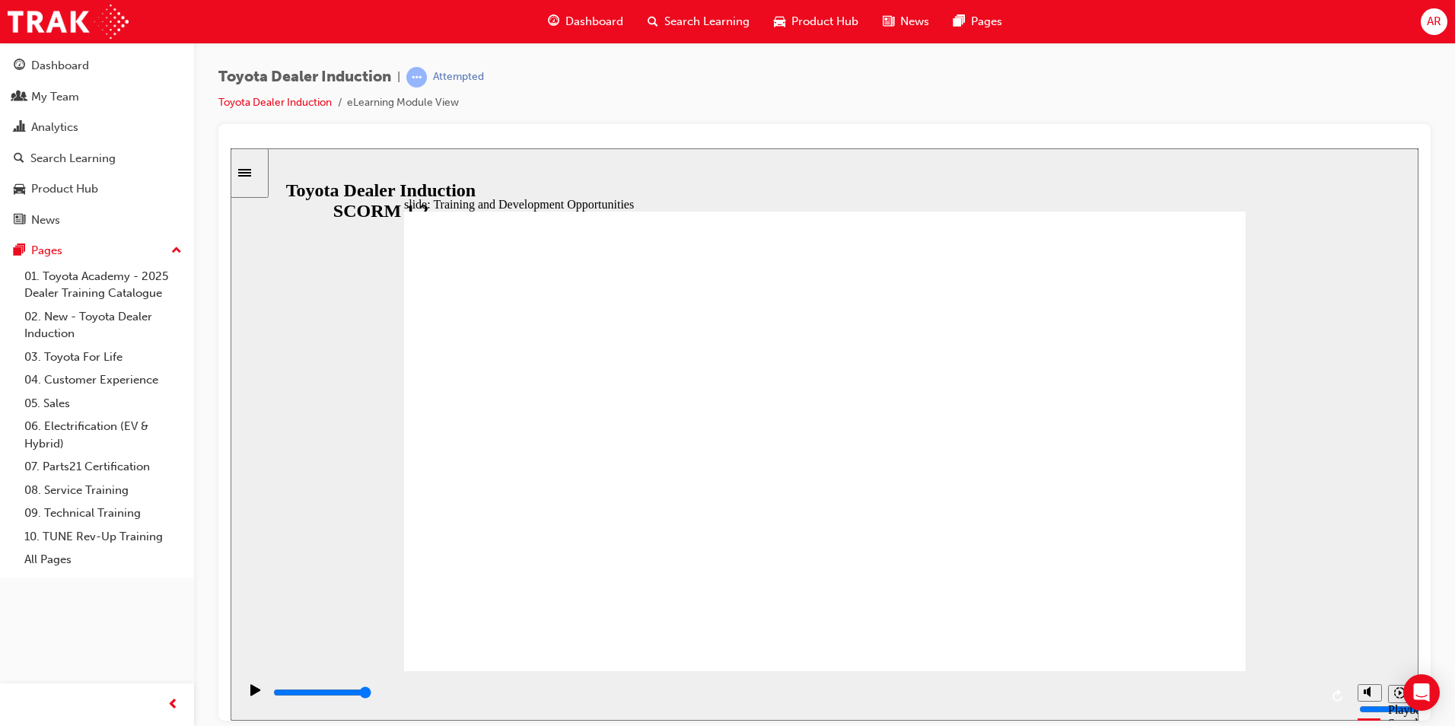
type input "5000"
radio input "true"
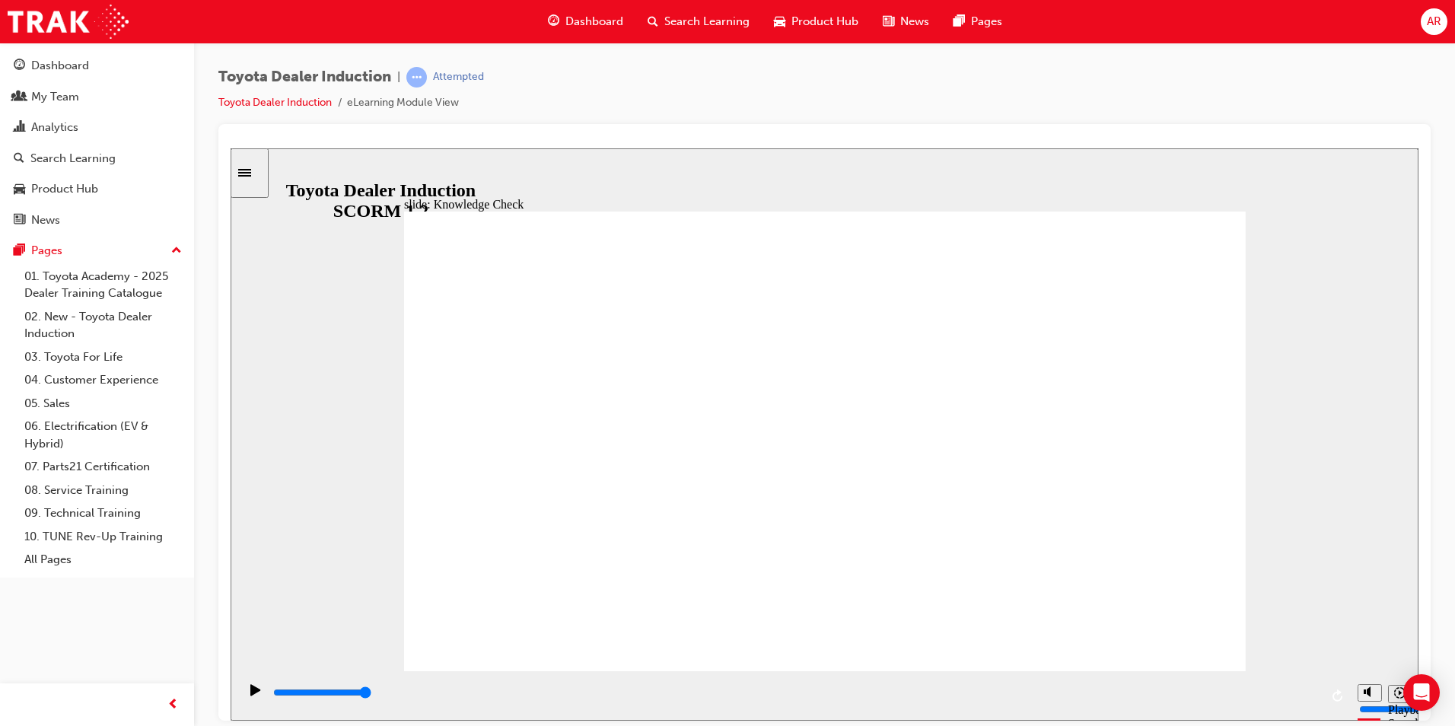
click at [371, 693] on input "slide progress" at bounding box center [322, 691] width 98 height 12
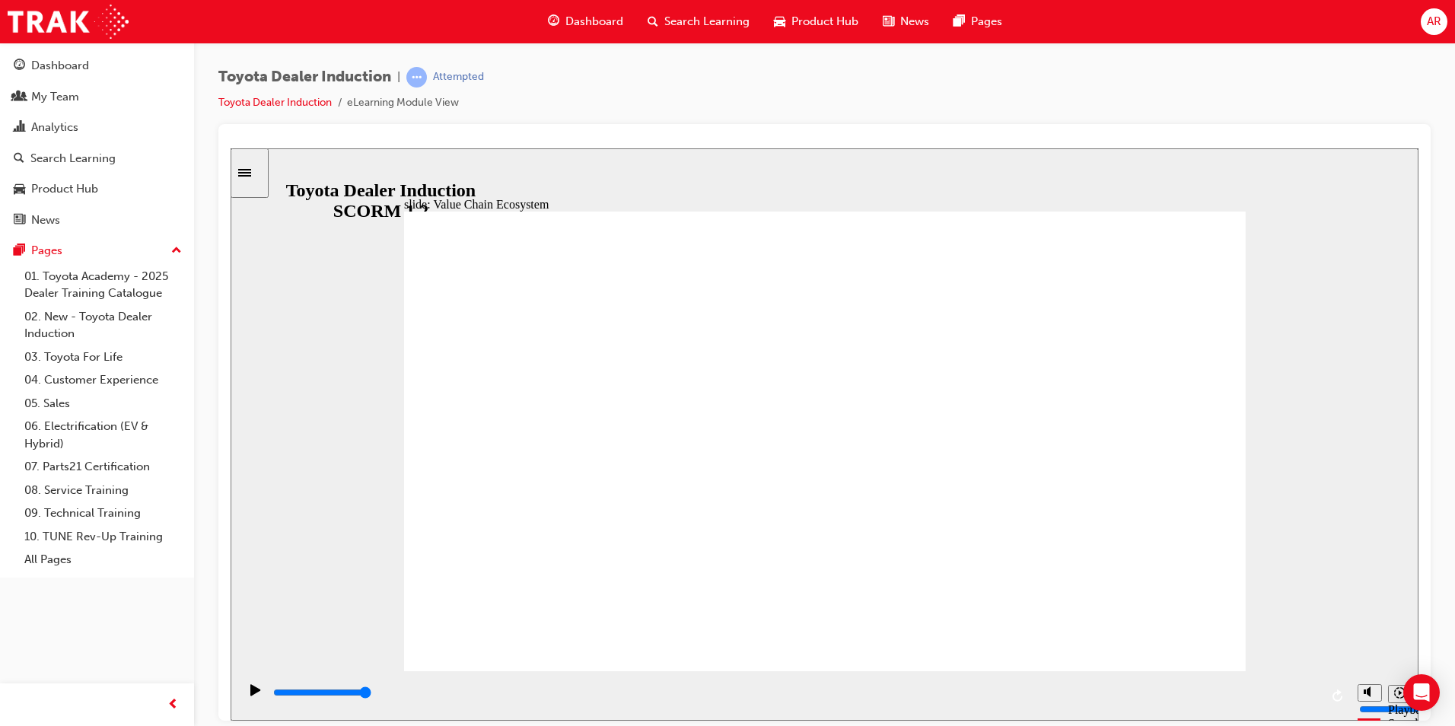
drag, startPoint x: 1146, startPoint y: 259, endPoint x: 1154, endPoint y: 288, distance: 29.9
drag, startPoint x: 1157, startPoint y: 247, endPoint x: 1172, endPoint y: 250, distance: 15.4
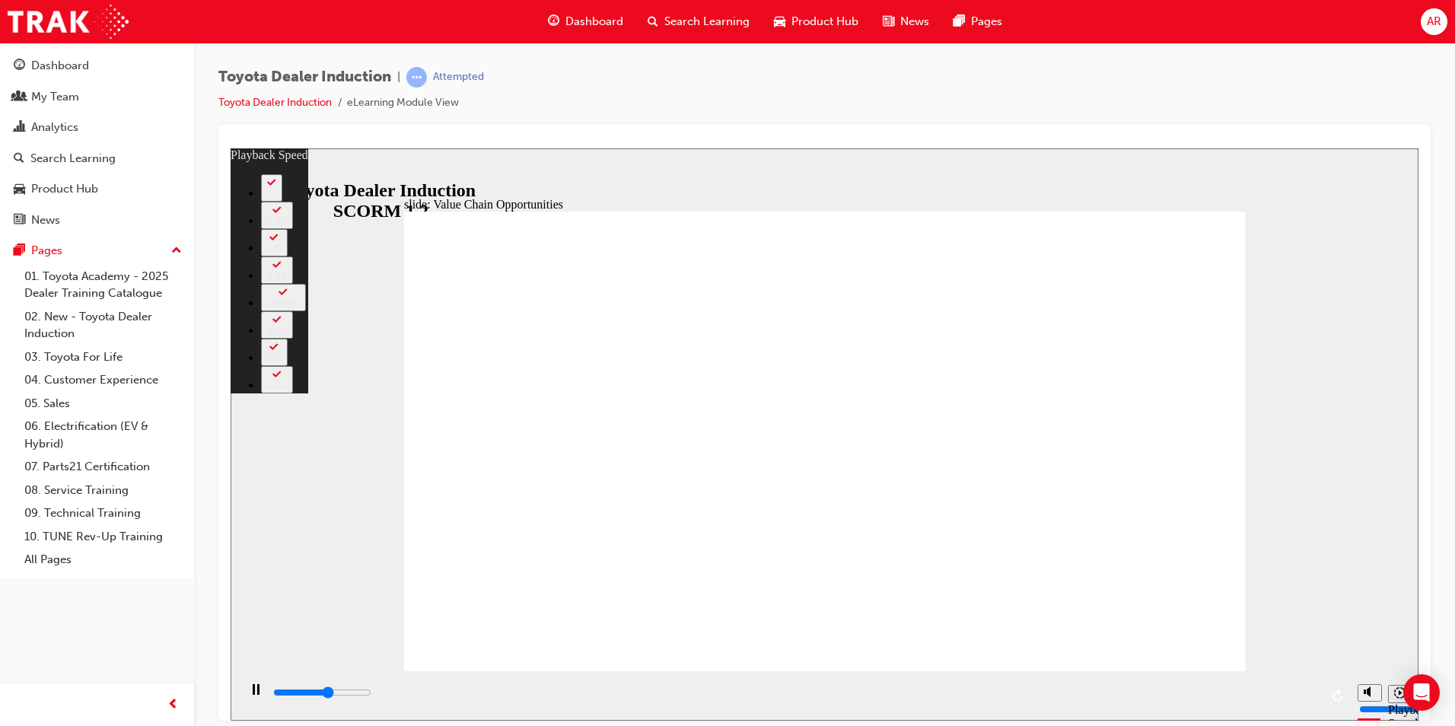
type input "6400"
type input "0"
type input "6700"
type input "0"
type input "7000"
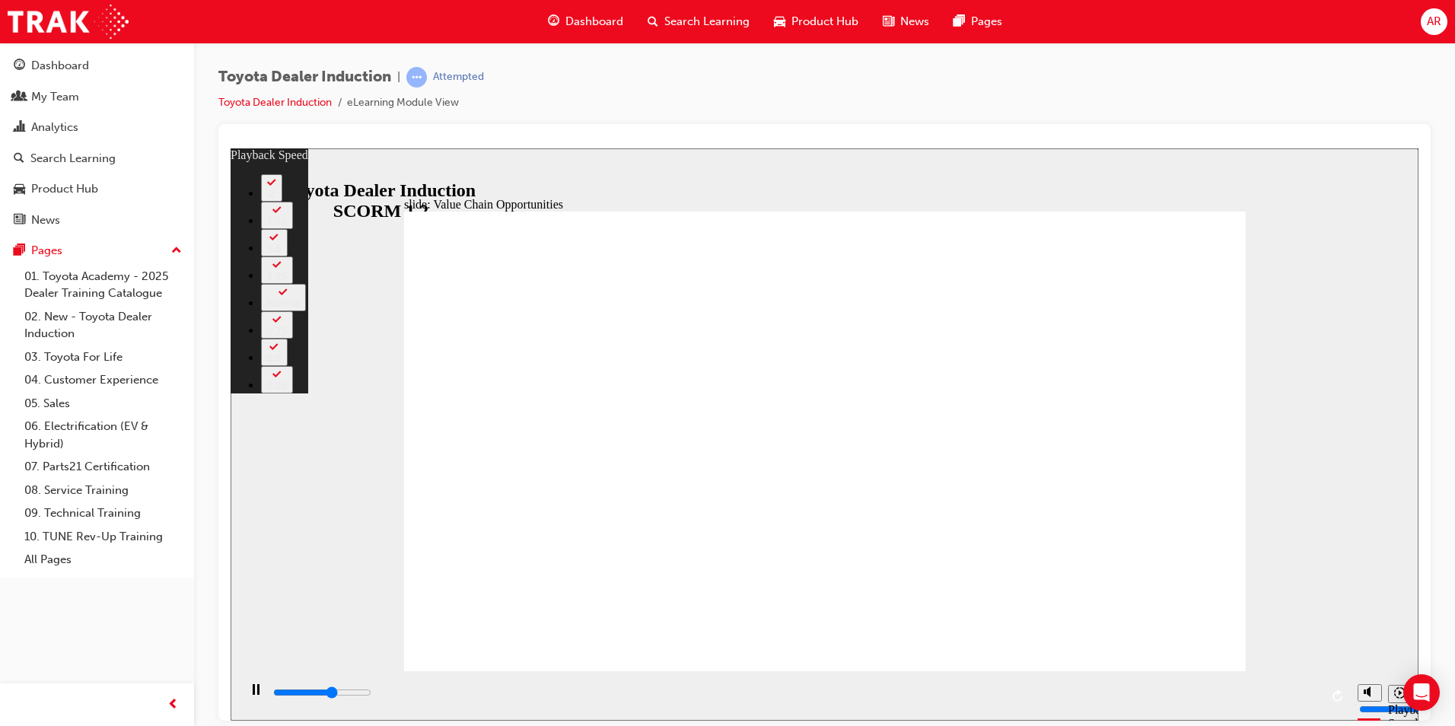
type input "1"
type input "7200"
type input "1"
type input "7500"
type input "1"
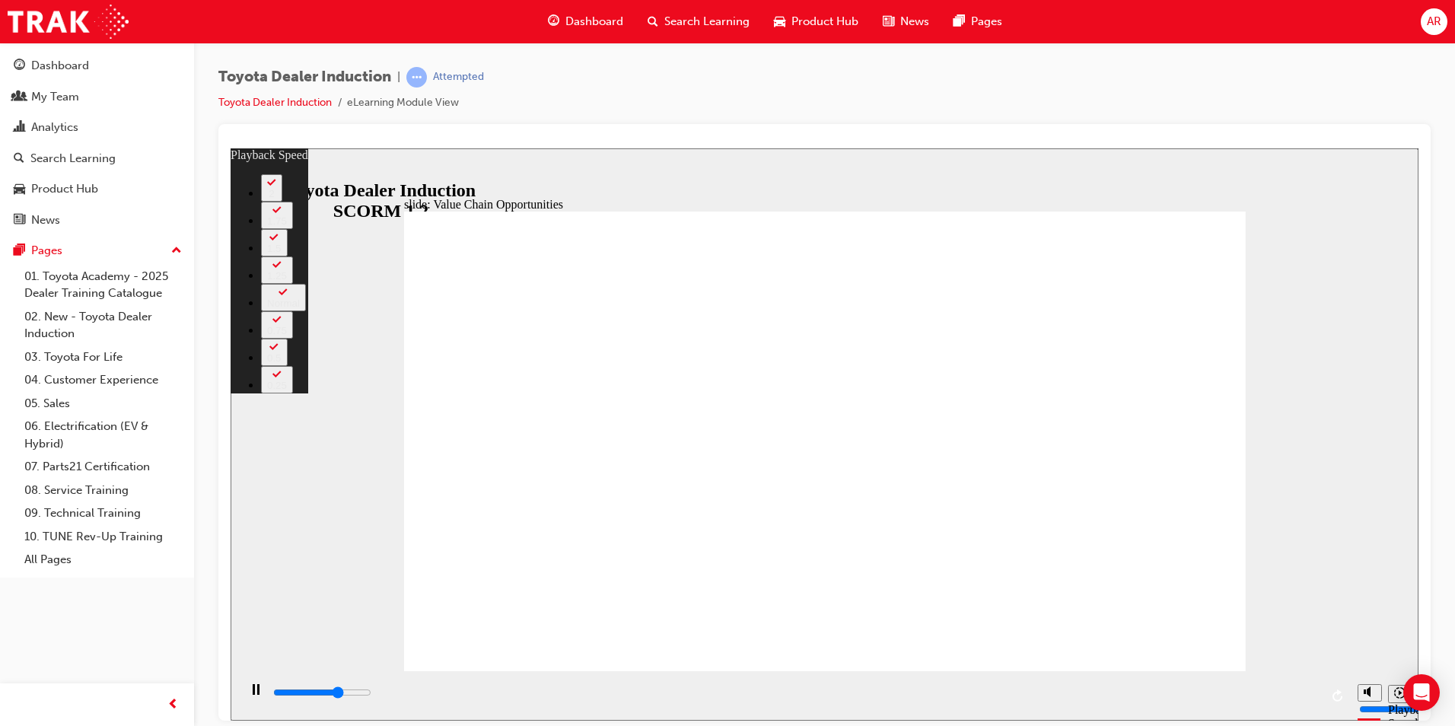
type input "7700"
type input "1"
type input "8000"
type input "2"
type input "8400"
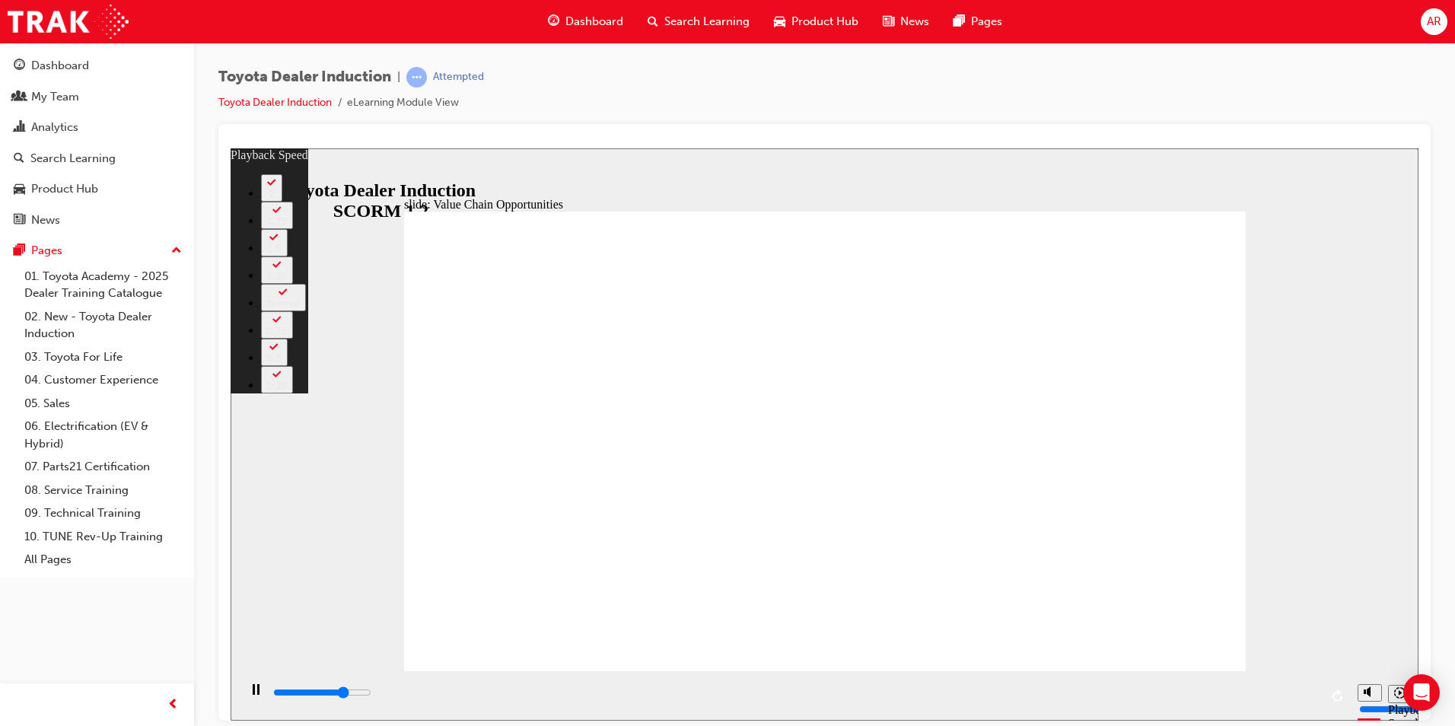
type input "2"
type input "8700"
type input "2"
type input "8900"
type input "3"
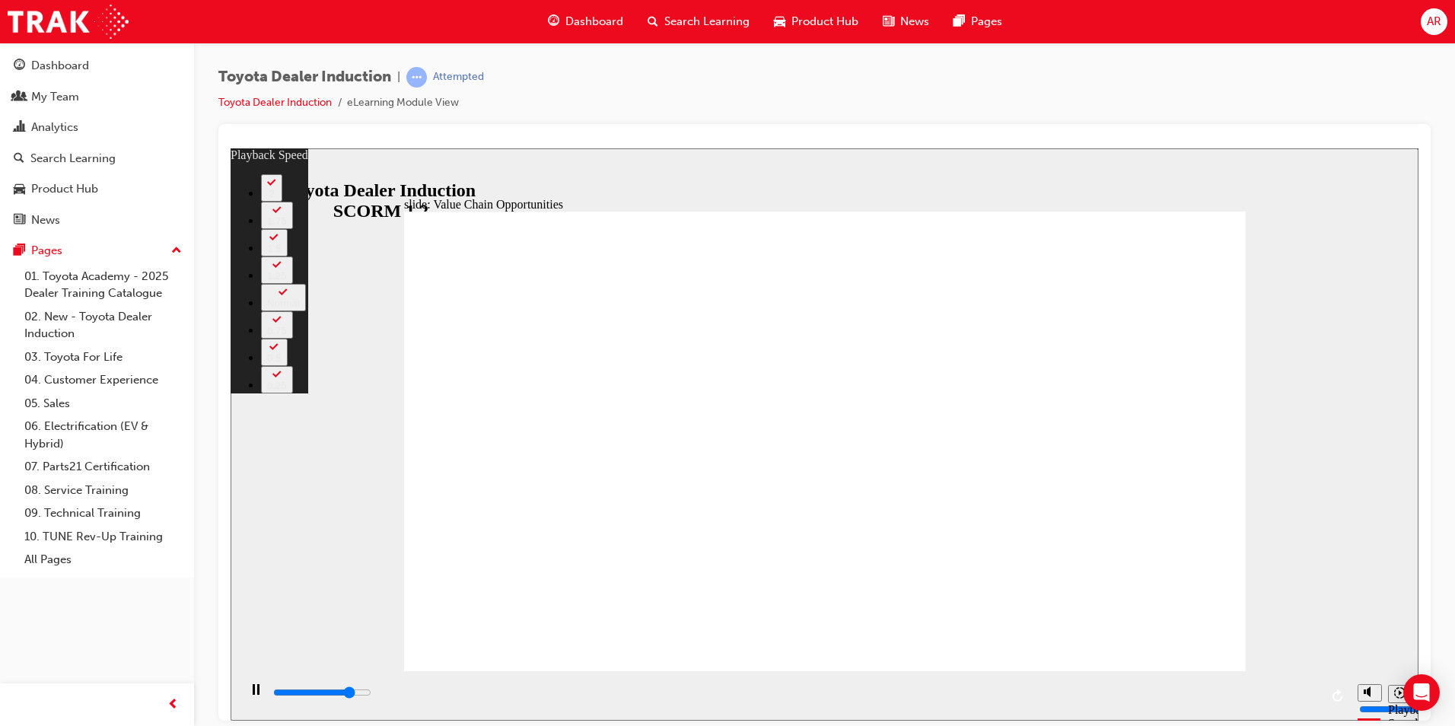
type input "9200"
type input "3"
type input "9400"
type input "3"
type input "9500"
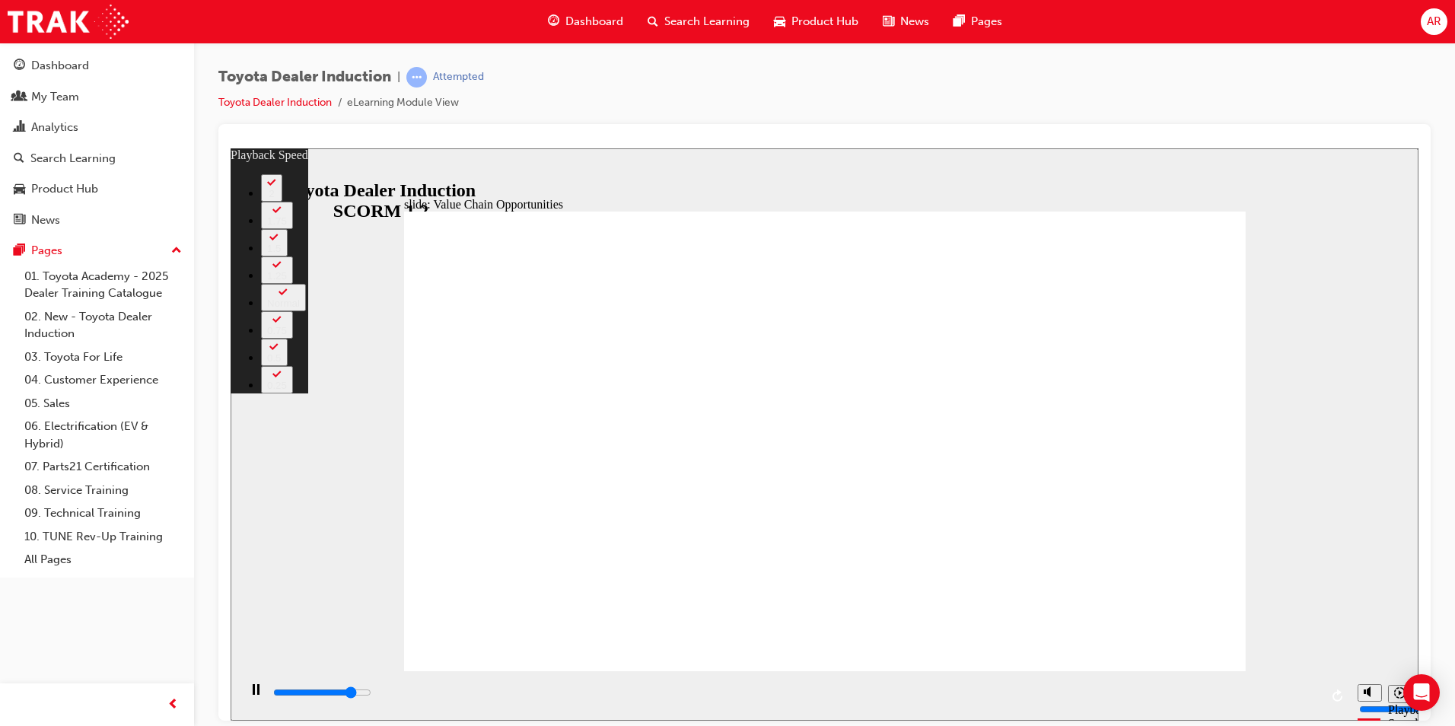
type input "3"
type input "9700"
type input "3"
type input "10000"
type input "4"
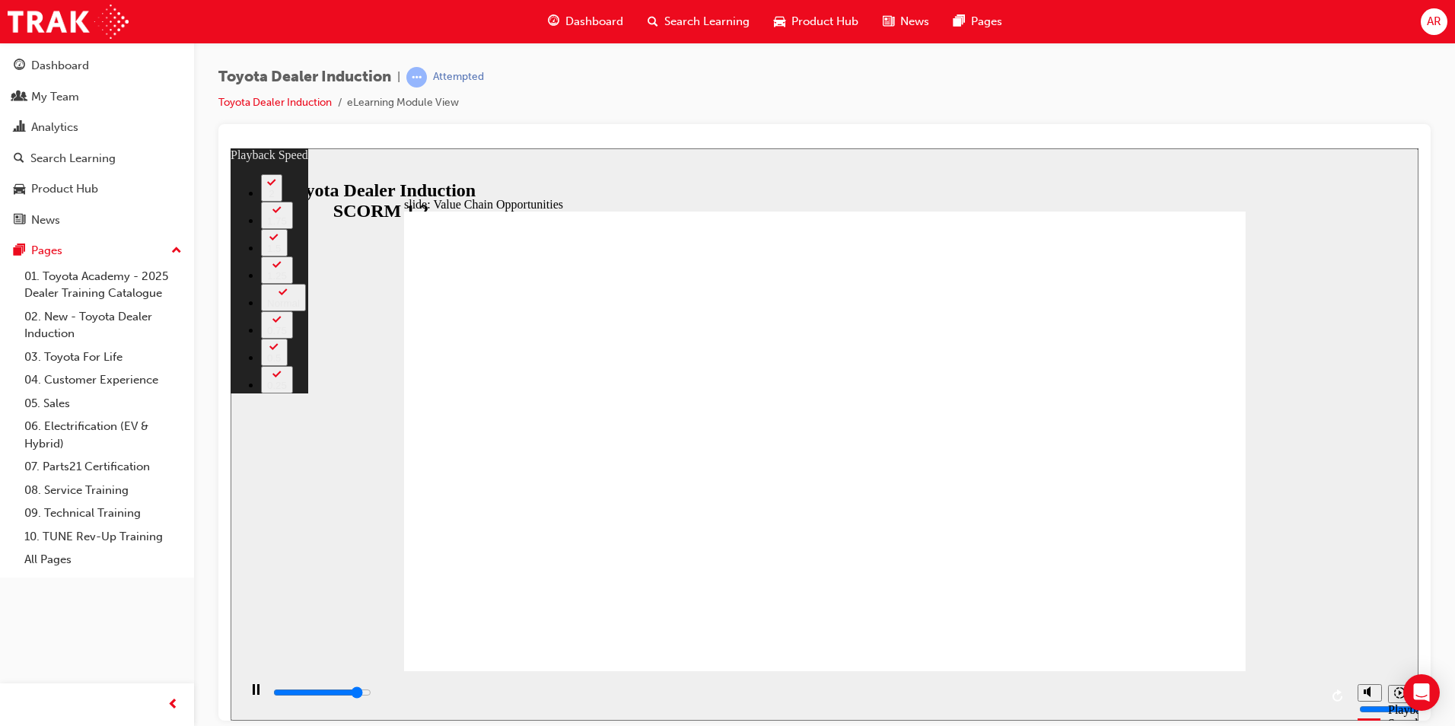
type input "10300"
type input "4"
type input "10500"
type input "4"
type input "10800"
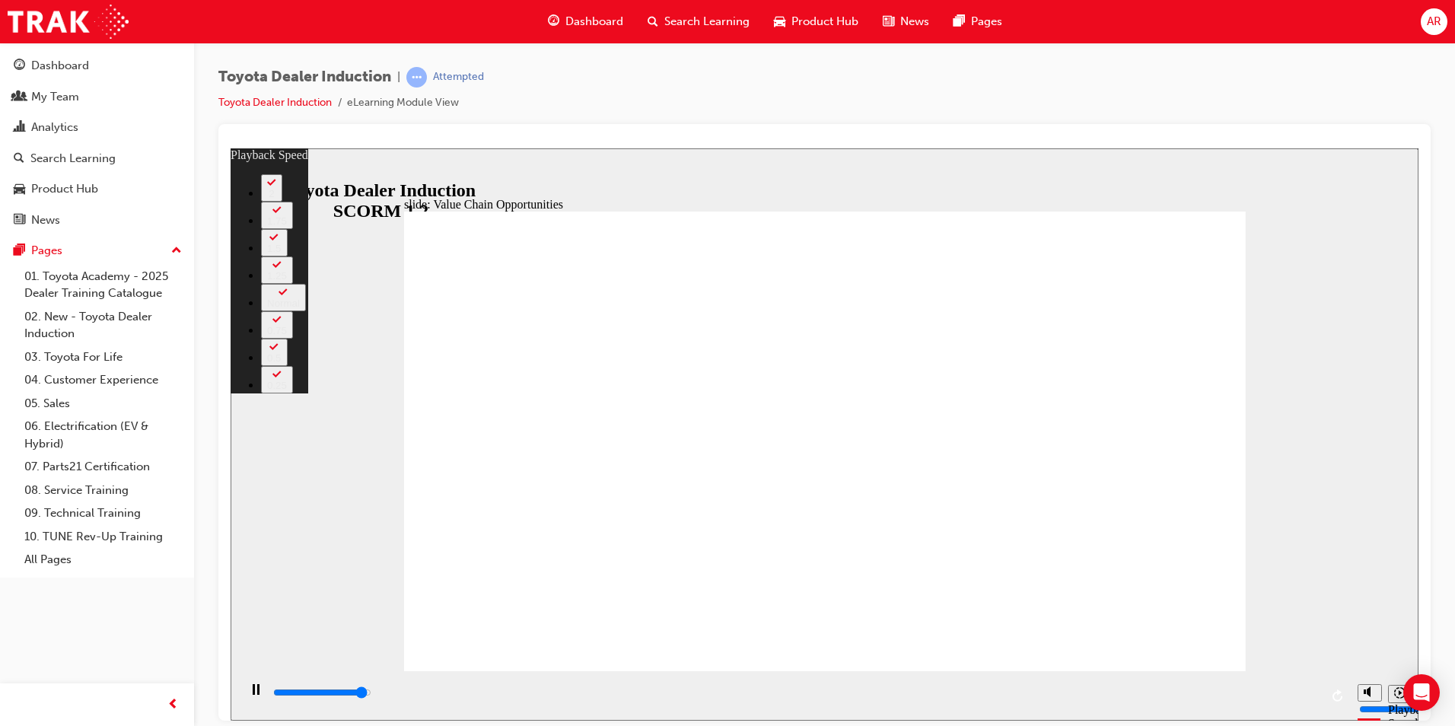
type input "4"
type input "11100"
type input "5"
type input "11300"
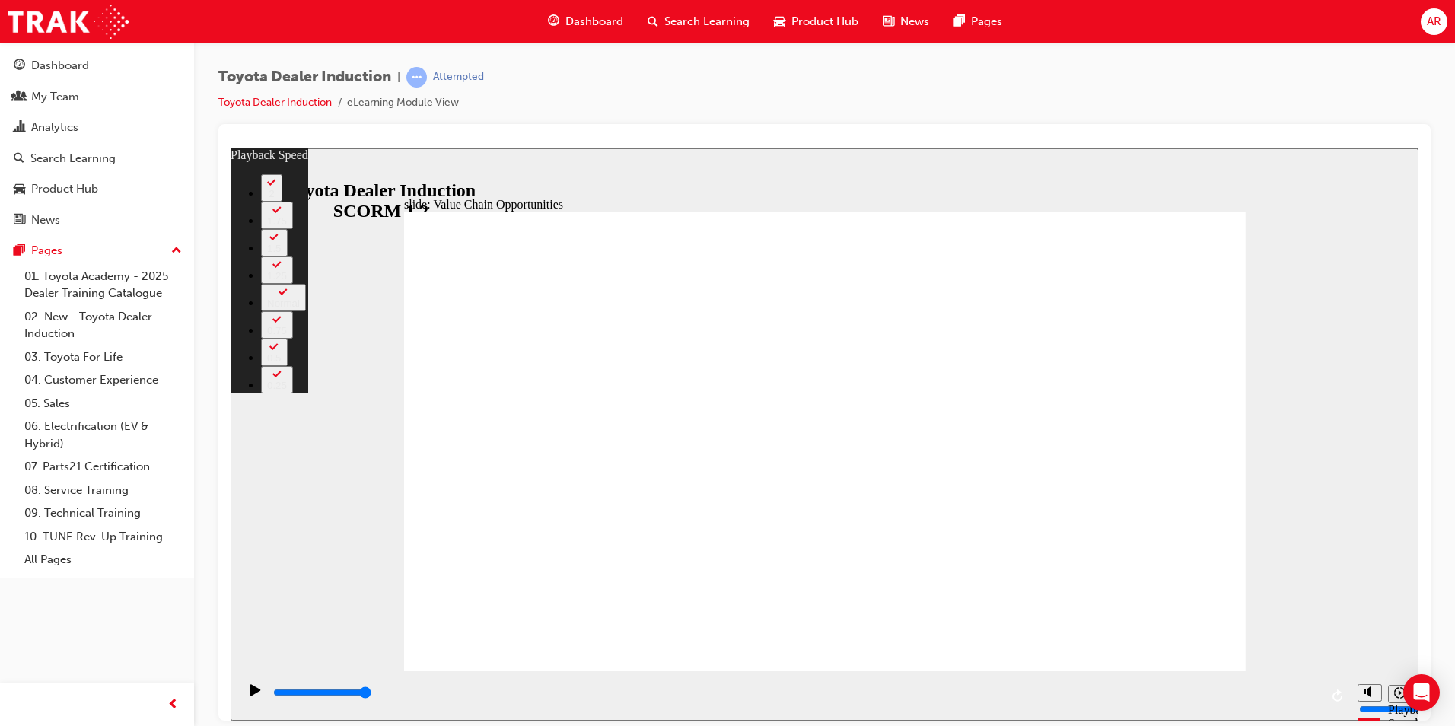
type input "64"
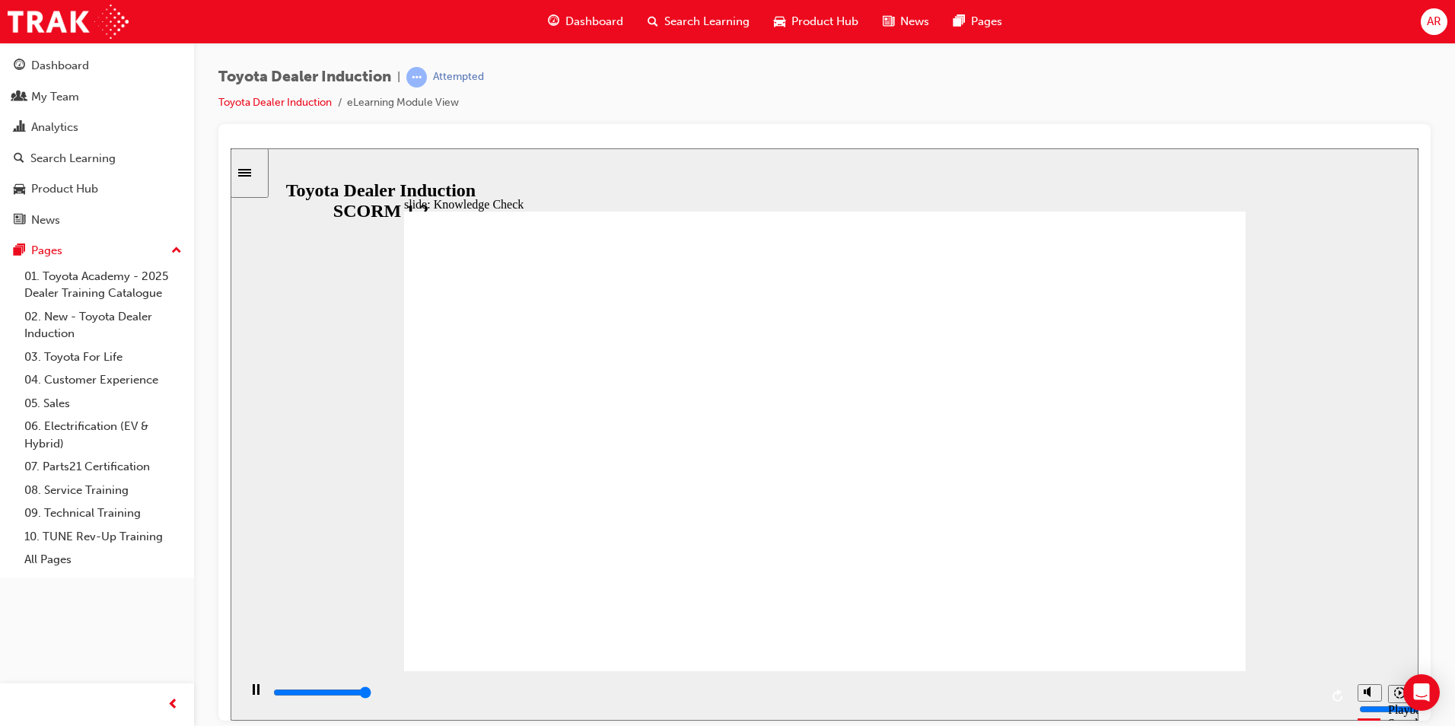
type input "5000"
radio input "true"
drag, startPoint x: 695, startPoint y: 466, endPoint x: 1175, endPoint y: 241, distance: 529.9
type input "5000"
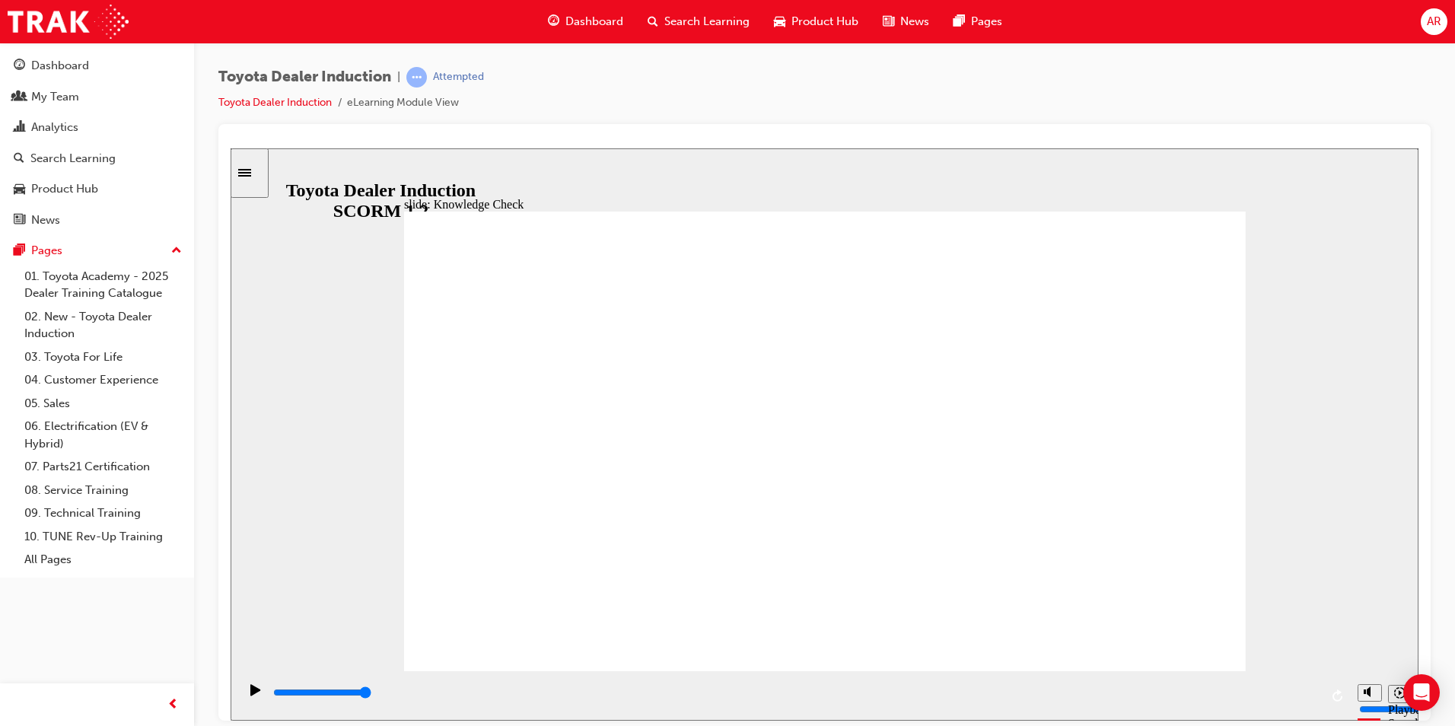
radio input "false"
radio input "true"
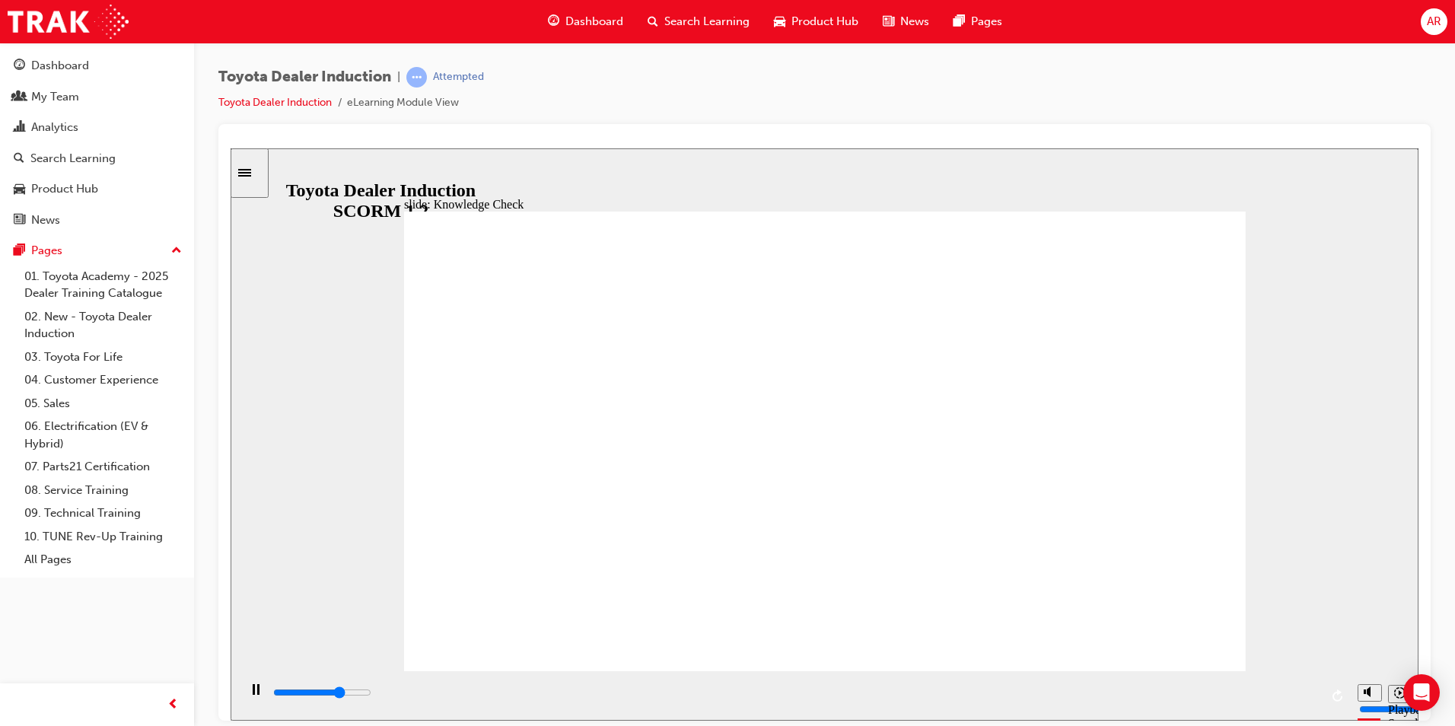
type input "5000"
type input "t"
type input "to"
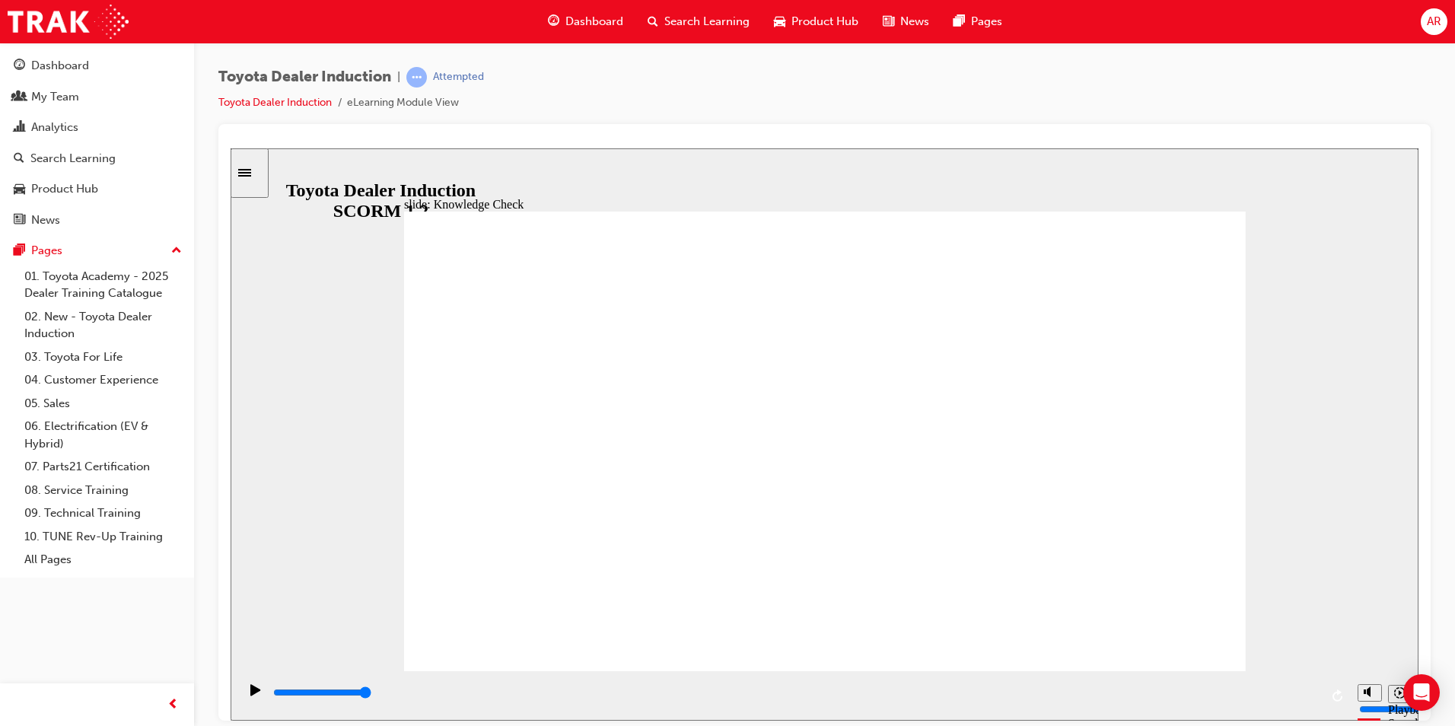
type input "to"
type input "toy"
type input "toyo"
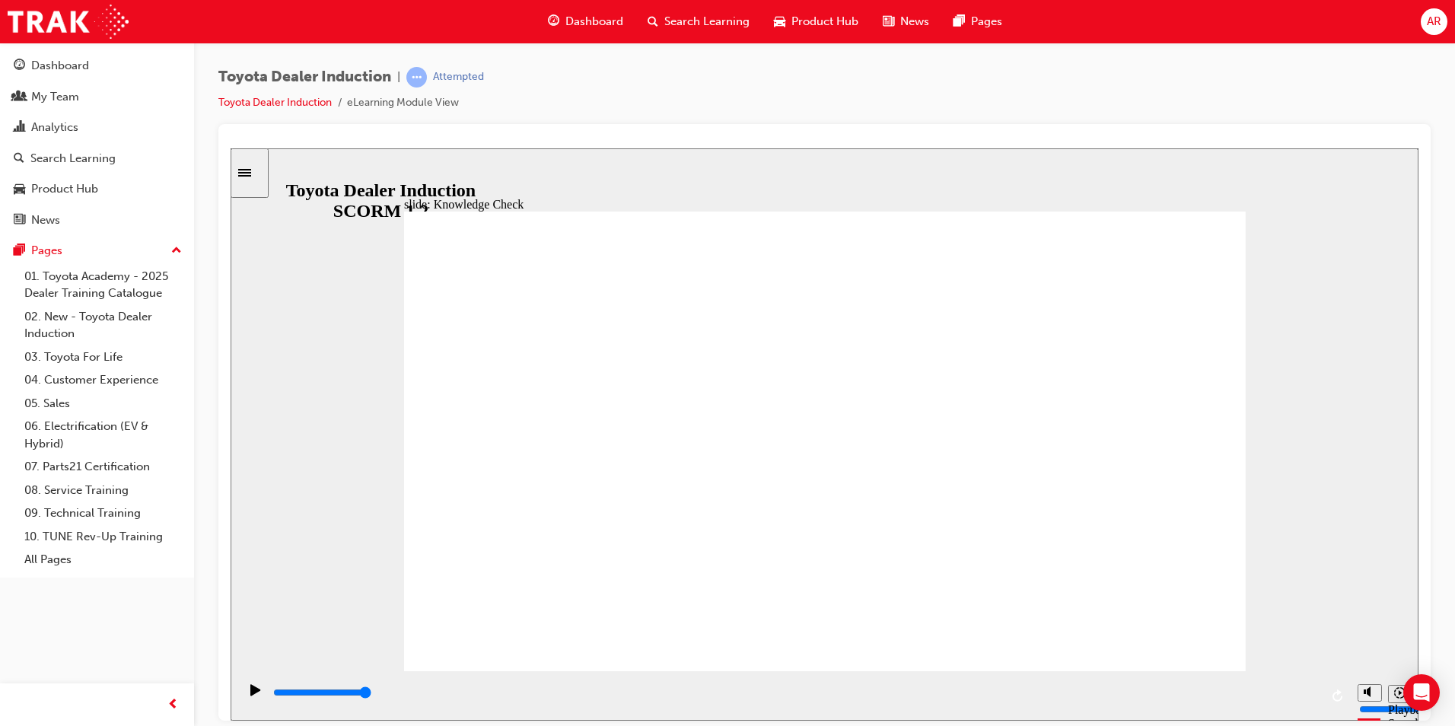
type input "toyot"
type input "toyota"
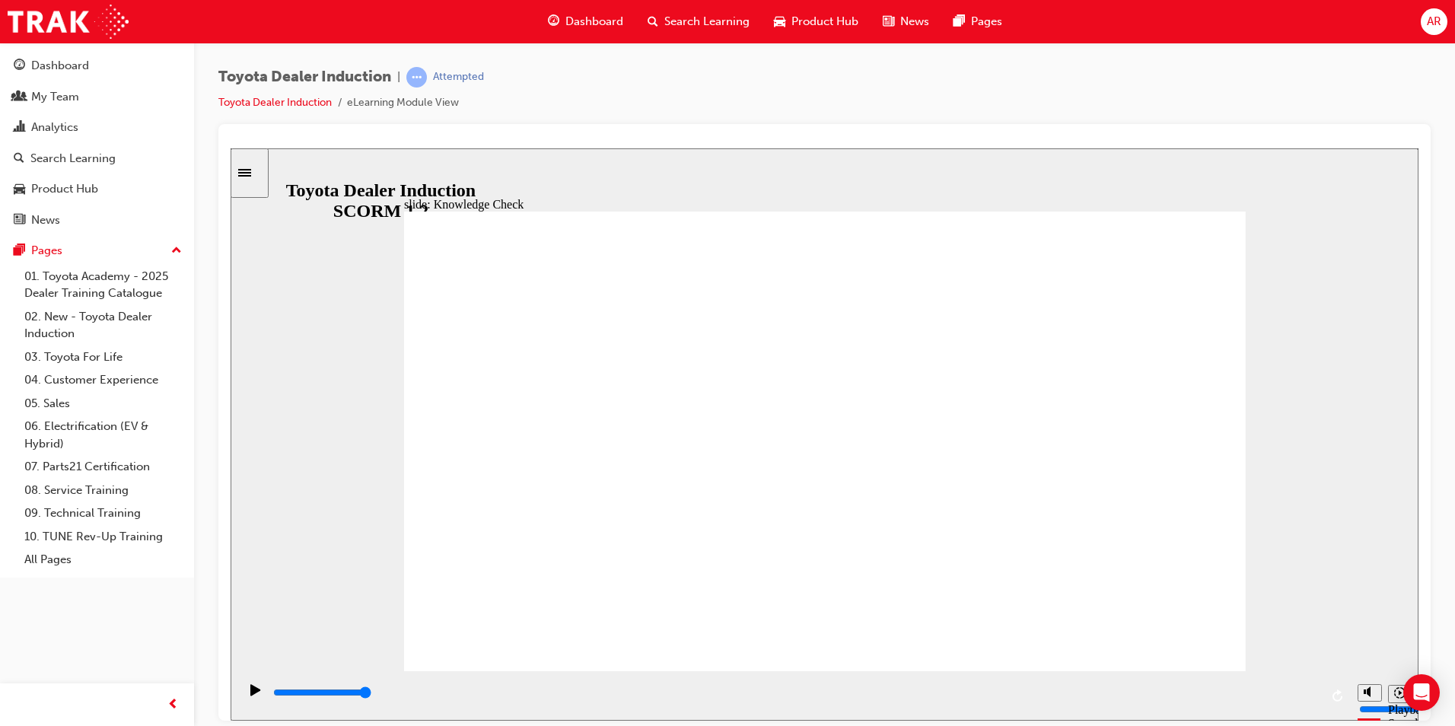
type input "toyota"
type input "toyota e"
type input "toyota en"
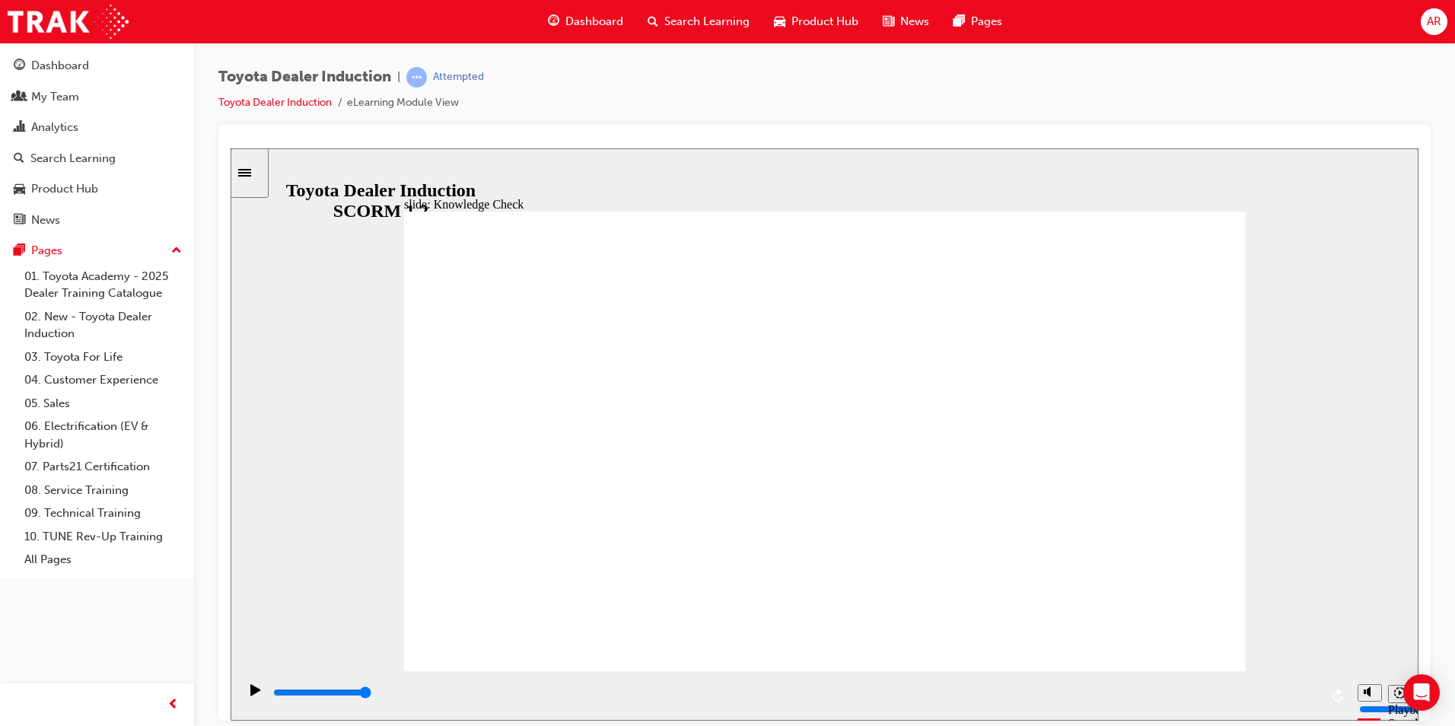
type input "toyota eng"
type input "toyota enga"
type input "toyota engag"
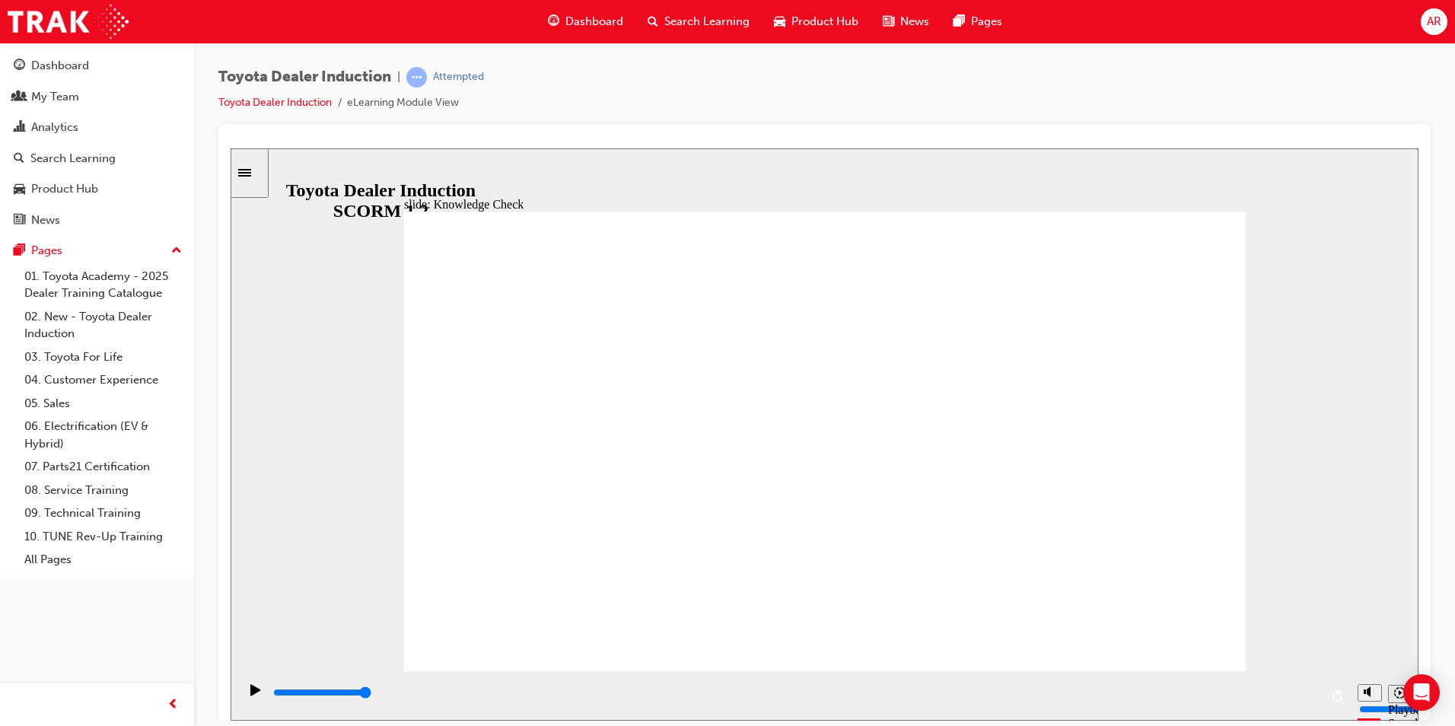
type input "toyota engag"
type input "toyota engage"
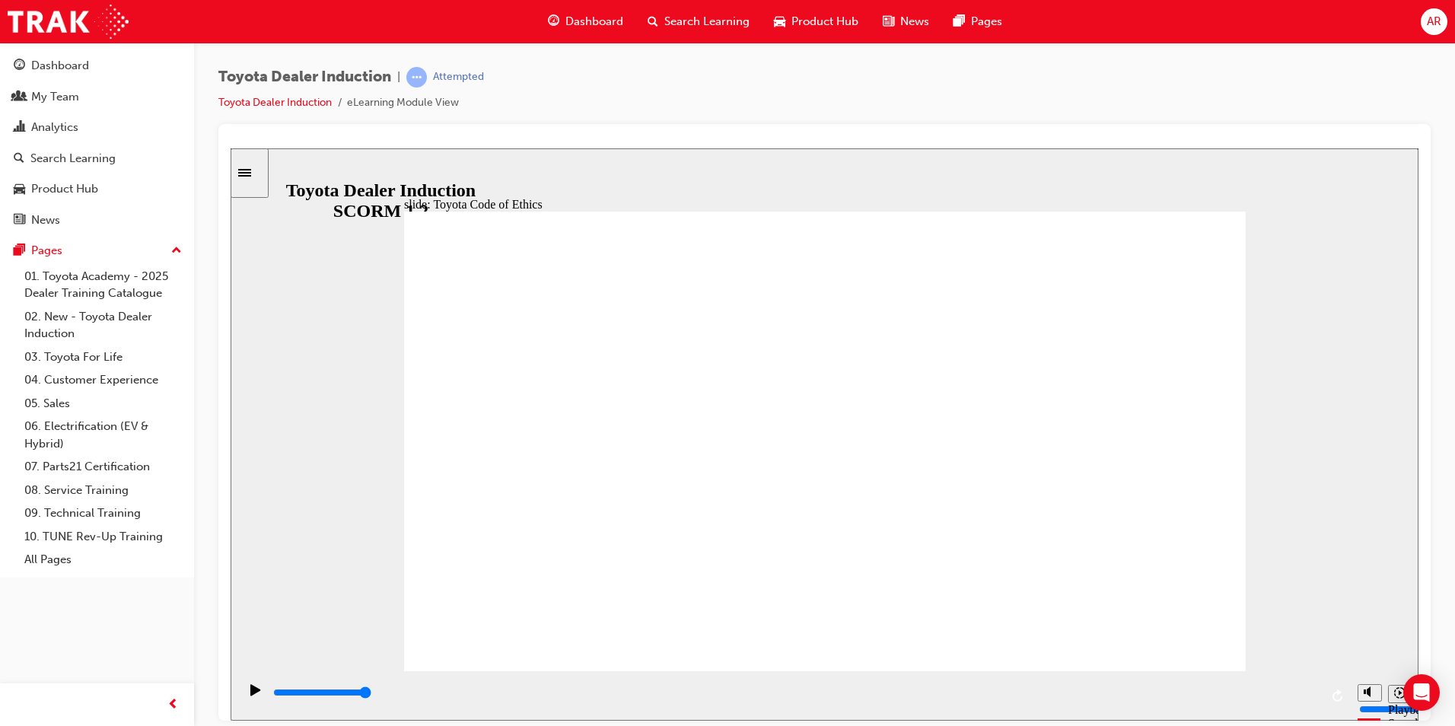
type input "14300"
type input "5400"
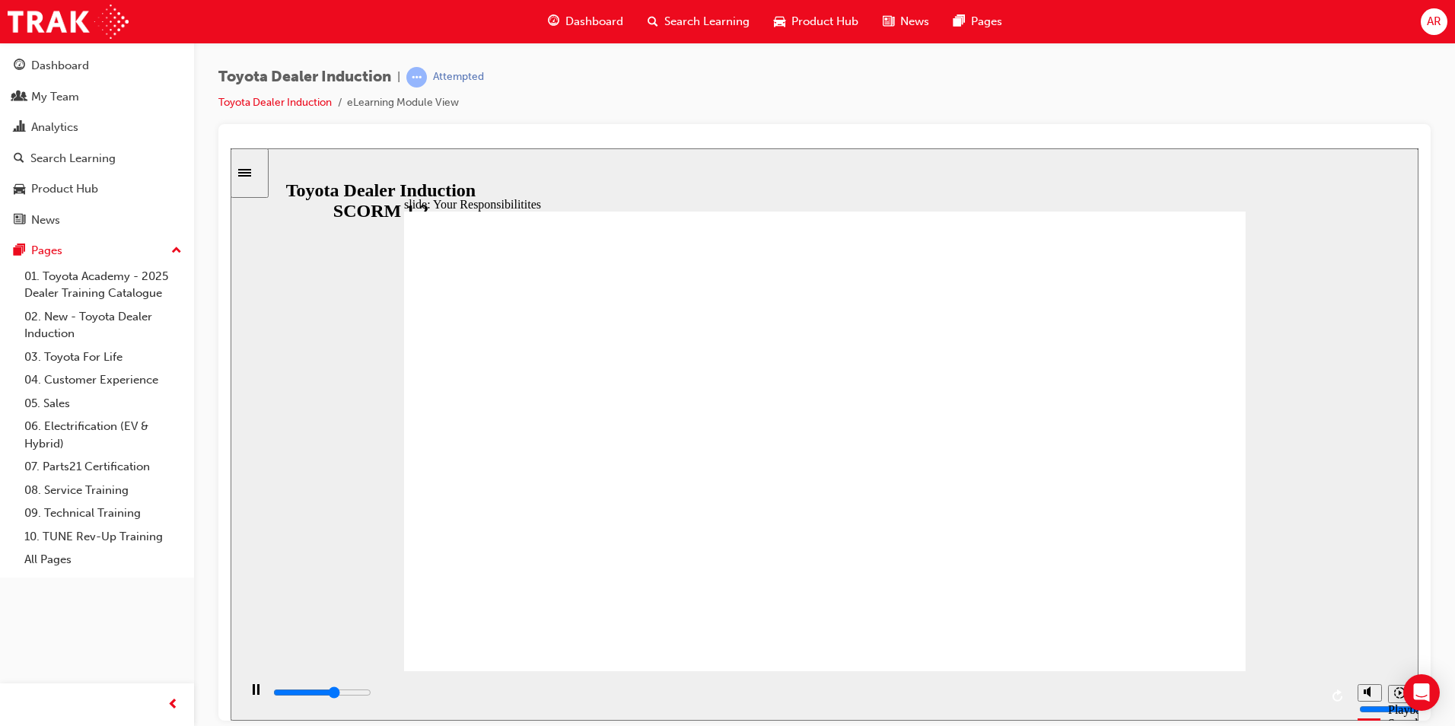
checkbox input "true"
type input "5900"
checkbox input "true"
type input "6400"
checkbox input "true"
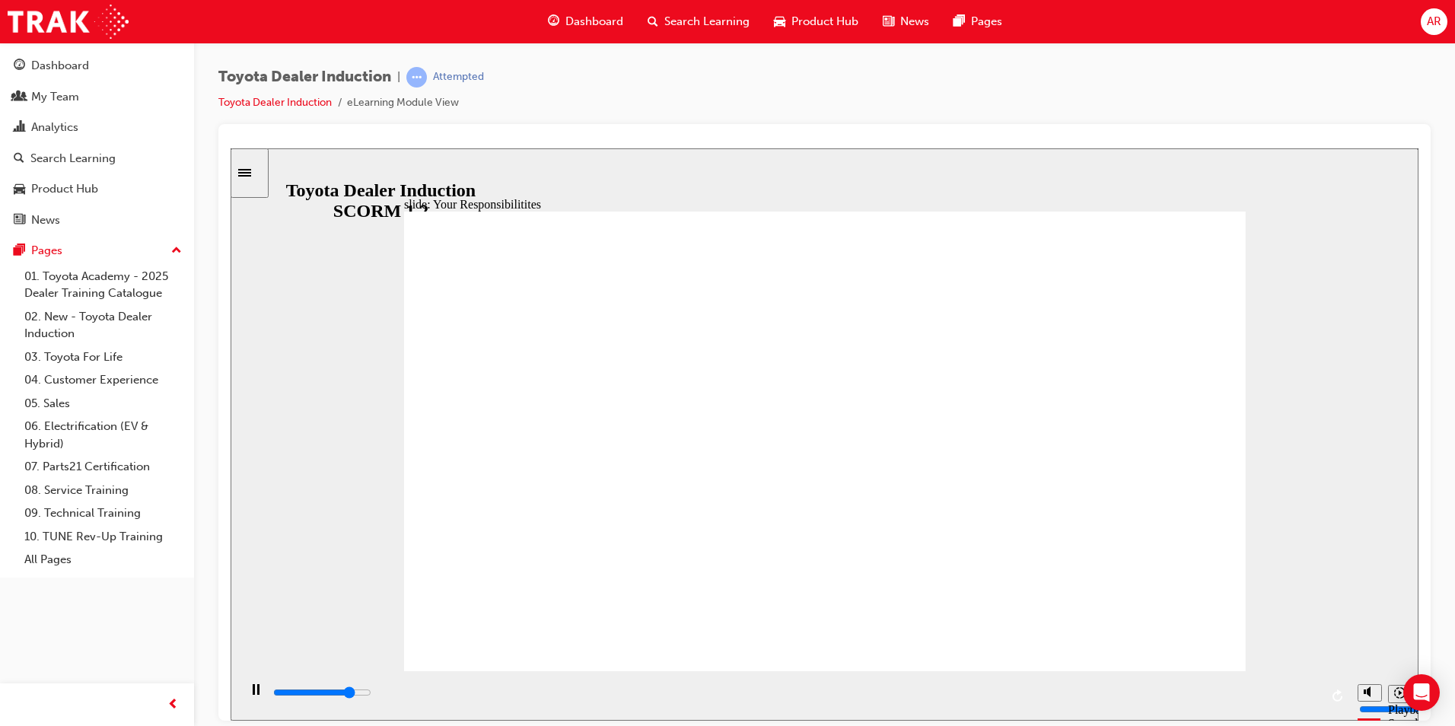
type input "6900"
checkbox input "true"
type input "7400"
checkbox input "true"
type input "7800"
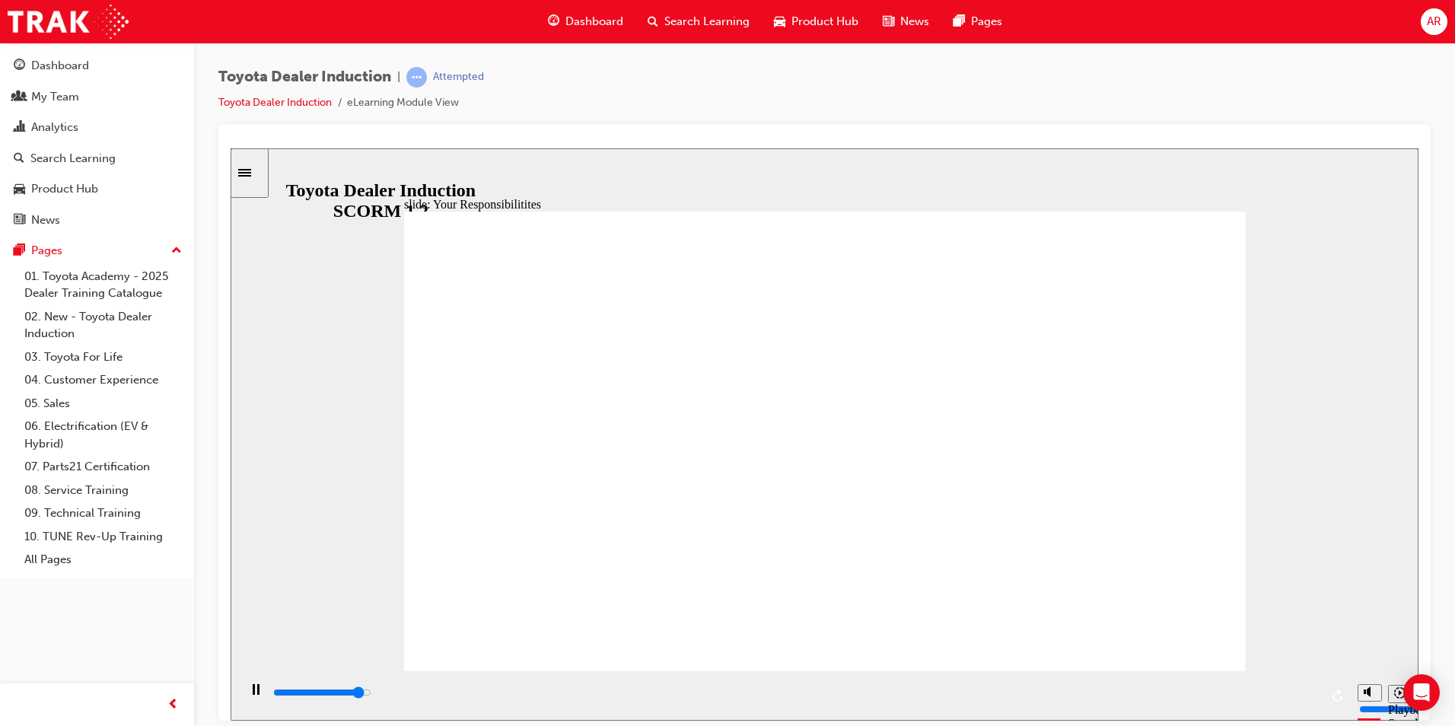
checkbox input "true"
type input "8300"
checkbox input "true"
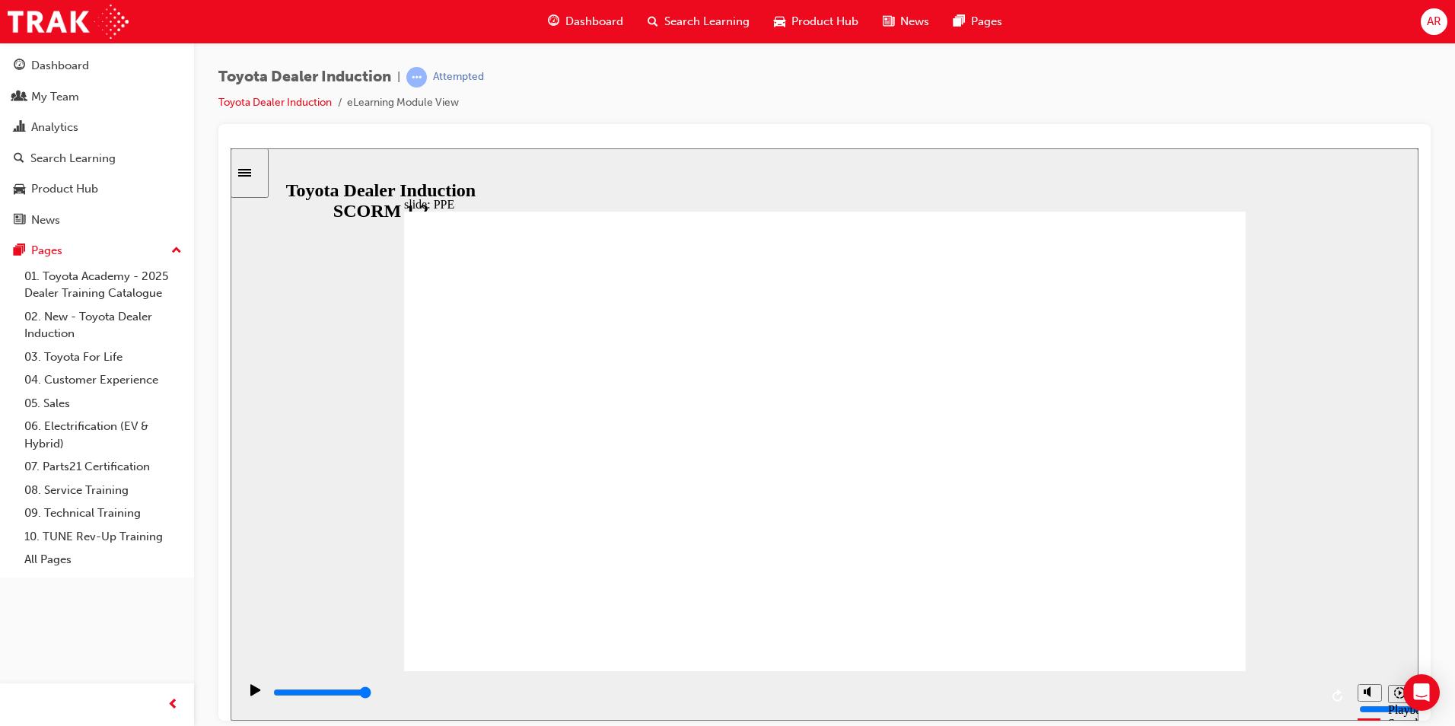
type input "5000"
checkbox input "true"
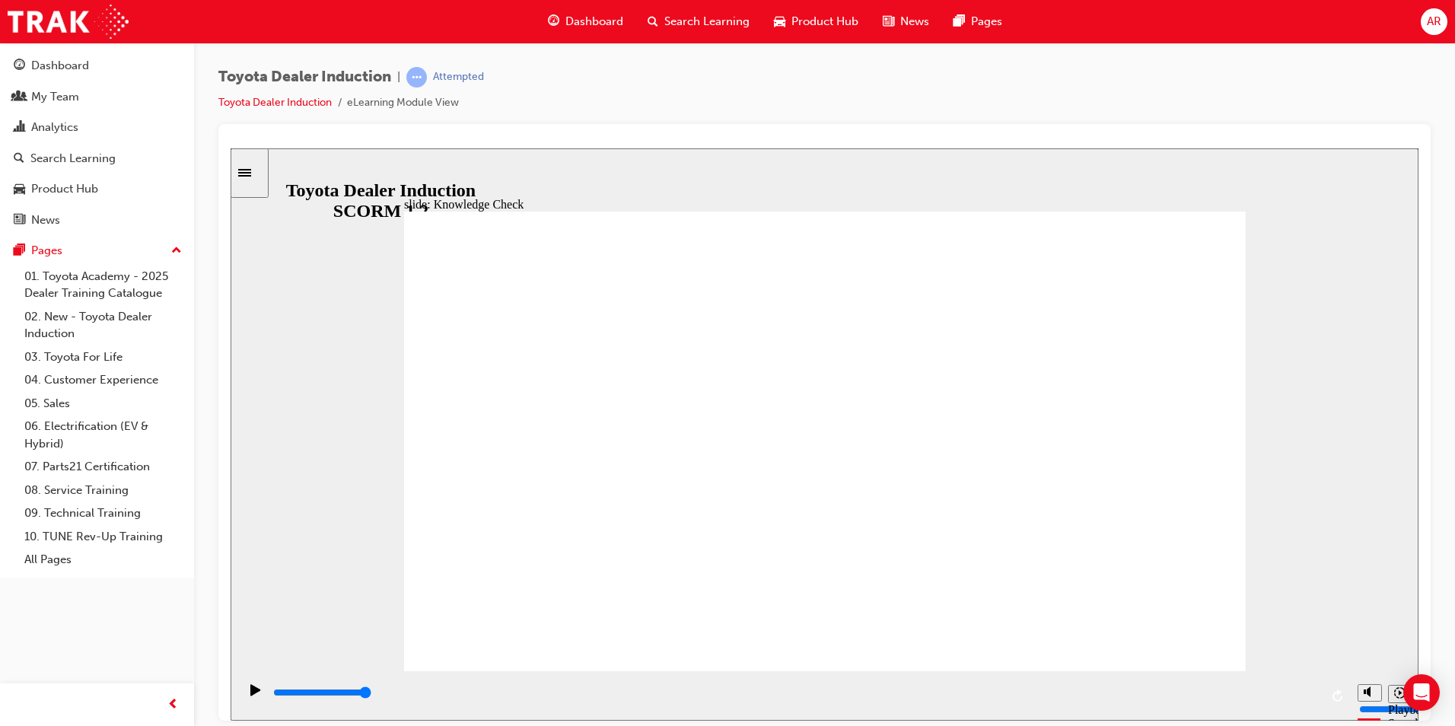
checkbox input "true"
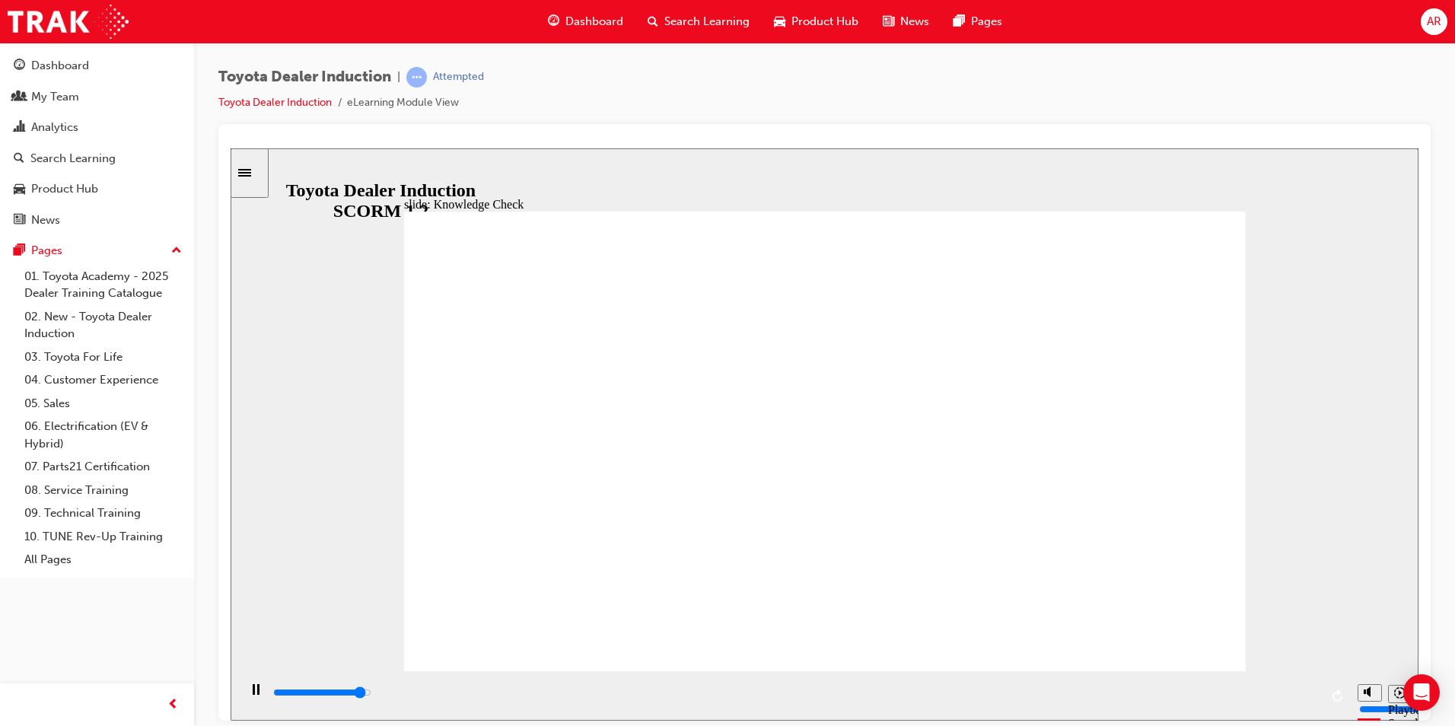
type input "4800"
radio input "true"
type input "4100"
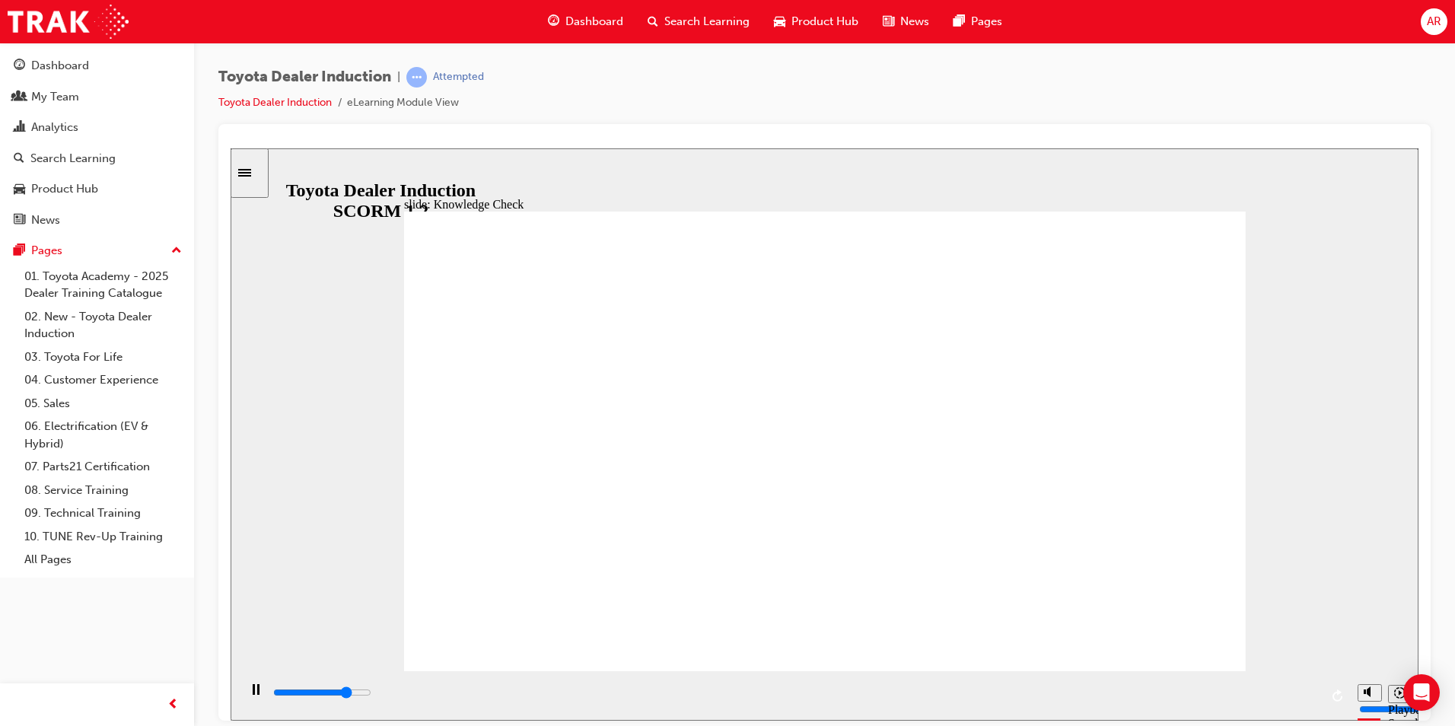
checkbox input "true"
type input "4500"
checkbox input "true"
type input "5000"
checkbox input "true"
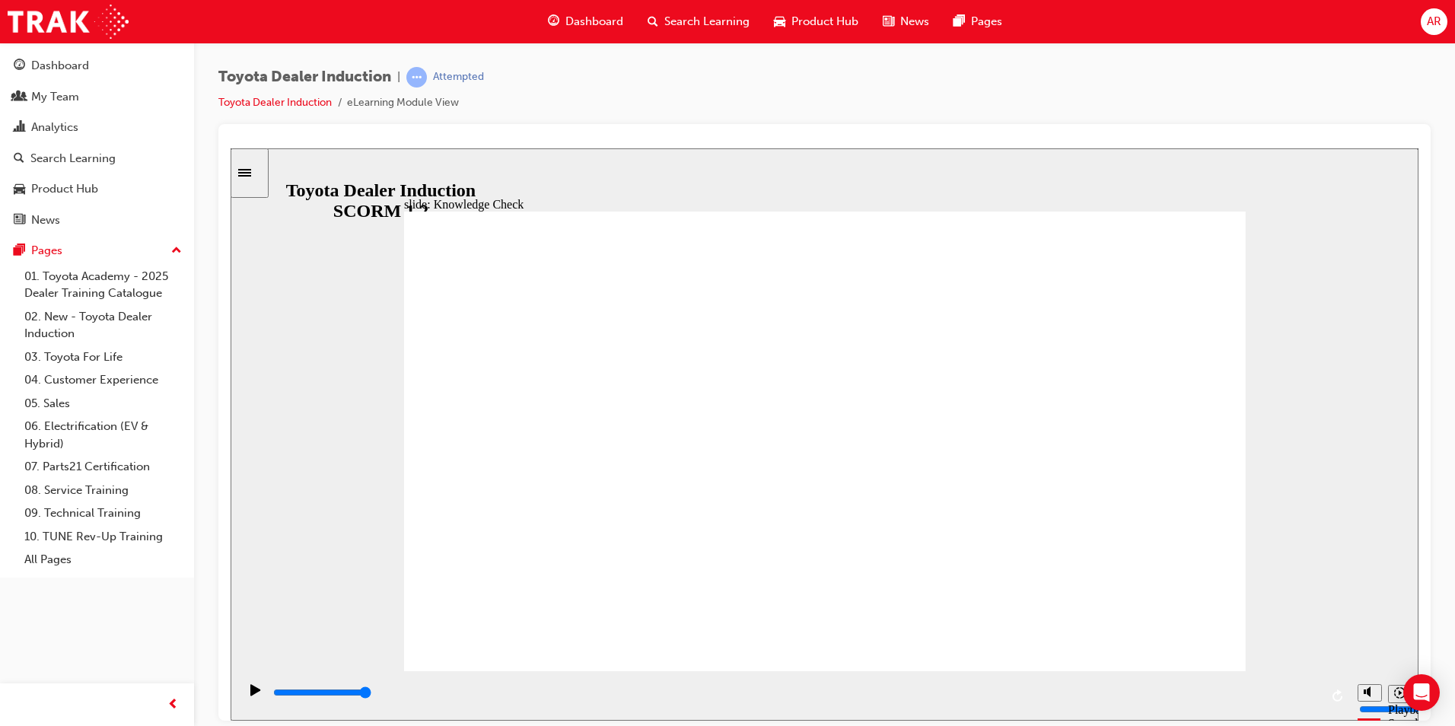
type input "3000"
checkbox input "true"
type input "4200"
checkbox input "true"
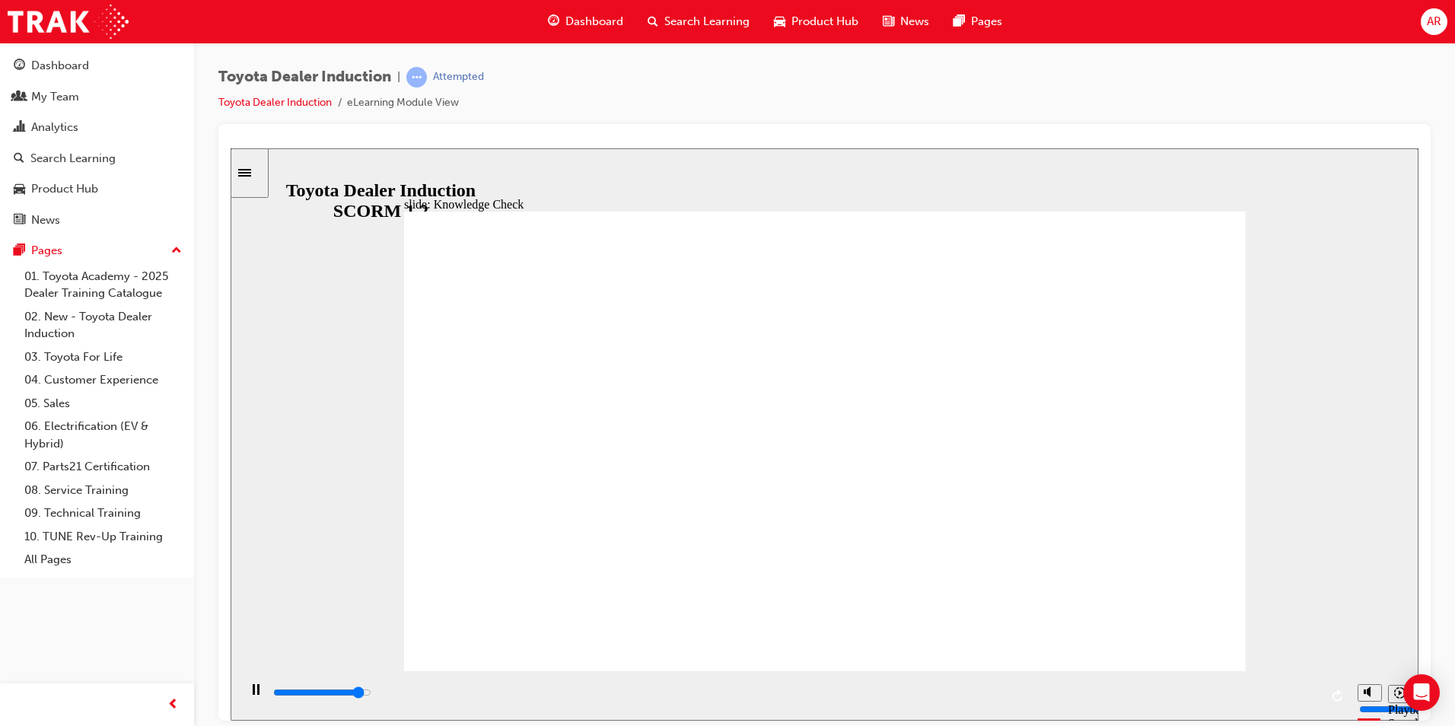
type input "4600"
checkbox input "true"
type input "5000"
checkbox input "true"
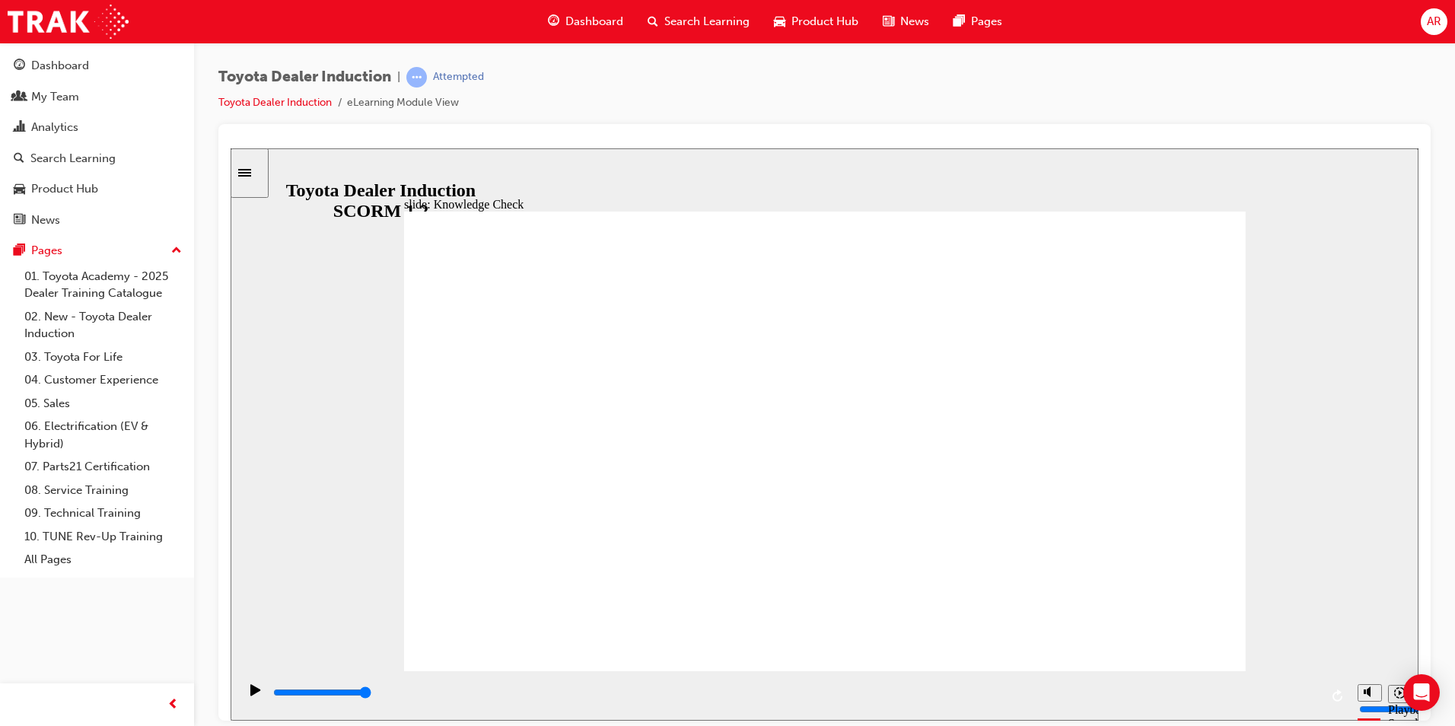
click at [371, 693] on input "slide progress" at bounding box center [322, 691] width 98 height 12
type input "9900"
